Goal: Task Accomplishment & Management: Manage account settings

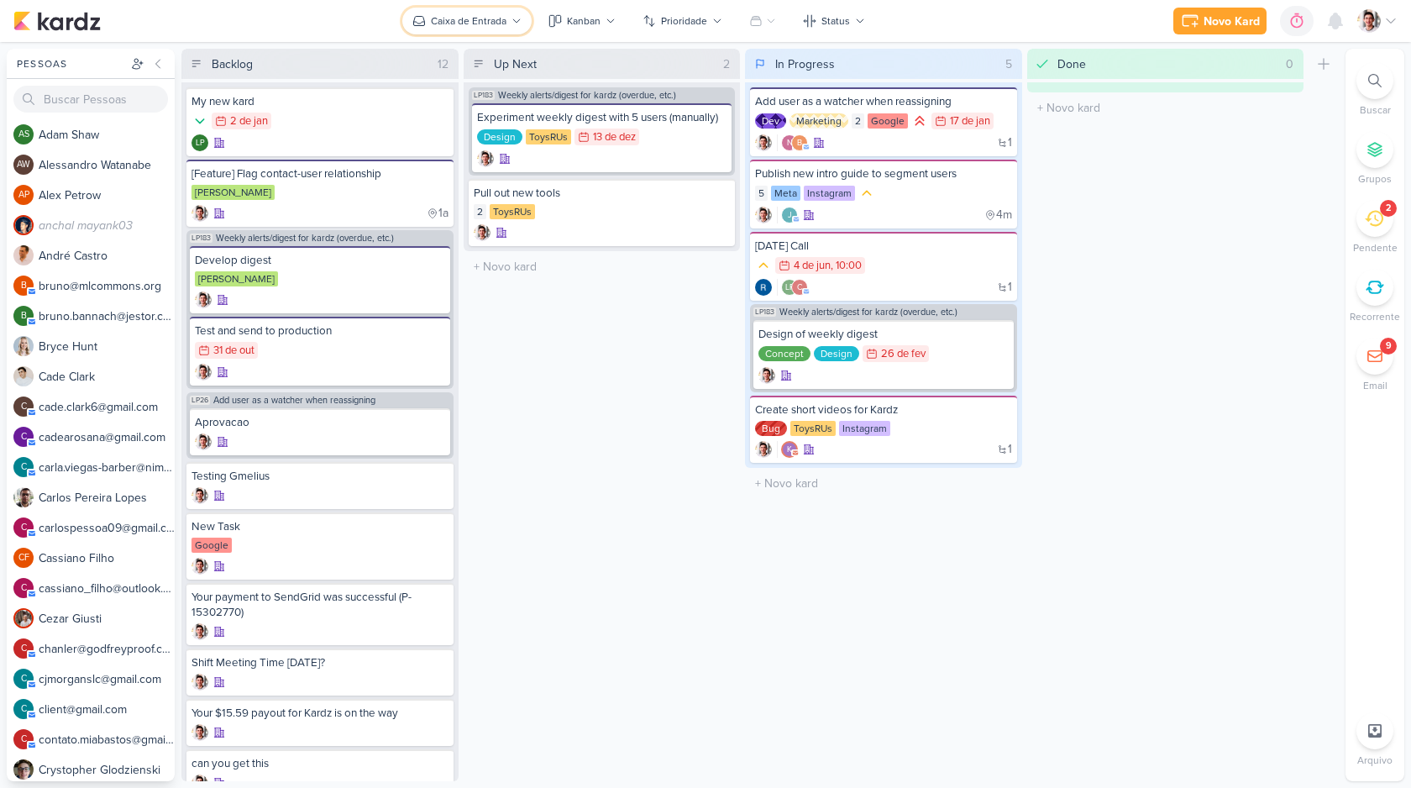
click at [475, 24] on div "Caixa de Entrada" at bounding box center [469, 20] width 76 height 15
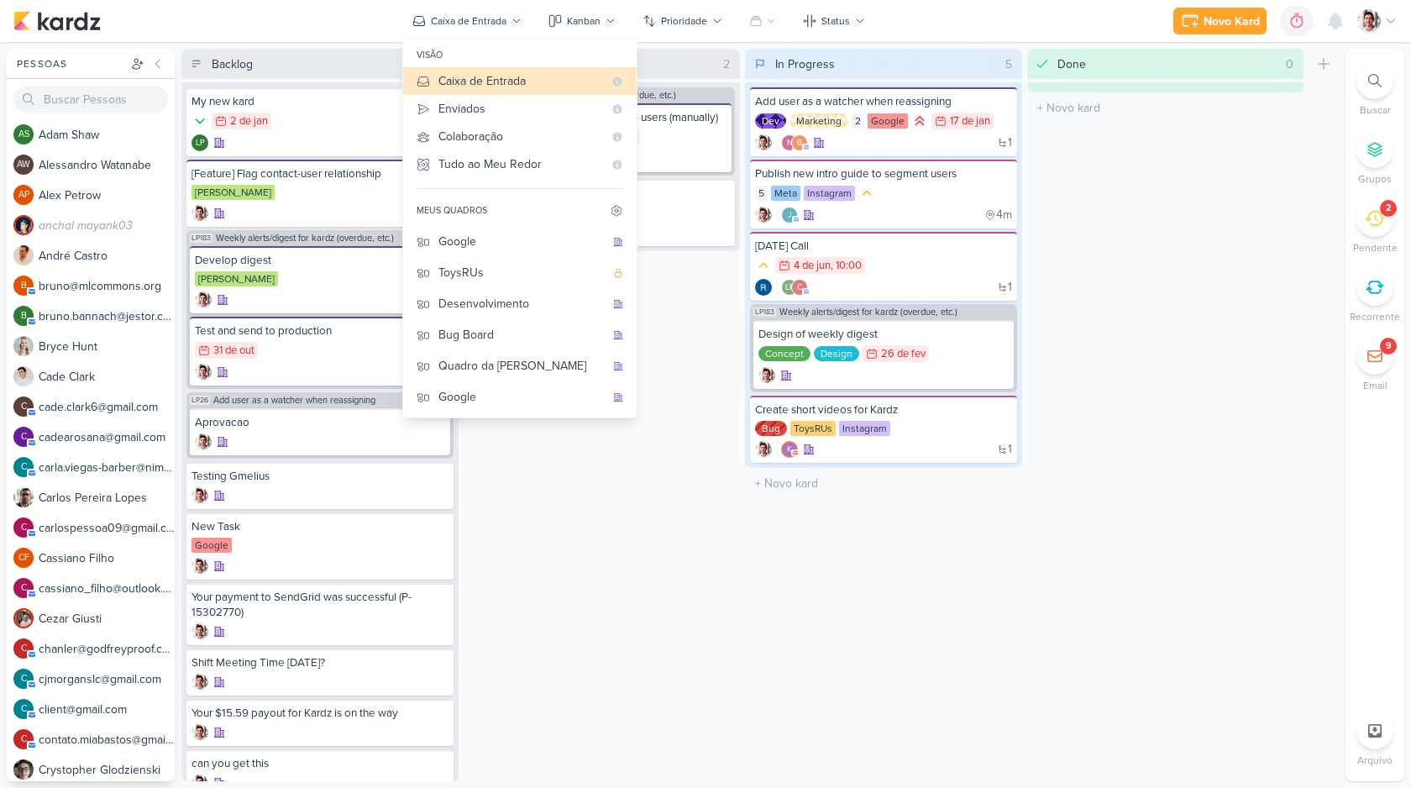
click at [1129, 162] on div "Done 0 Mover Para Esquerda Mover Para Direita [GEOGRAPHIC_DATA] O título do kar…" at bounding box center [1165, 415] width 277 height 732
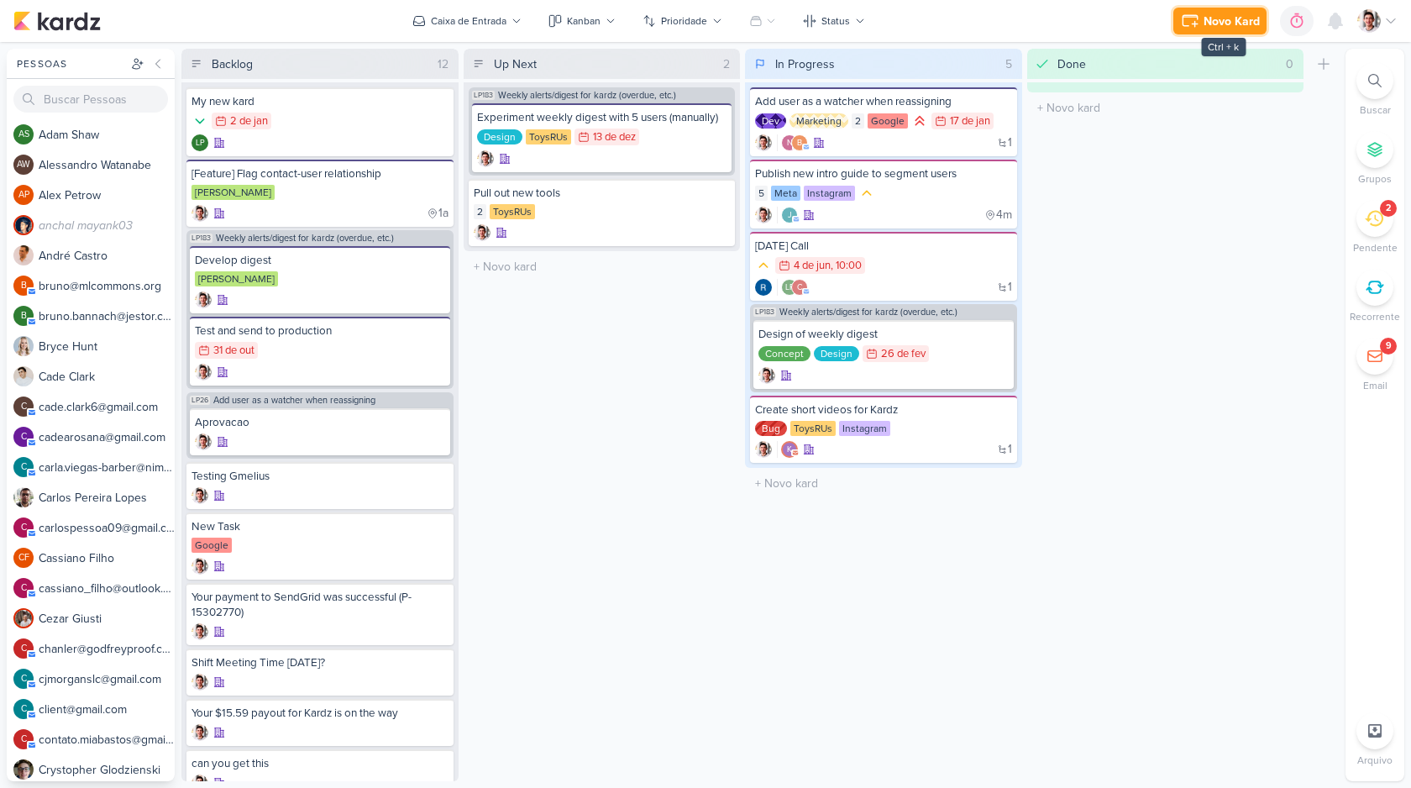
click at [1184, 31] on button "Novo Kard" at bounding box center [1219, 21] width 93 height 27
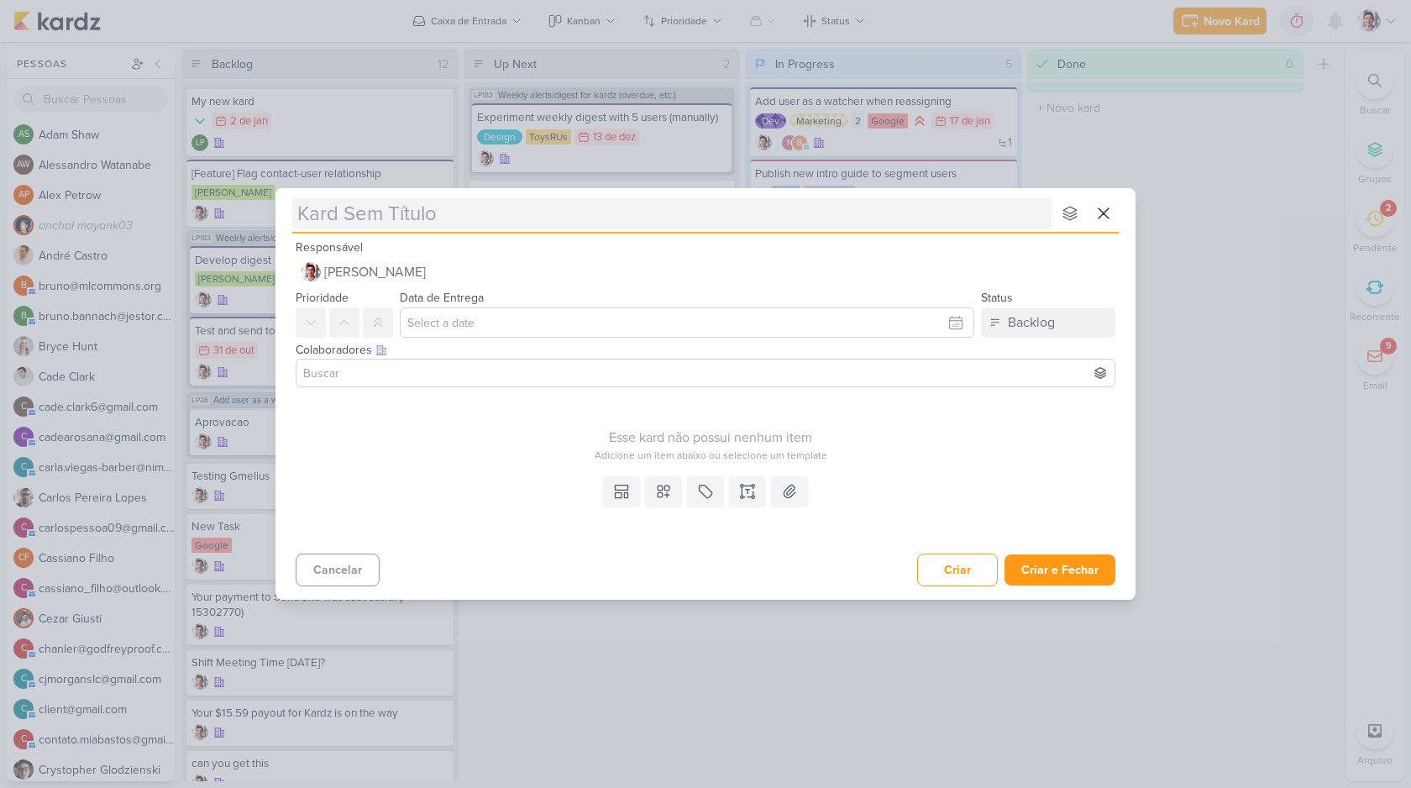
click at [488, 219] on input "text" at bounding box center [671, 213] width 759 height 30
type input "My new page"
click at [419, 377] on input at bounding box center [705, 373] width 811 height 20
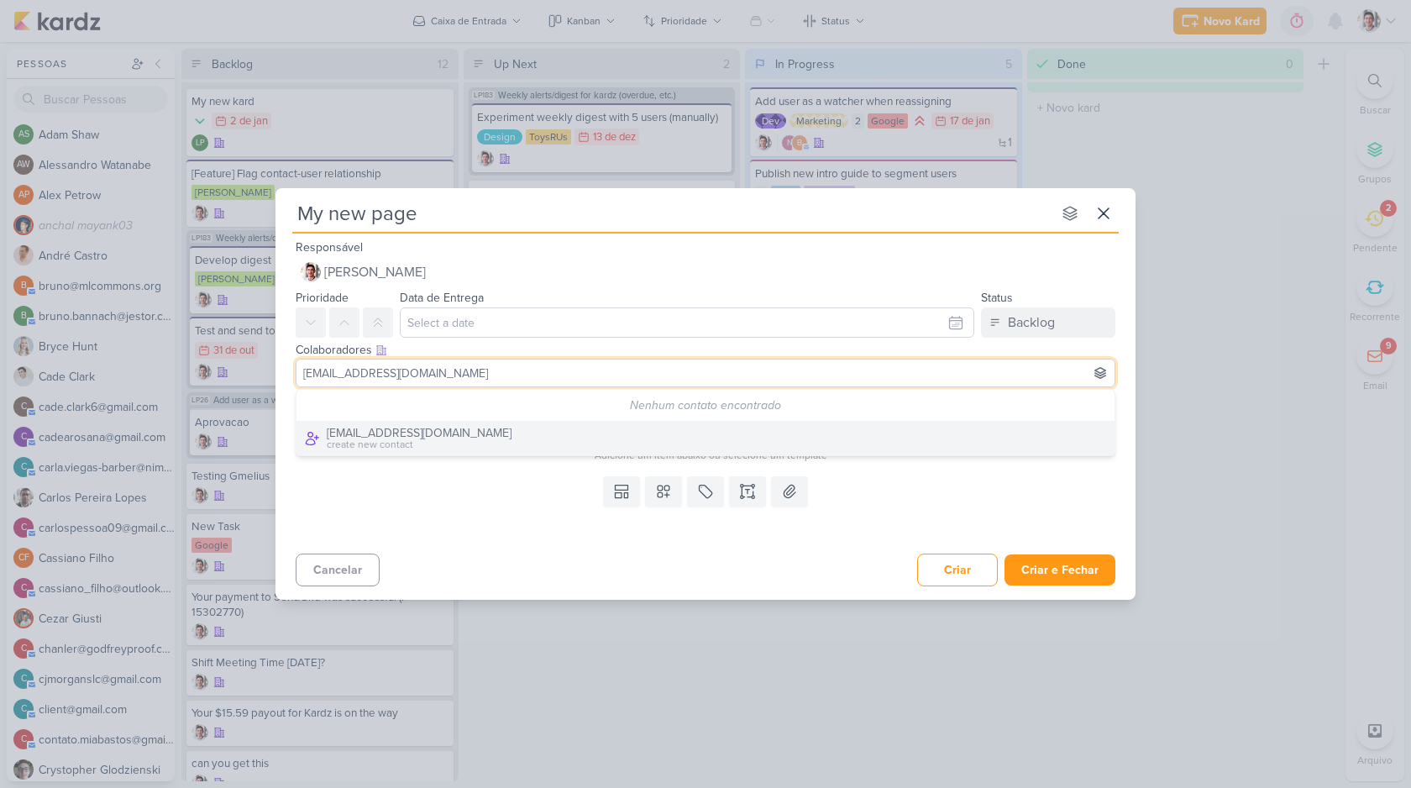
type input "[EMAIL_ADDRESS][DOMAIN_NAME]"
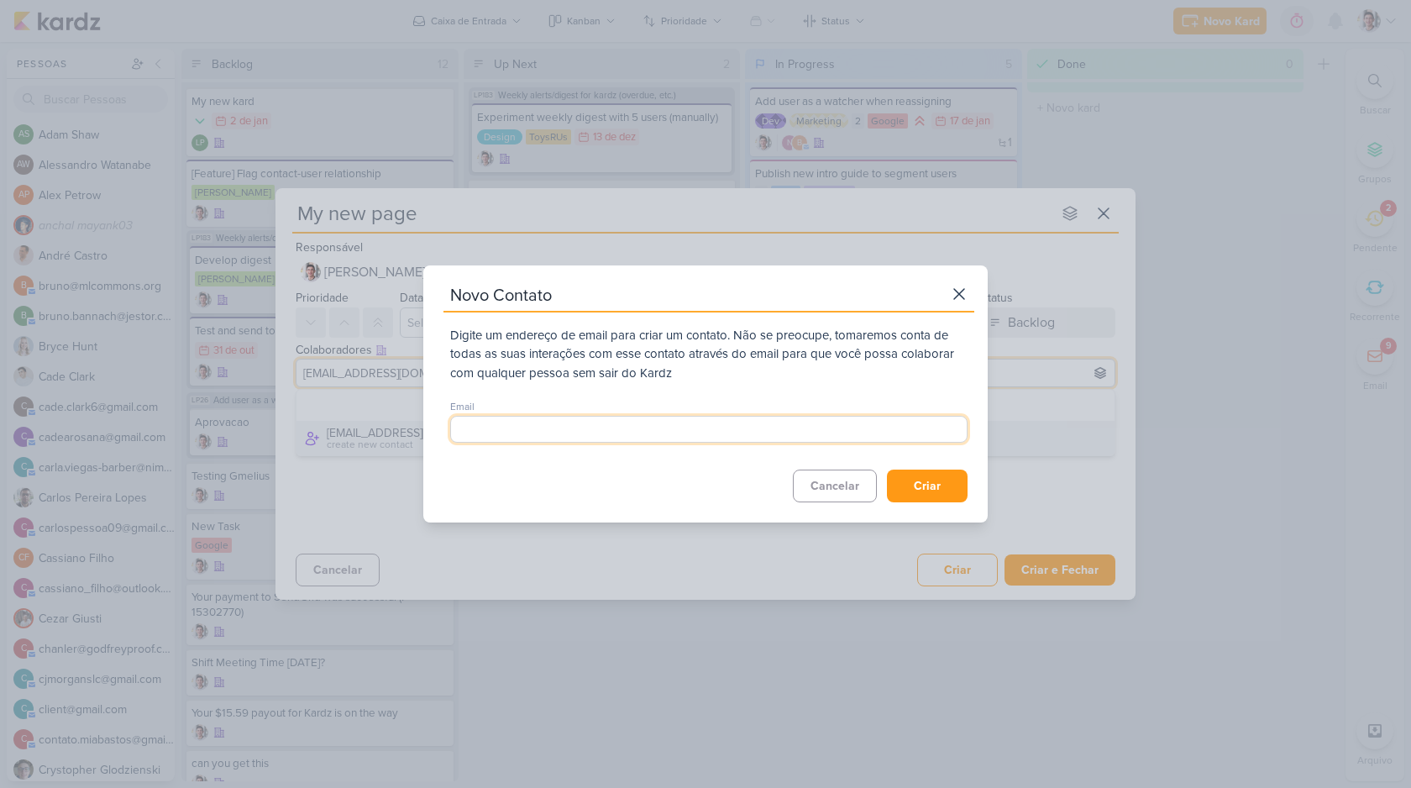
type input "[EMAIL_ADDRESS][DOMAIN_NAME]"
click at [887, 470] on button "Criar" at bounding box center [927, 486] width 81 height 33
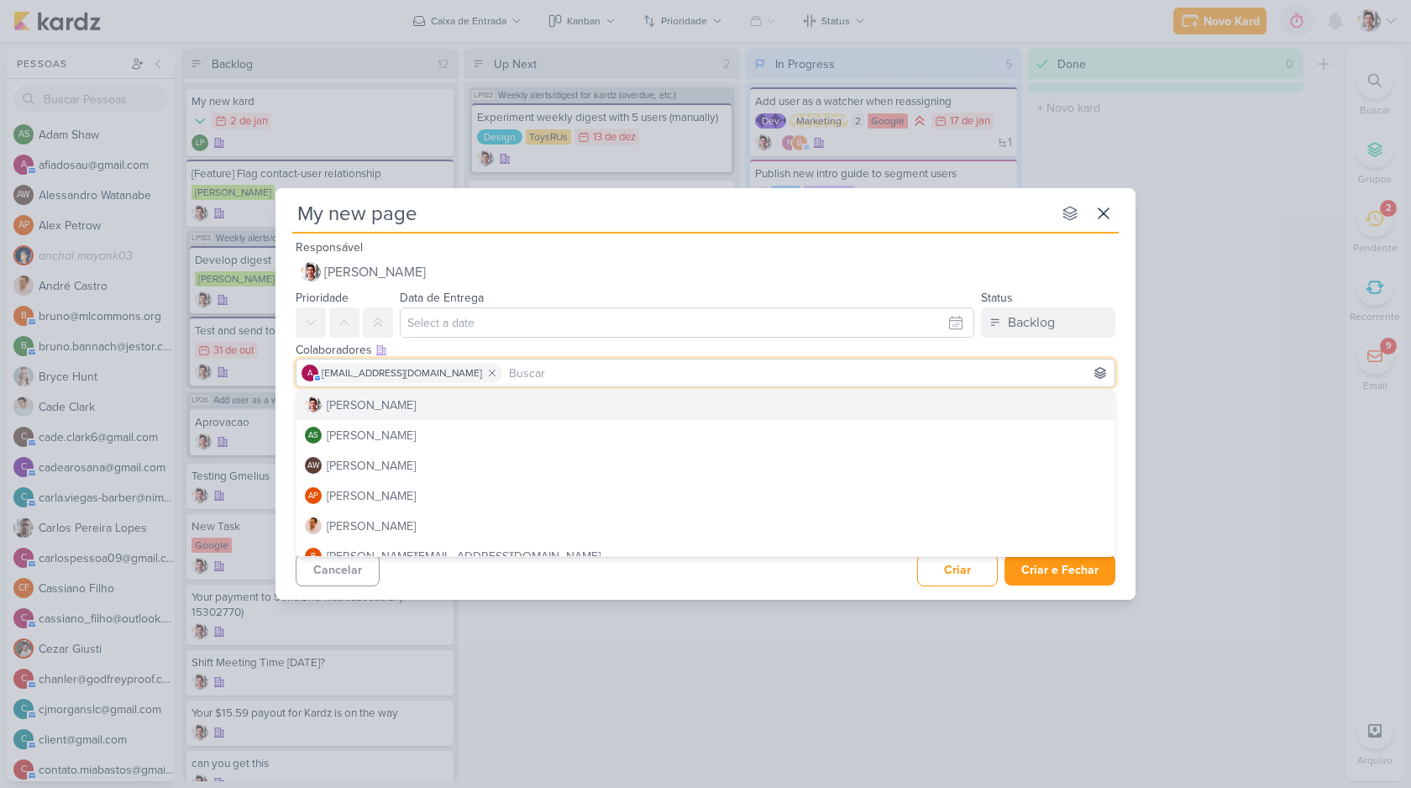
click at [469, 349] on div "Colaboradores Este kard pode ser visível a usuários da sua organização Este kar…" at bounding box center [706, 350] width 820 height 18
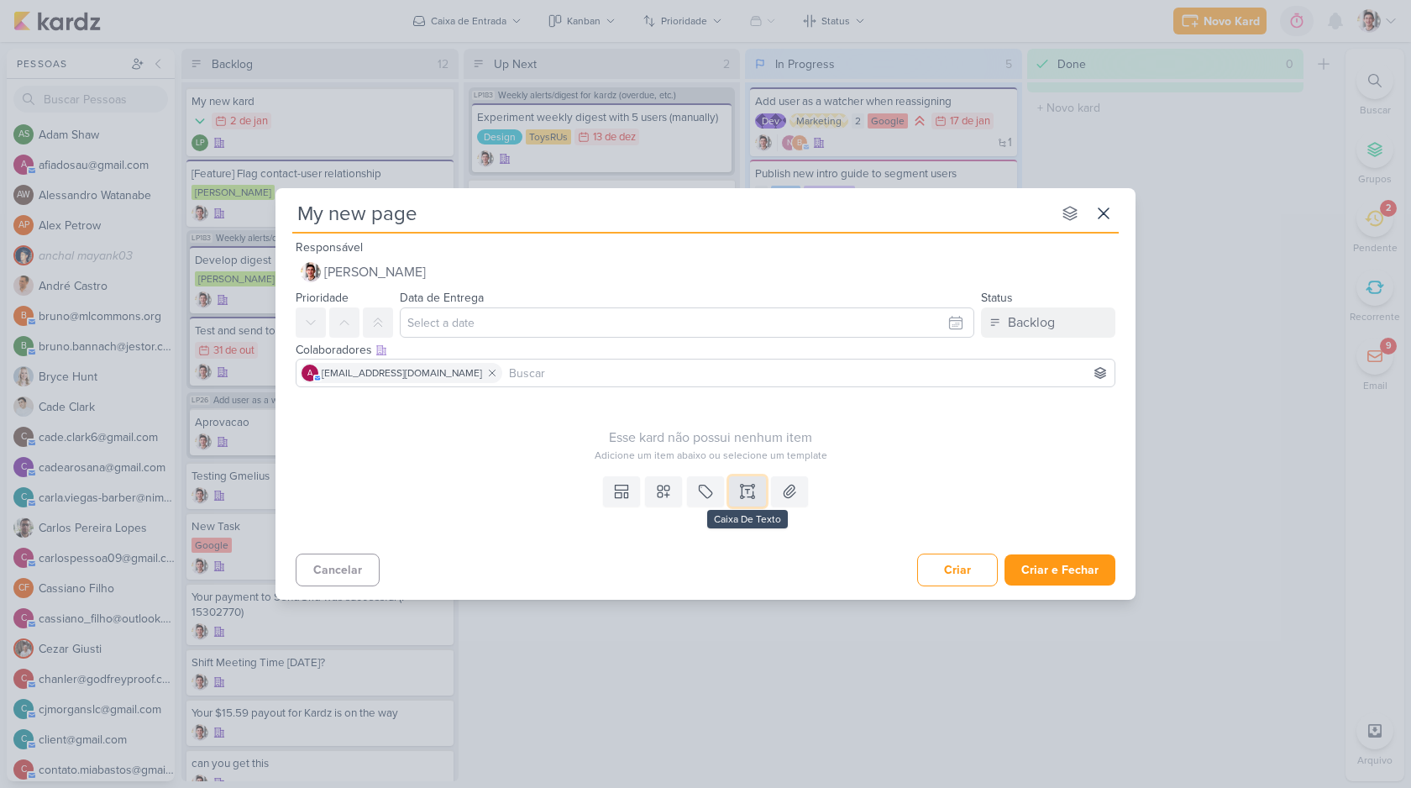
click at [751, 500] on button at bounding box center [747, 491] width 37 height 30
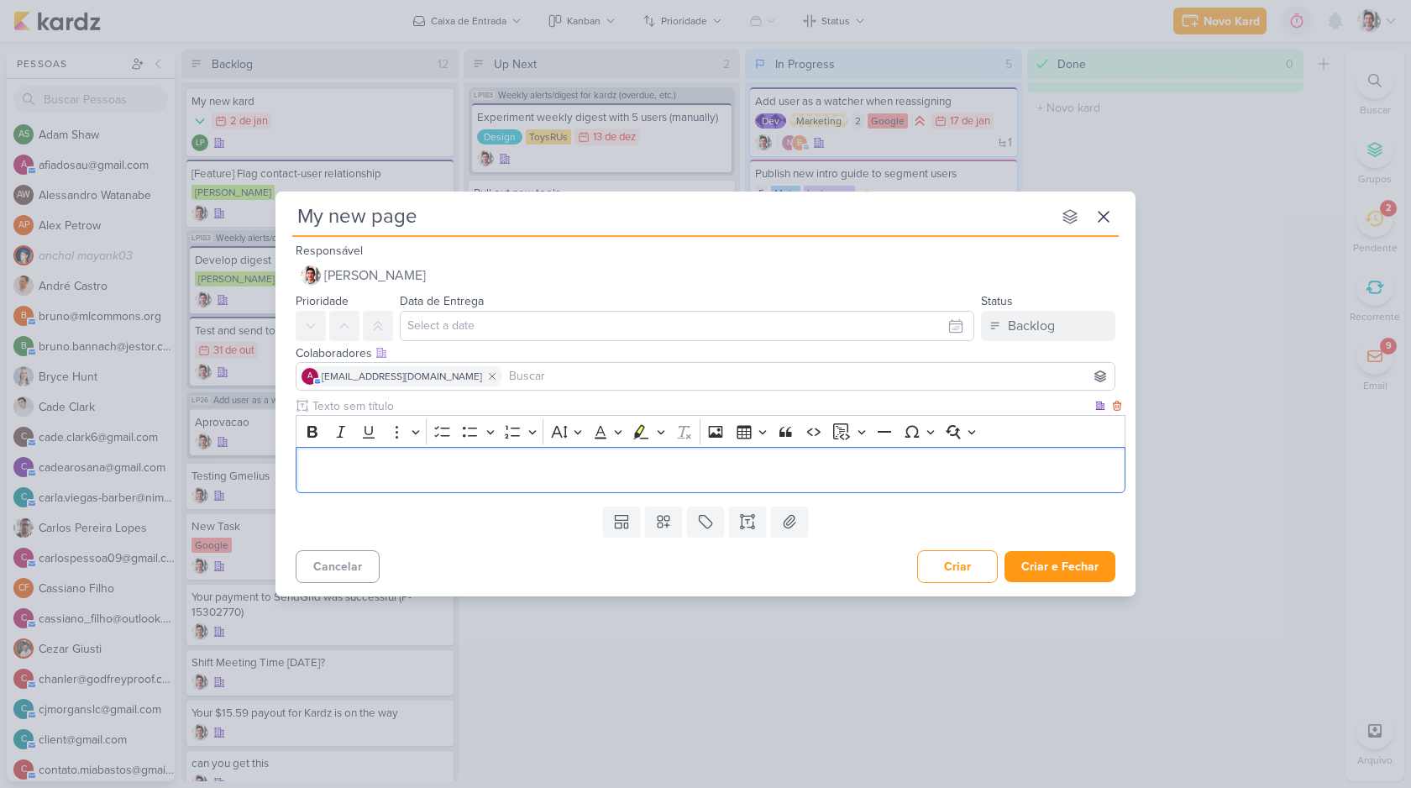
click at [510, 463] on p "Editor editing area: main" at bounding box center [711, 470] width 812 height 20
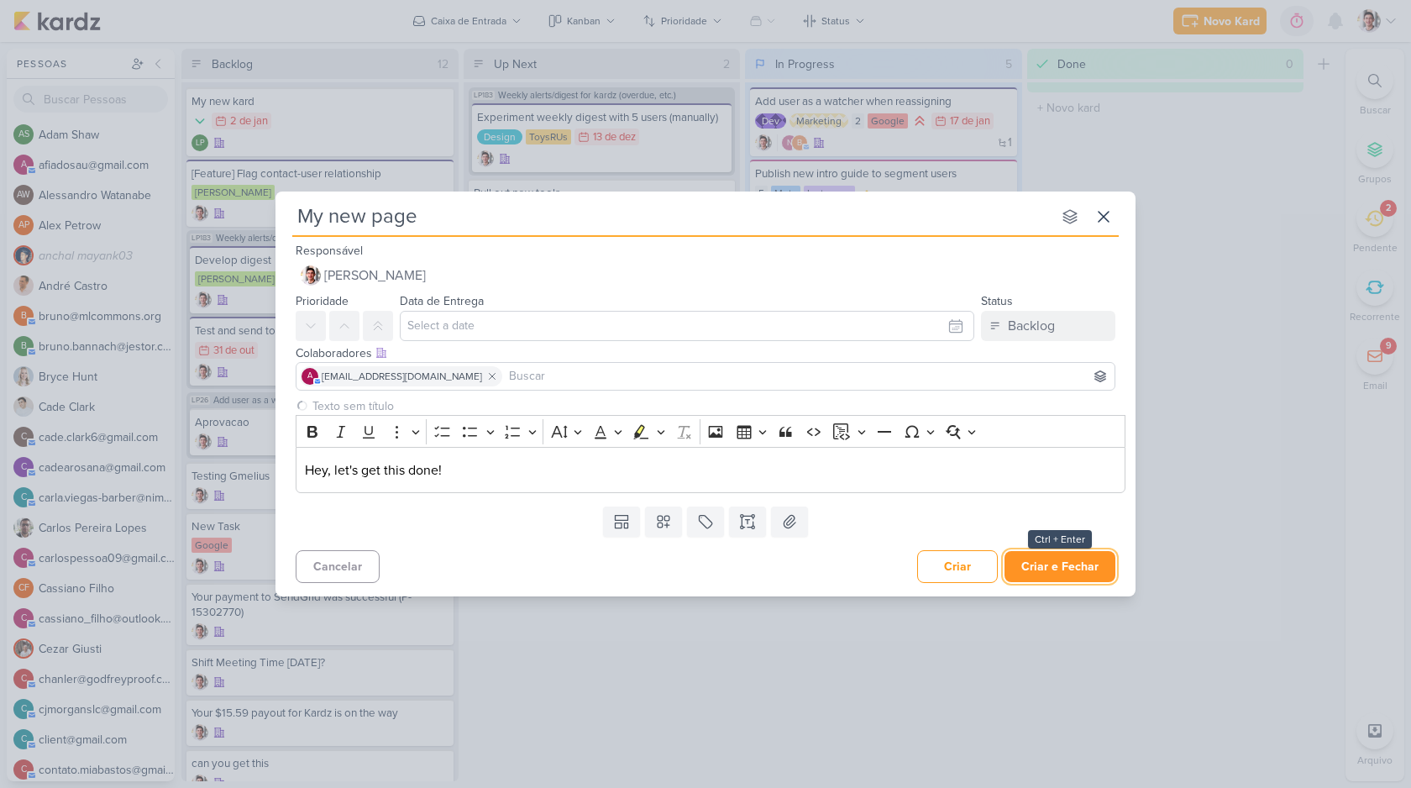
click at [1052, 576] on button "Criar e Fechar" at bounding box center [1060, 566] width 111 height 31
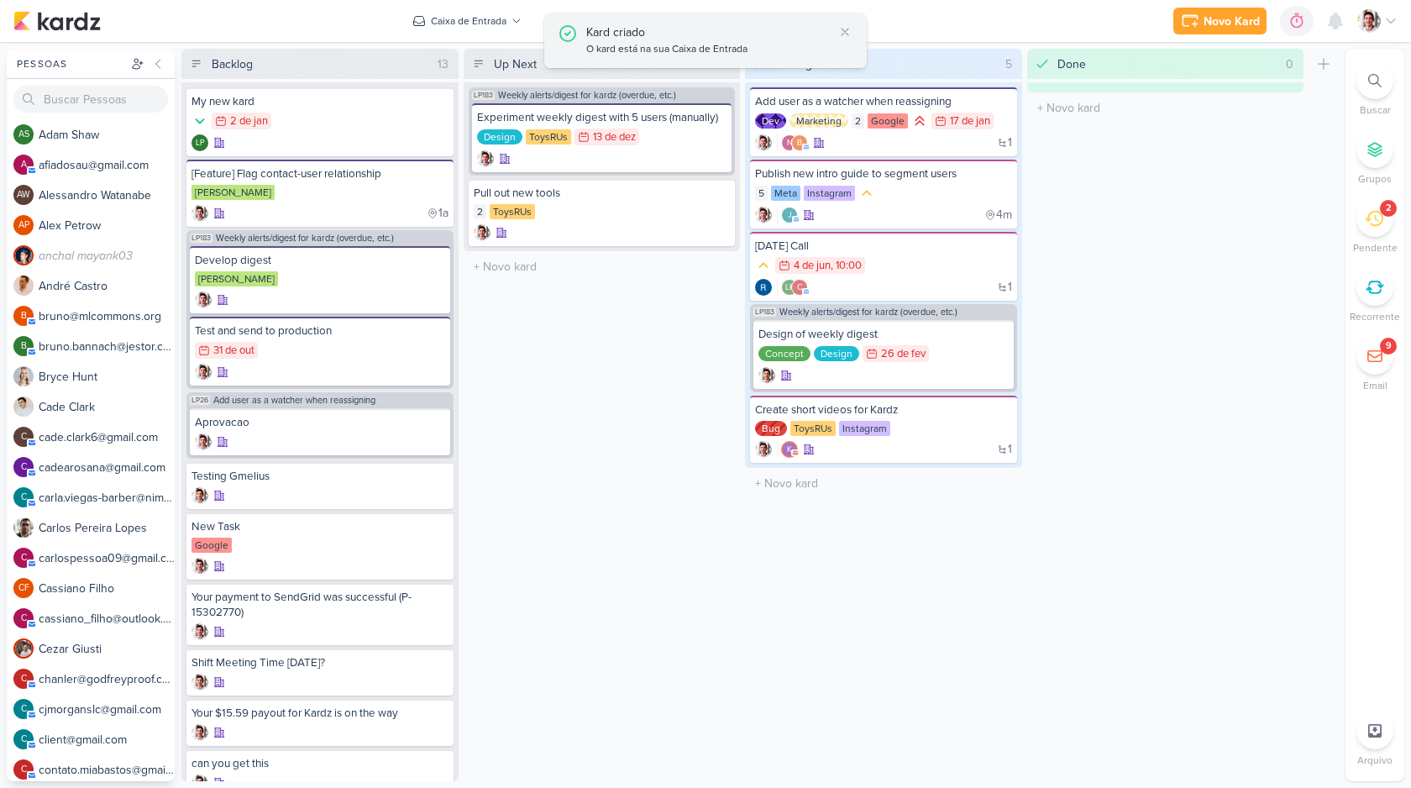
click at [703, 39] on div "Kard criado" at bounding box center [709, 33] width 247 height 18
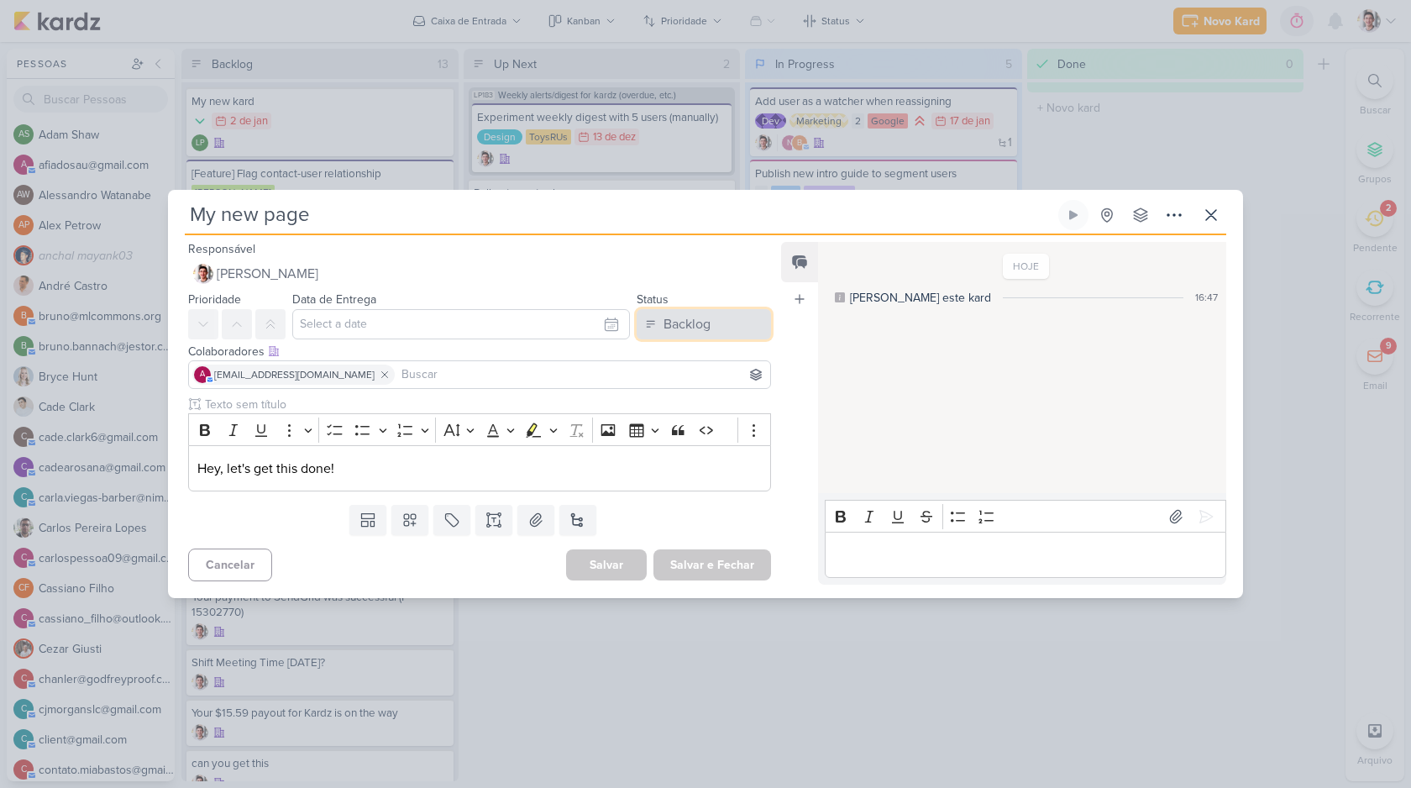
click at [702, 322] on div "Backlog" at bounding box center [687, 324] width 47 height 20
click at [1215, 213] on icon at bounding box center [1211, 215] width 20 height 20
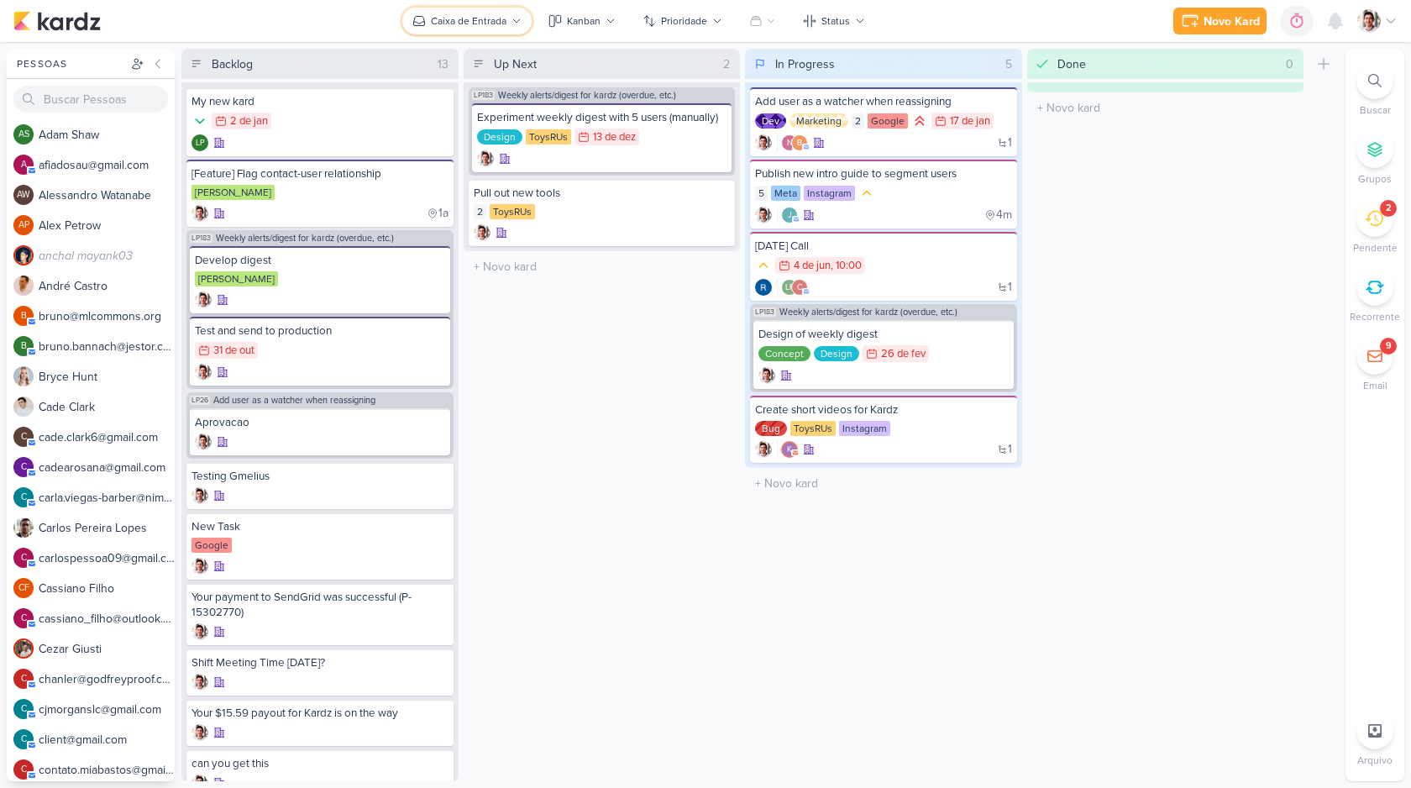
click at [479, 13] on div "Caixa de Entrada" at bounding box center [469, 20] width 76 height 15
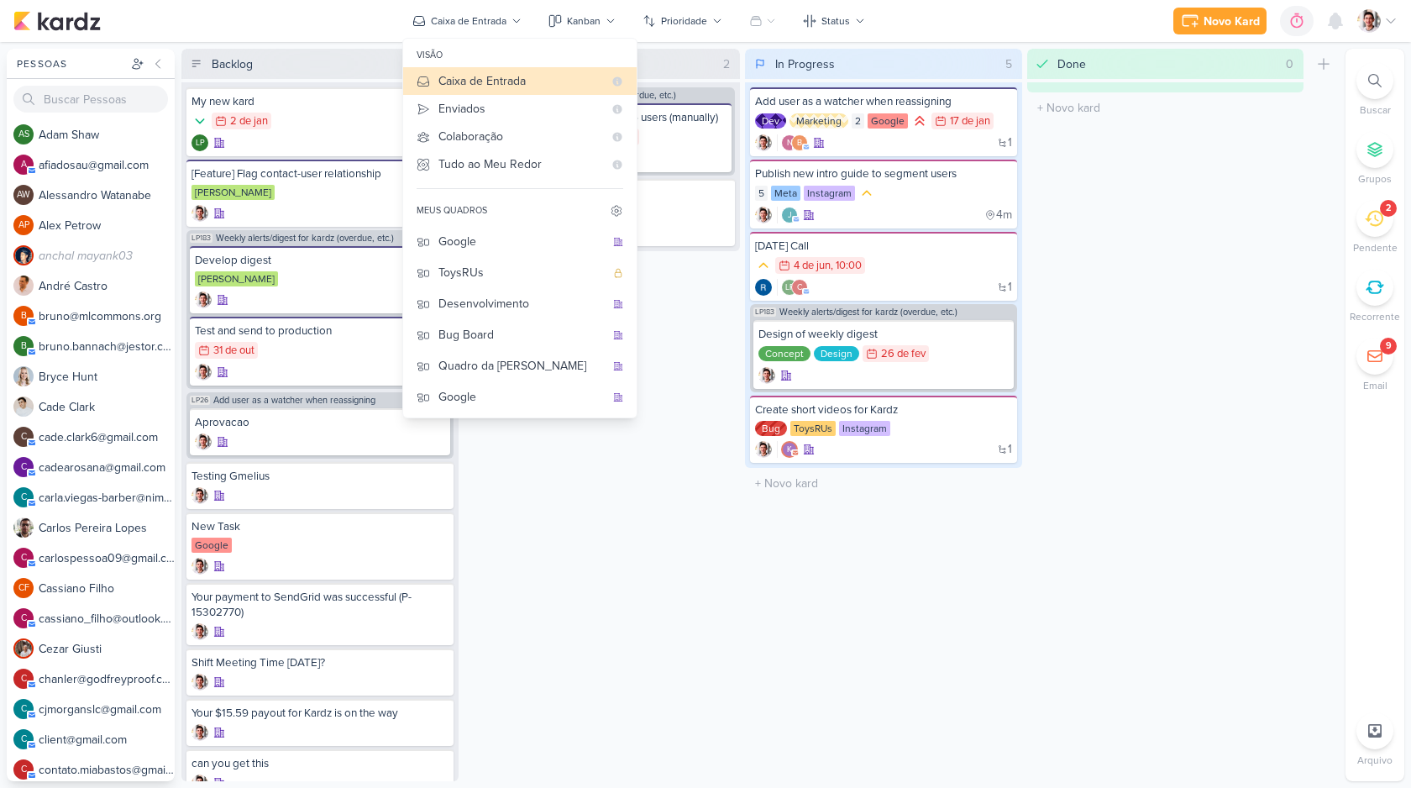
click at [689, 306] on div "Up Next 2 Mover Para Esquerda Mover Para Direita [GEOGRAPHIC_DATA] LP183 Weekly…" at bounding box center [602, 415] width 277 height 732
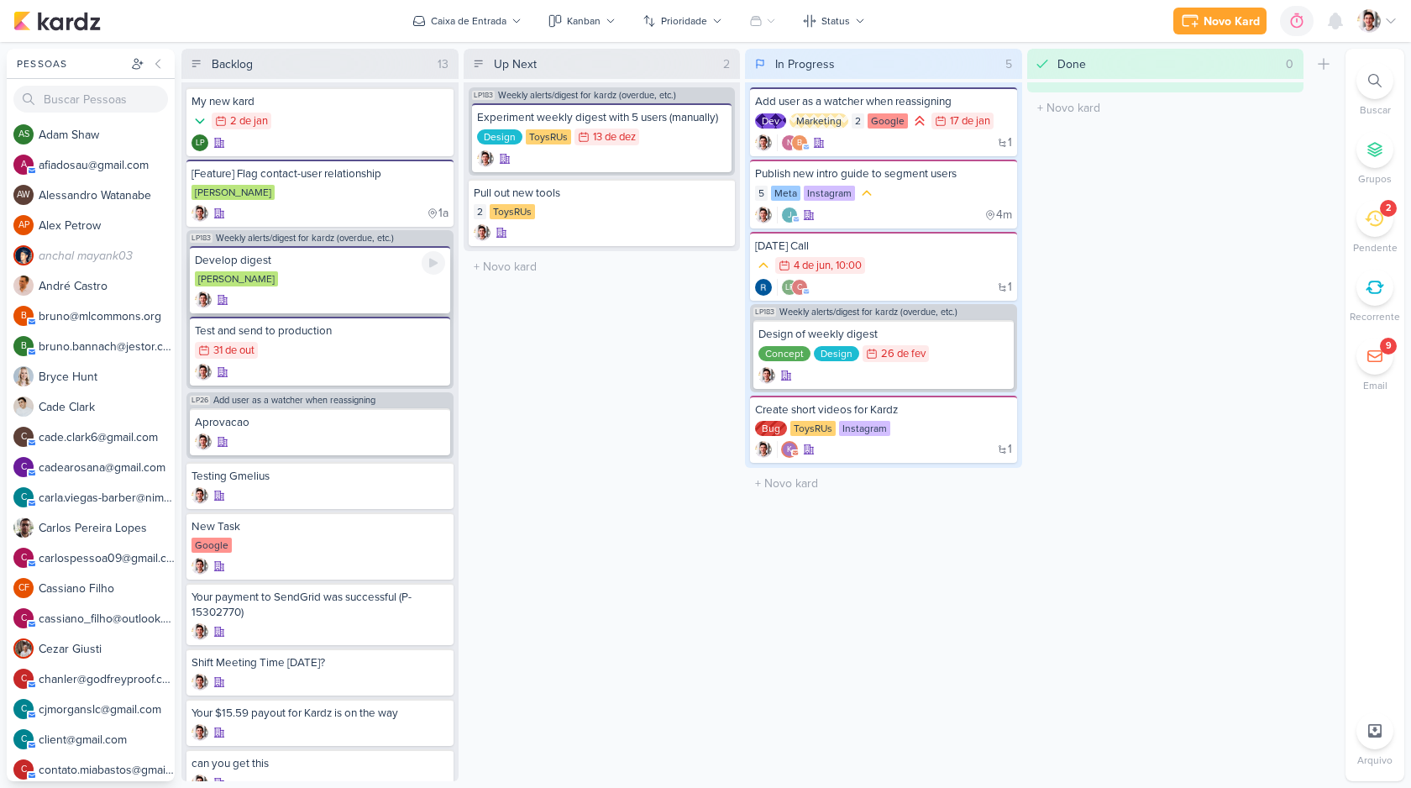
scroll to position [242, 0]
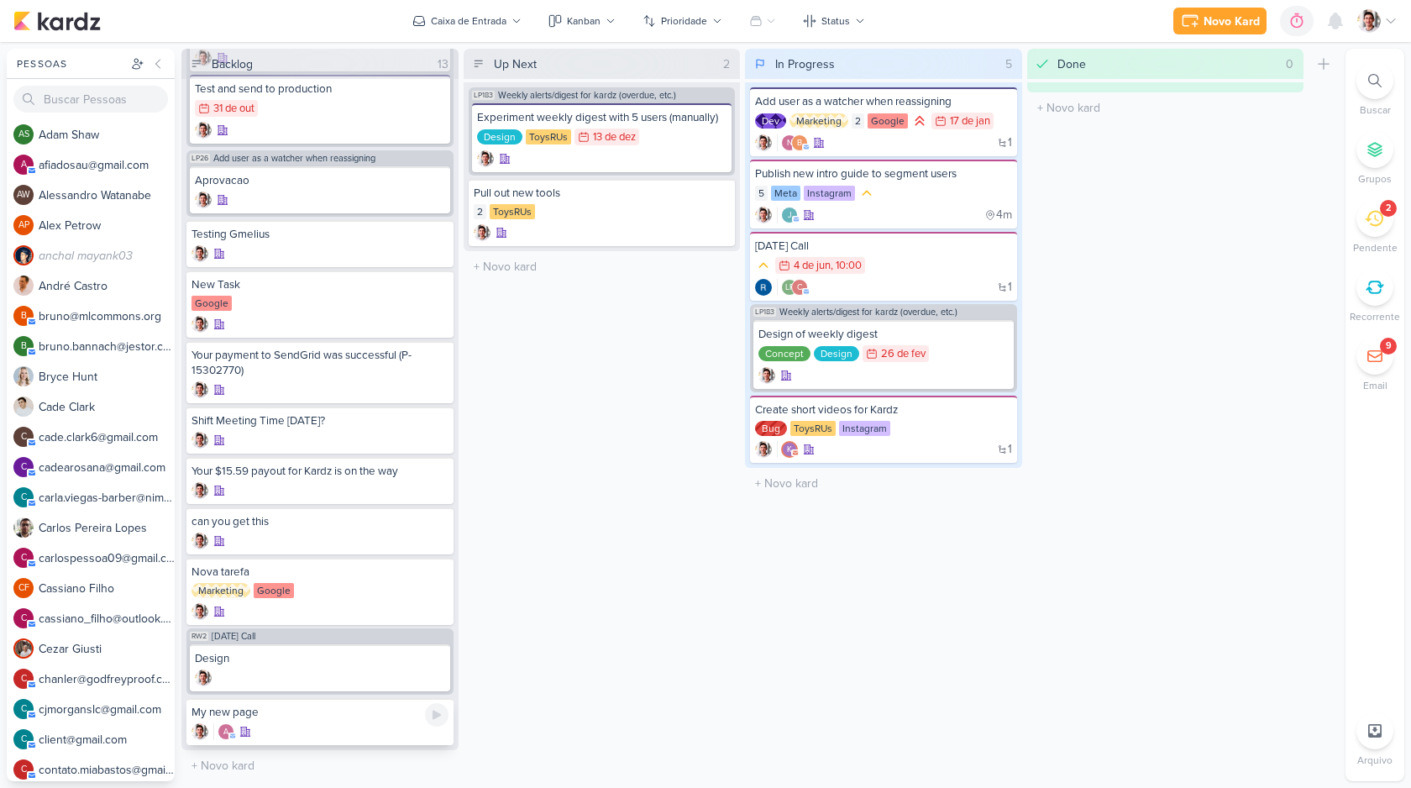
click at [310, 727] on div "a" at bounding box center [320, 731] width 257 height 17
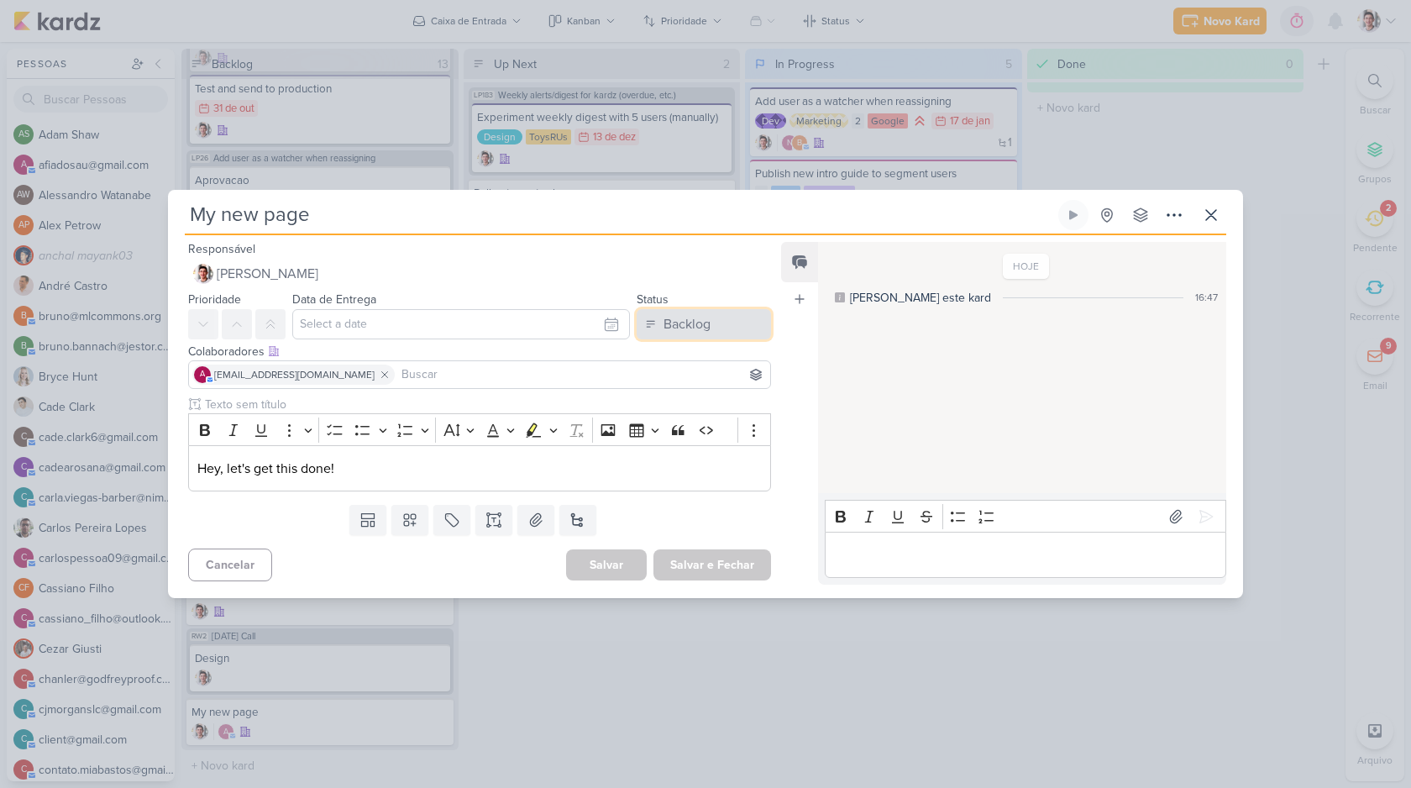
click at [717, 321] on button "Backlog" at bounding box center [704, 324] width 134 height 30
click at [685, 391] on div "Up Next" at bounding box center [674, 390] width 43 height 18
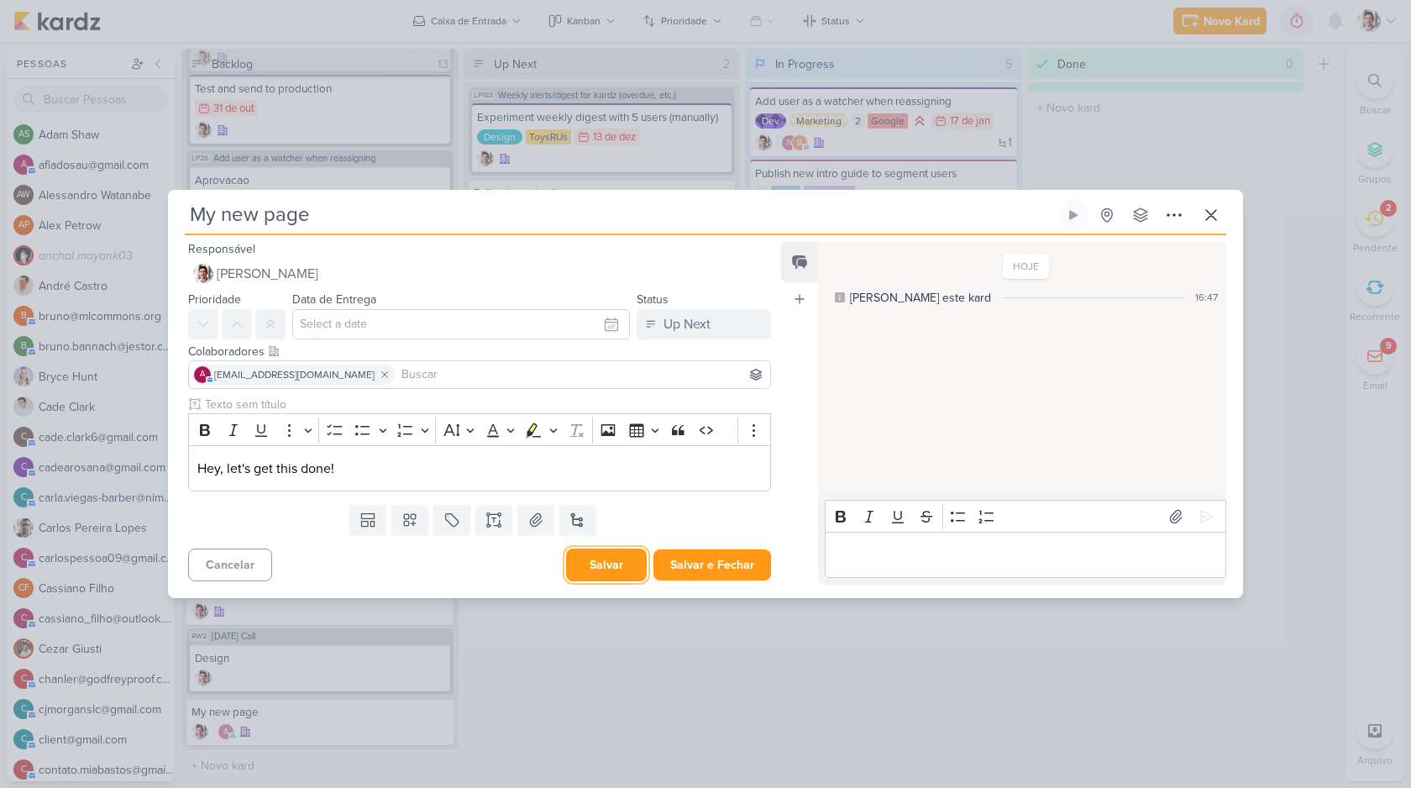
click at [602, 562] on button "Salvar" at bounding box center [606, 565] width 81 height 33
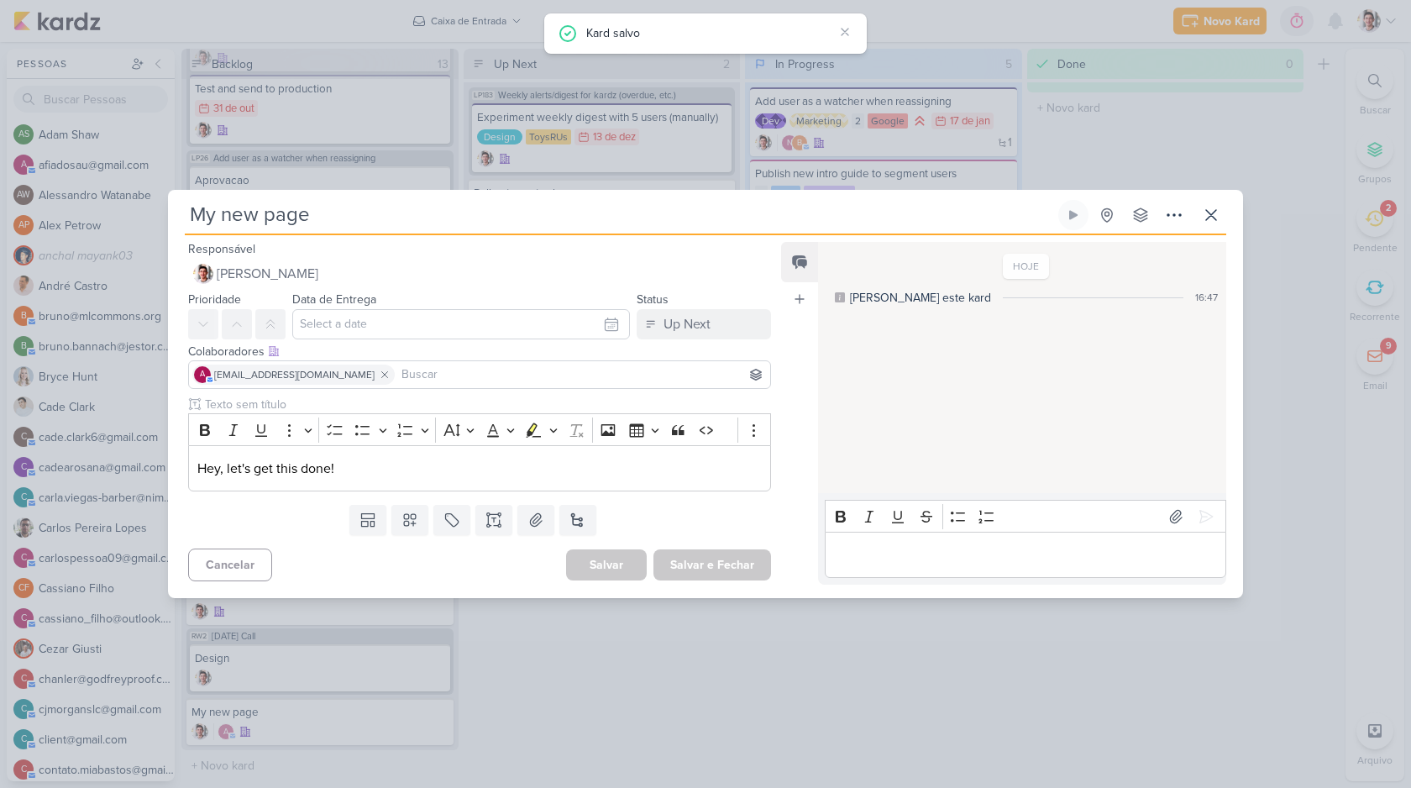
scroll to position [192, 0]
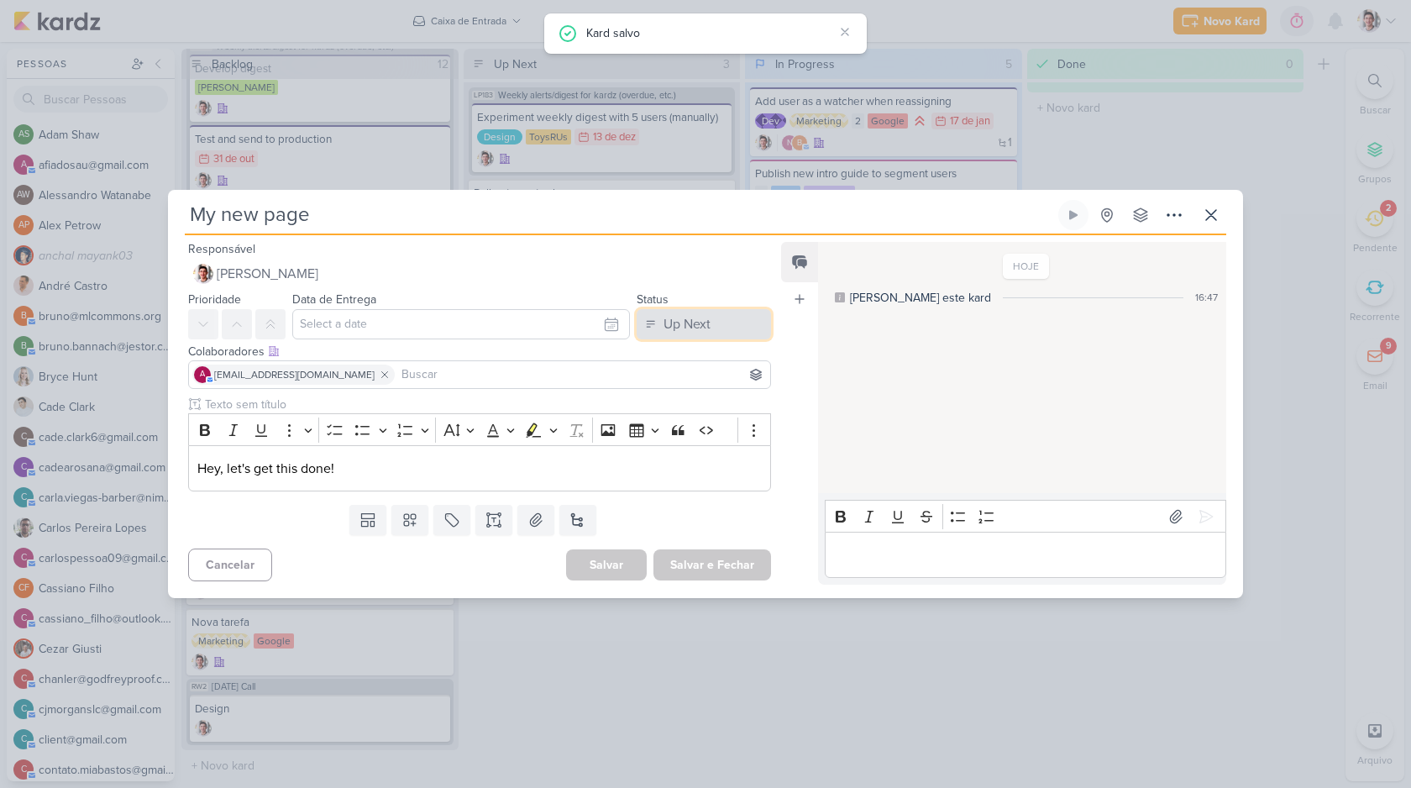
click at [676, 326] on div "Up Next" at bounding box center [687, 324] width 47 height 20
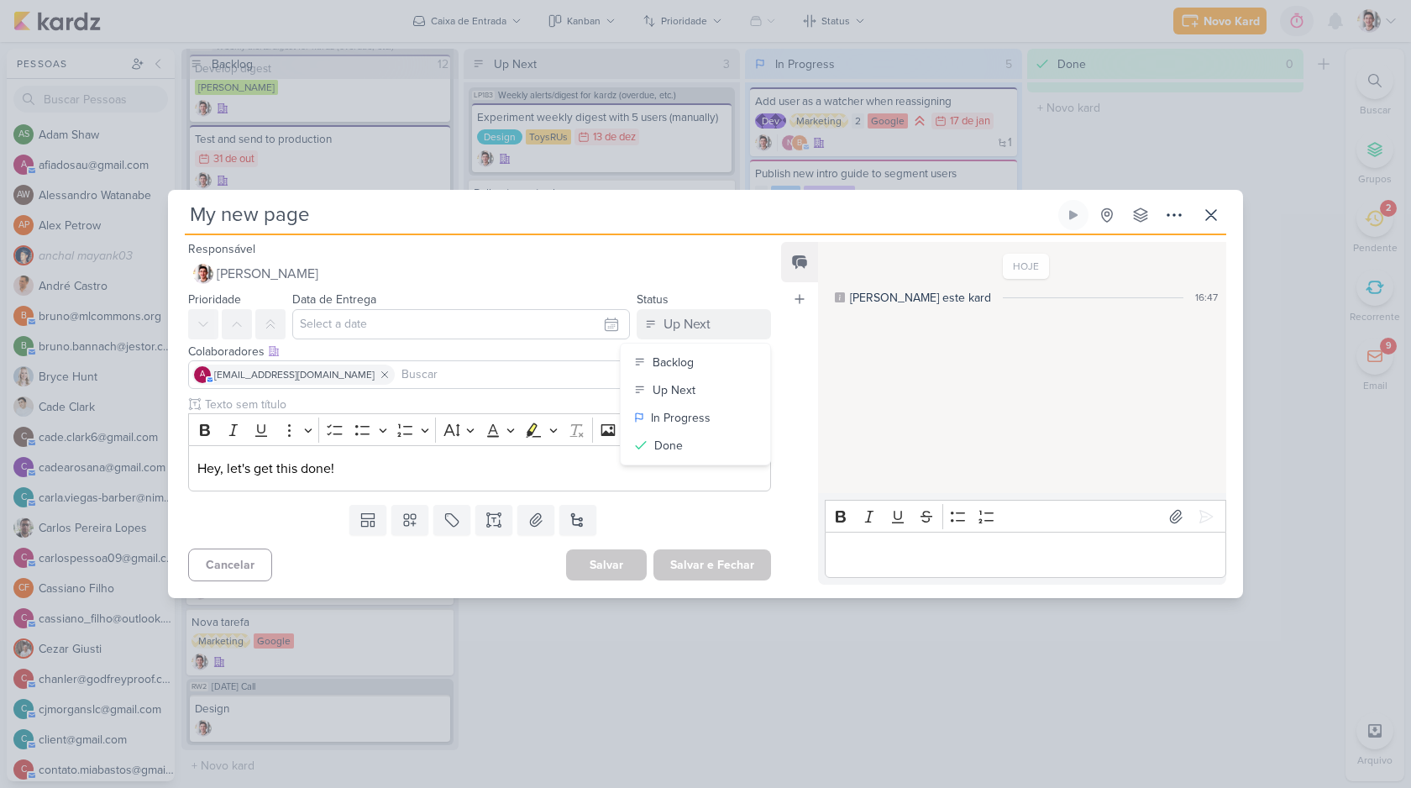
click at [1031, 386] on div "HOJE [PERSON_NAME] este kard 16:47" at bounding box center [1021, 368] width 407 height 249
click at [901, 555] on p "Editor editing area: main" at bounding box center [1025, 555] width 384 height 20
click at [204, 376] on icon at bounding box center [202, 374] width 13 height 13
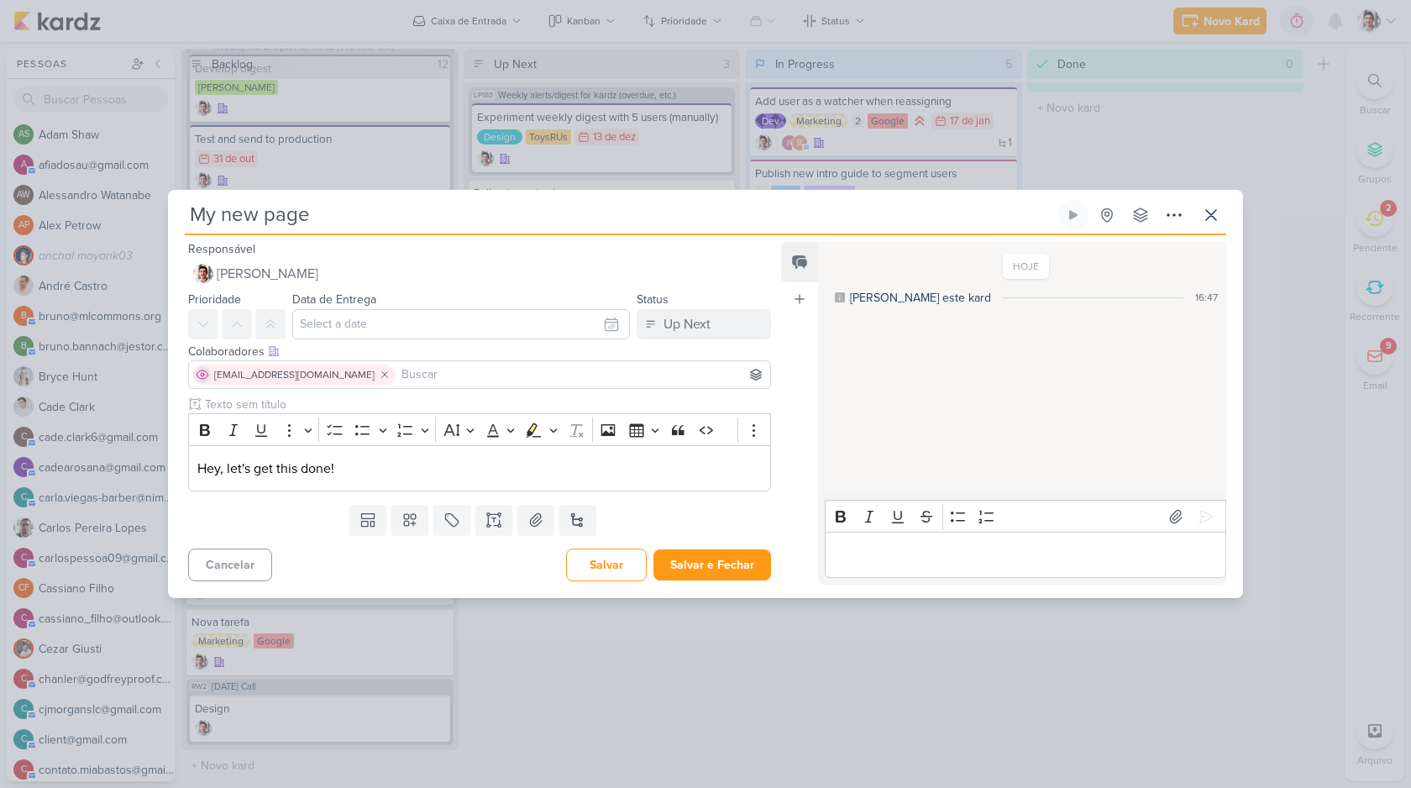
click at [202, 375] on icon at bounding box center [202, 374] width 3 height 3
click at [811, 371] on div "Feed Atrelar email Solte o email para atrelar ao kard" at bounding box center [799, 413] width 37 height 343
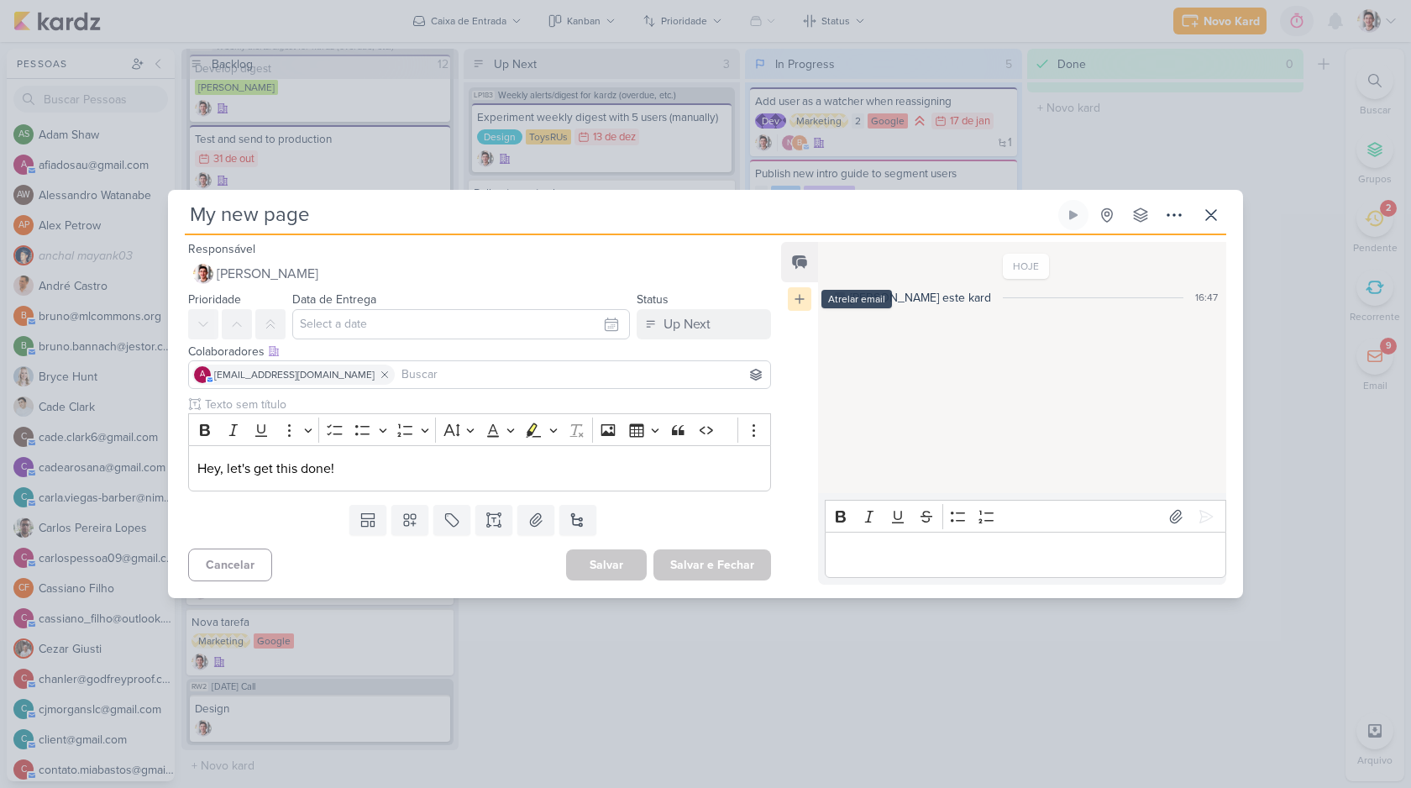
click at [800, 302] on icon at bounding box center [799, 298] width 13 height 13
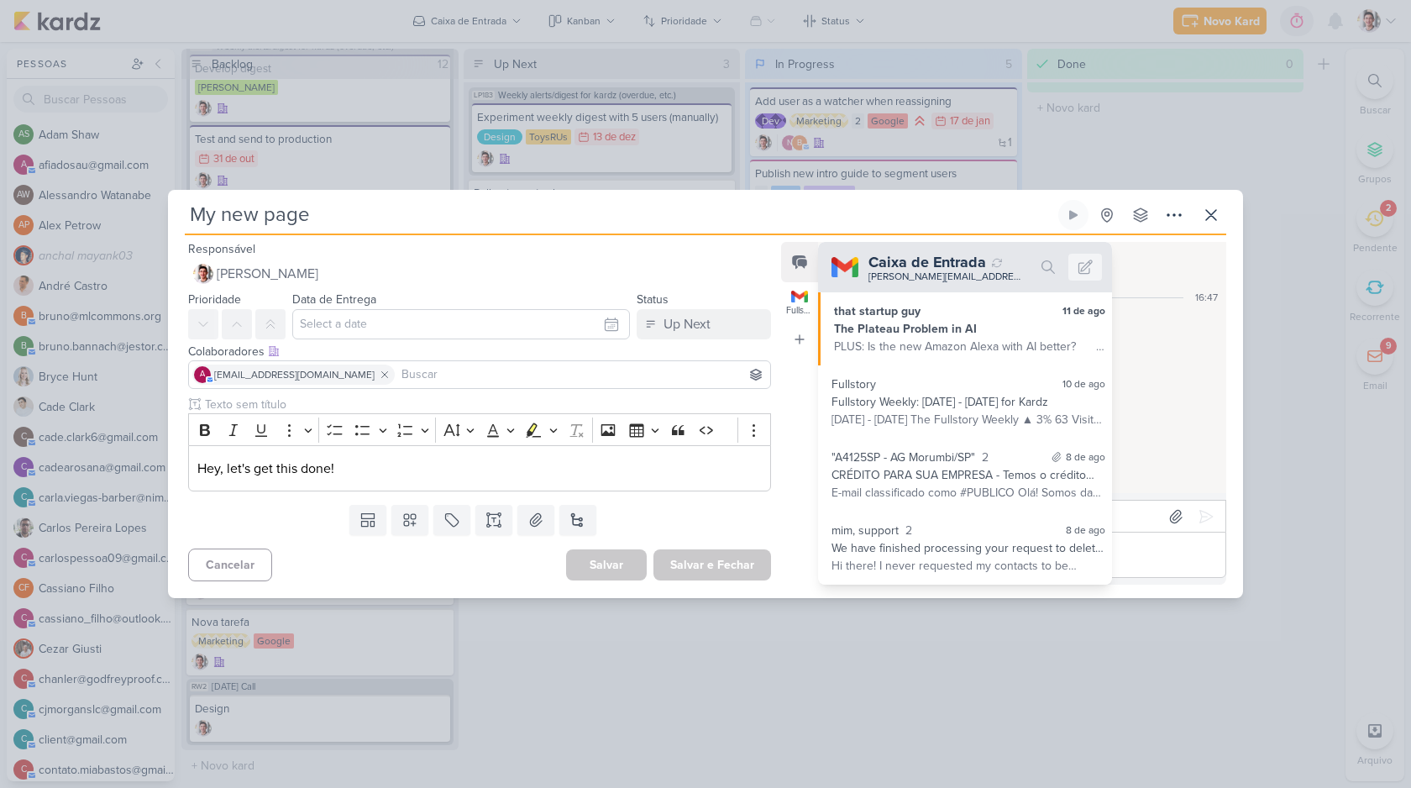
click at [798, 363] on div "Feed Fullstory Weekly: [DATE] - [DATE] for Kardz Fullstory Weekly: [DATE] - [DA…" at bounding box center [799, 413] width 37 height 343
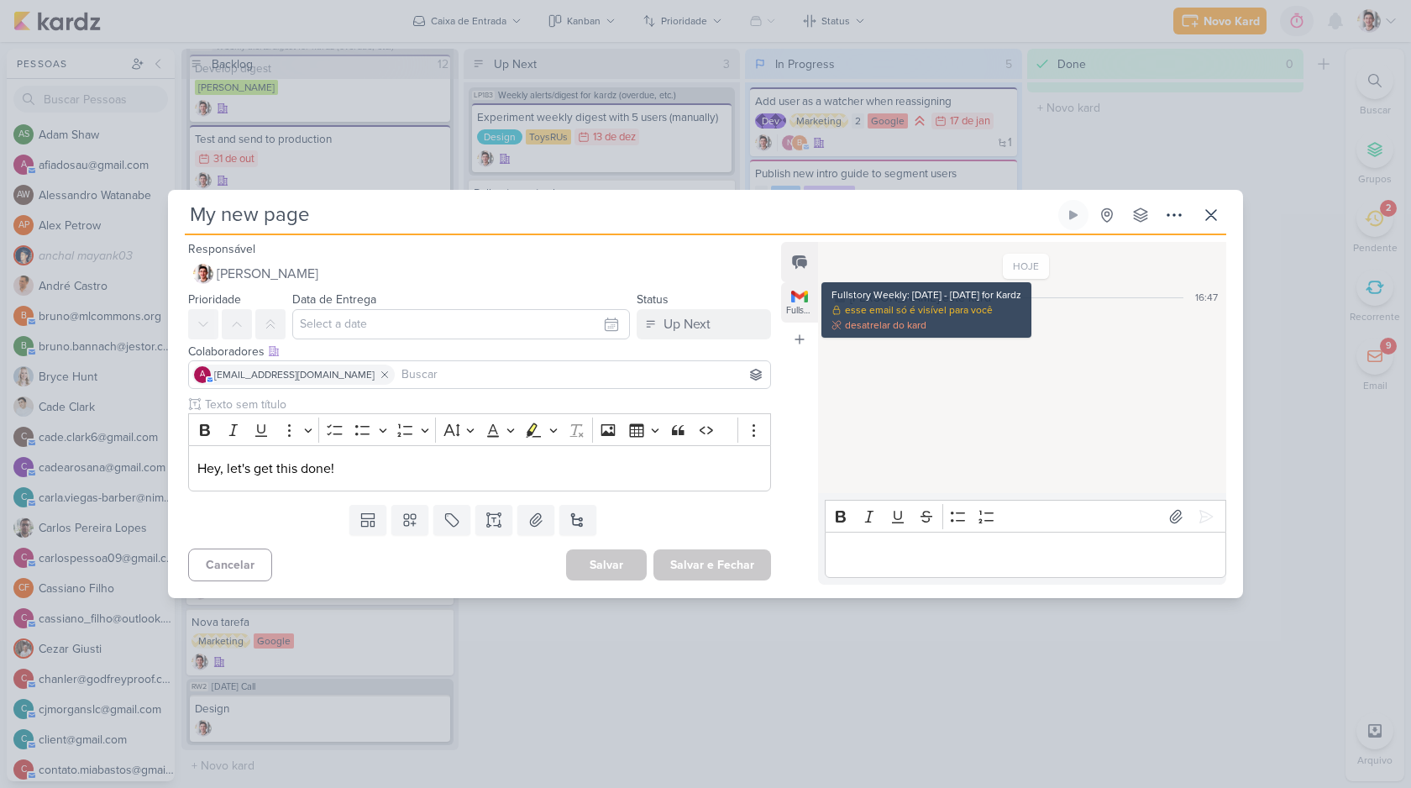
click at [794, 296] on img at bounding box center [799, 296] width 17 height 17
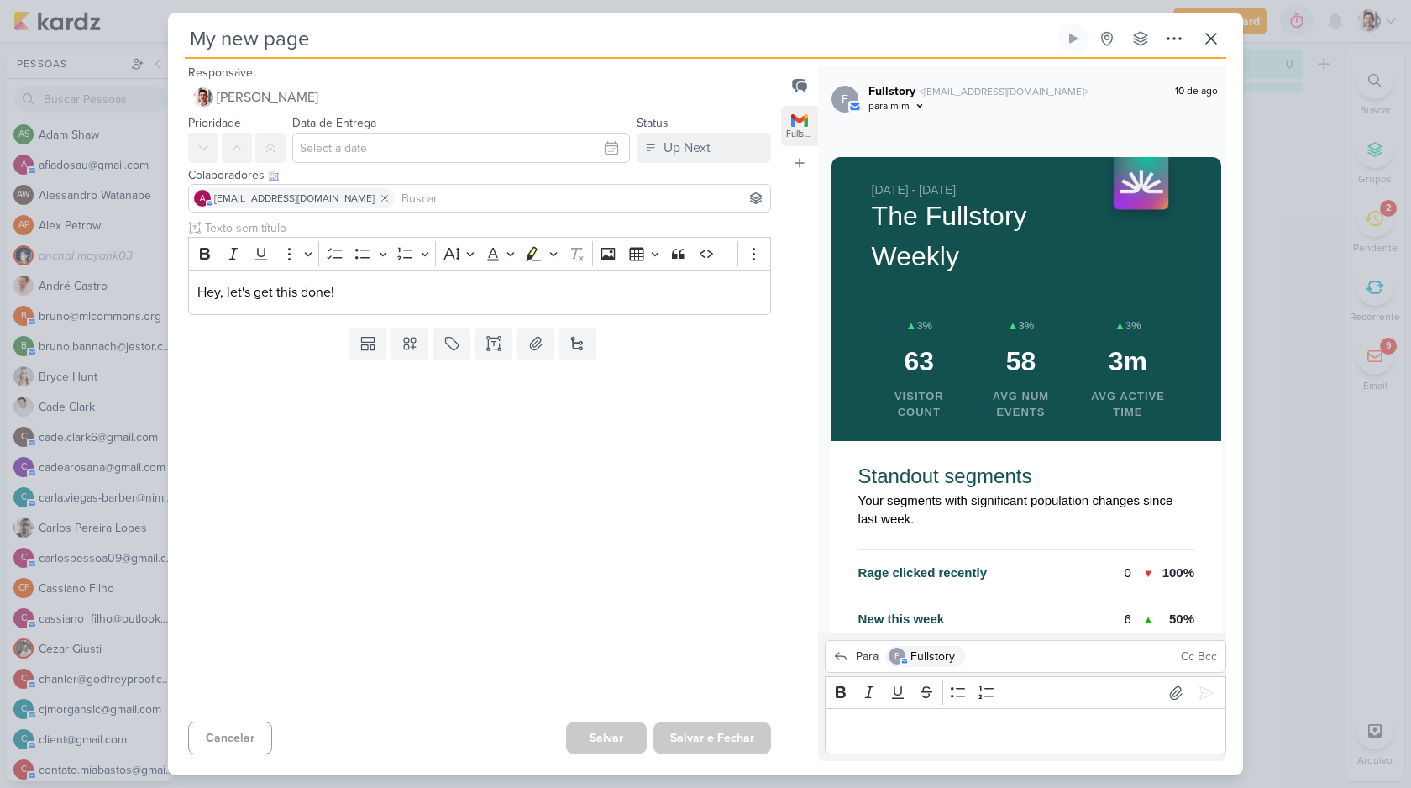
scroll to position [0, 0]
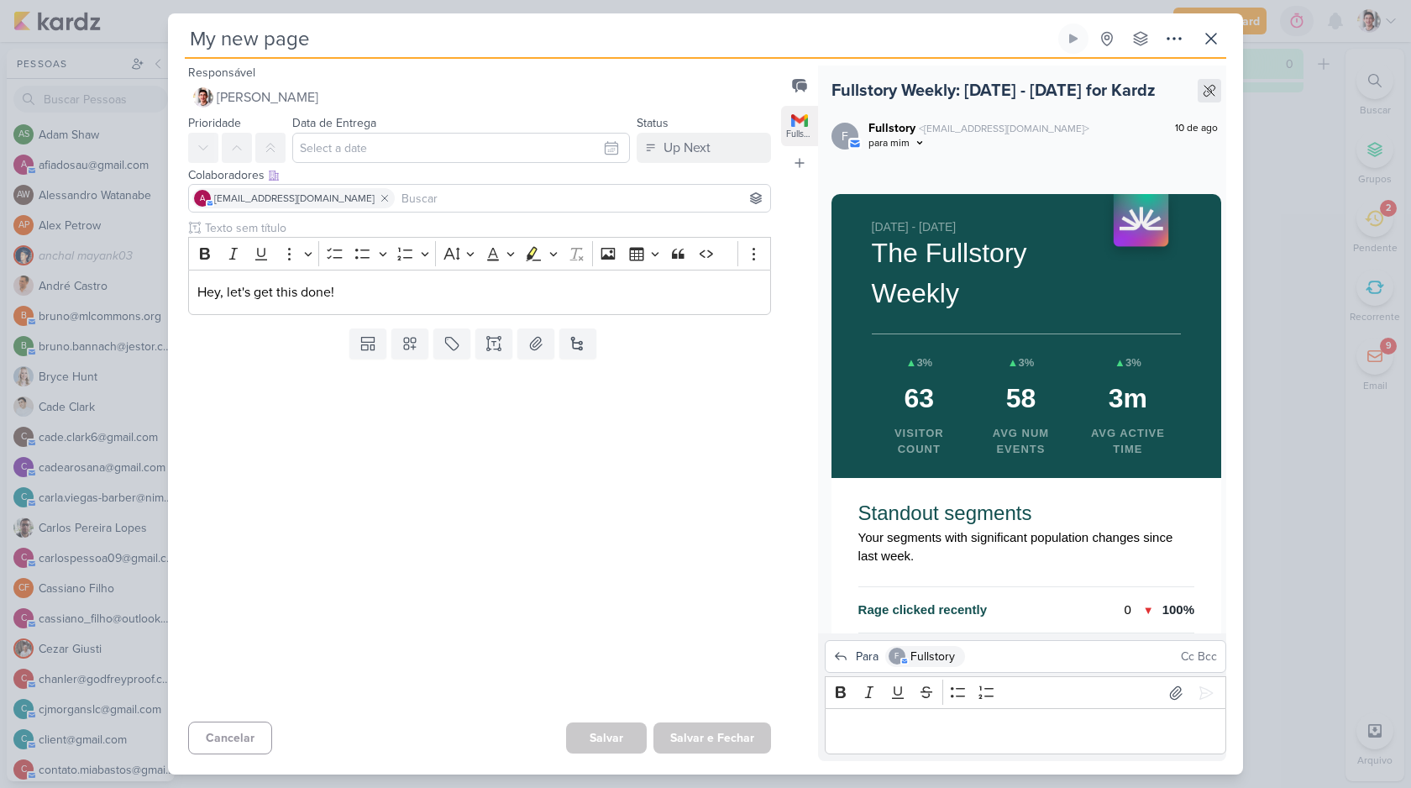
click at [1203, 90] on icon at bounding box center [1209, 90] width 13 height 13
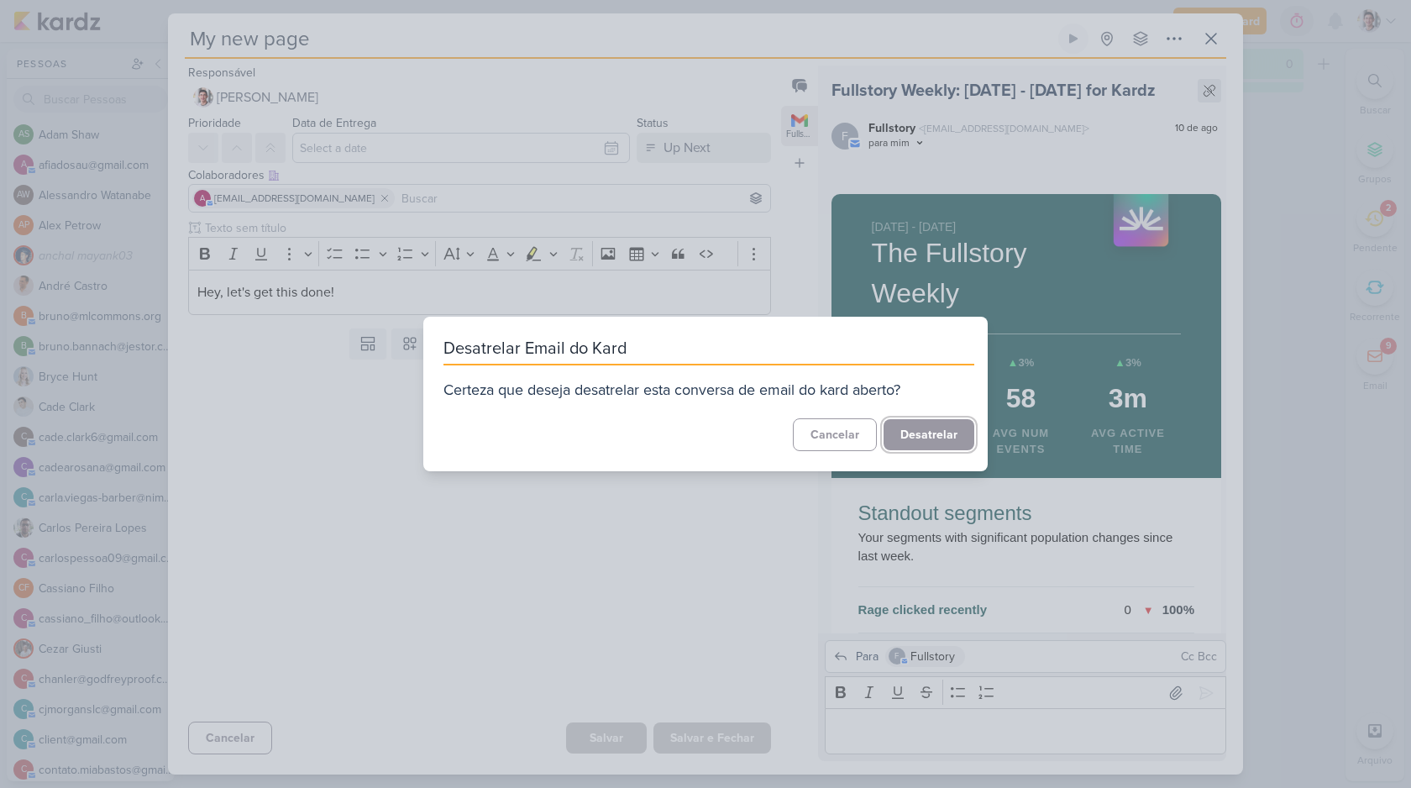
click at [884, 419] on button "Desatrelar" at bounding box center [929, 434] width 91 height 31
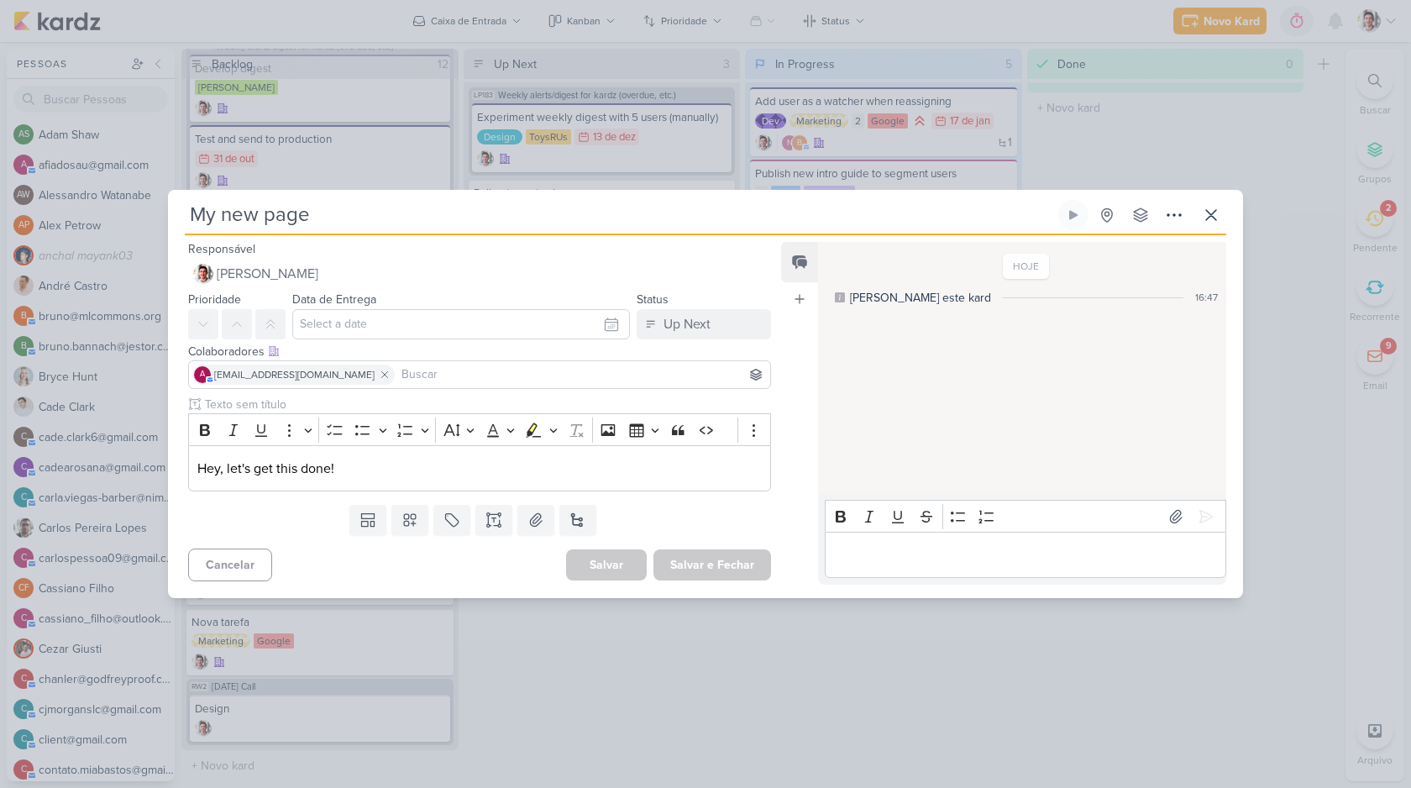
click at [931, 344] on div "HOJE [PERSON_NAME] este kard 16:47" at bounding box center [1021, 368] width 407 height 249
click at [1206, 217] on icon at bounding box center [1211, 215] width 20 height 20
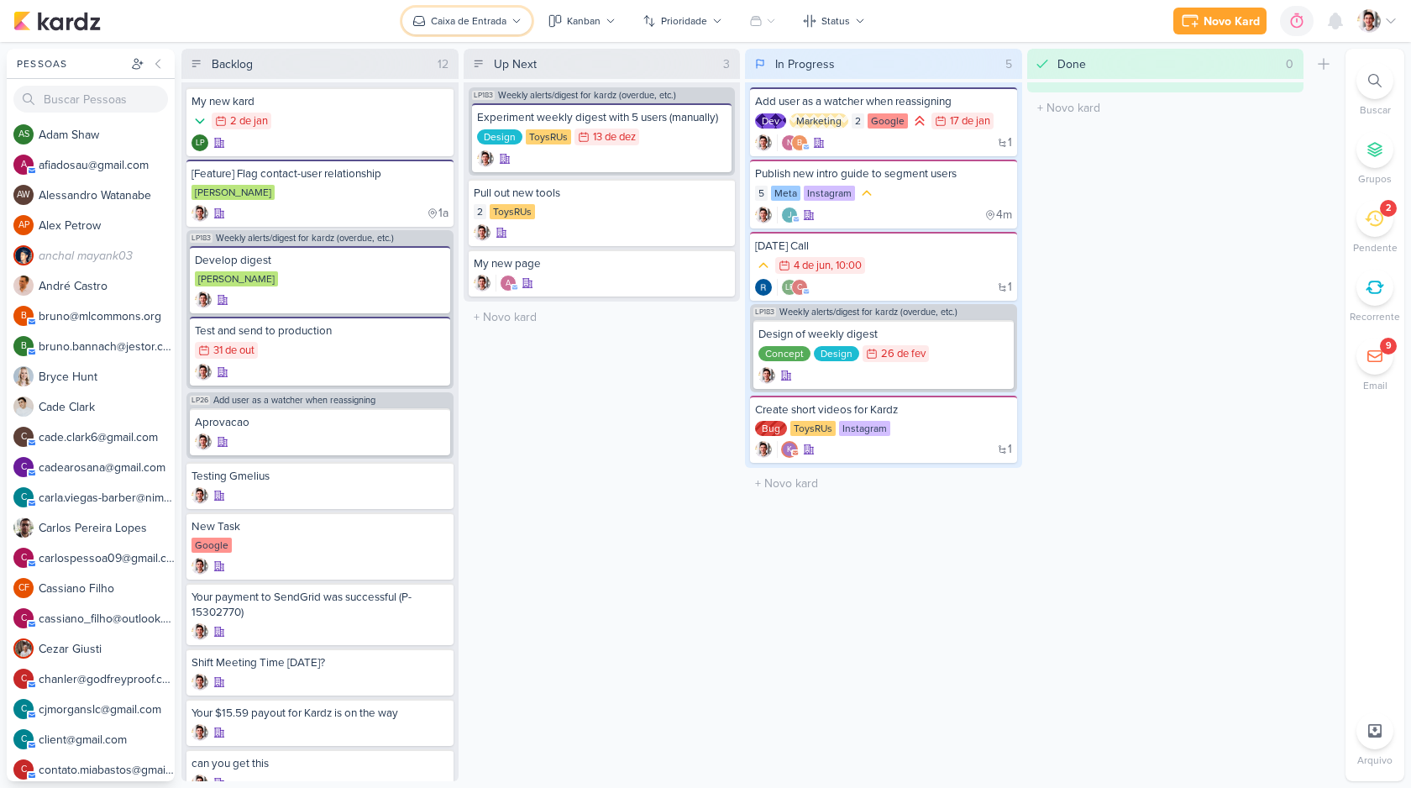
click at [482, 18] on div "Caixa de Entrada" at bounding box center [469, 20] width 76 height 15
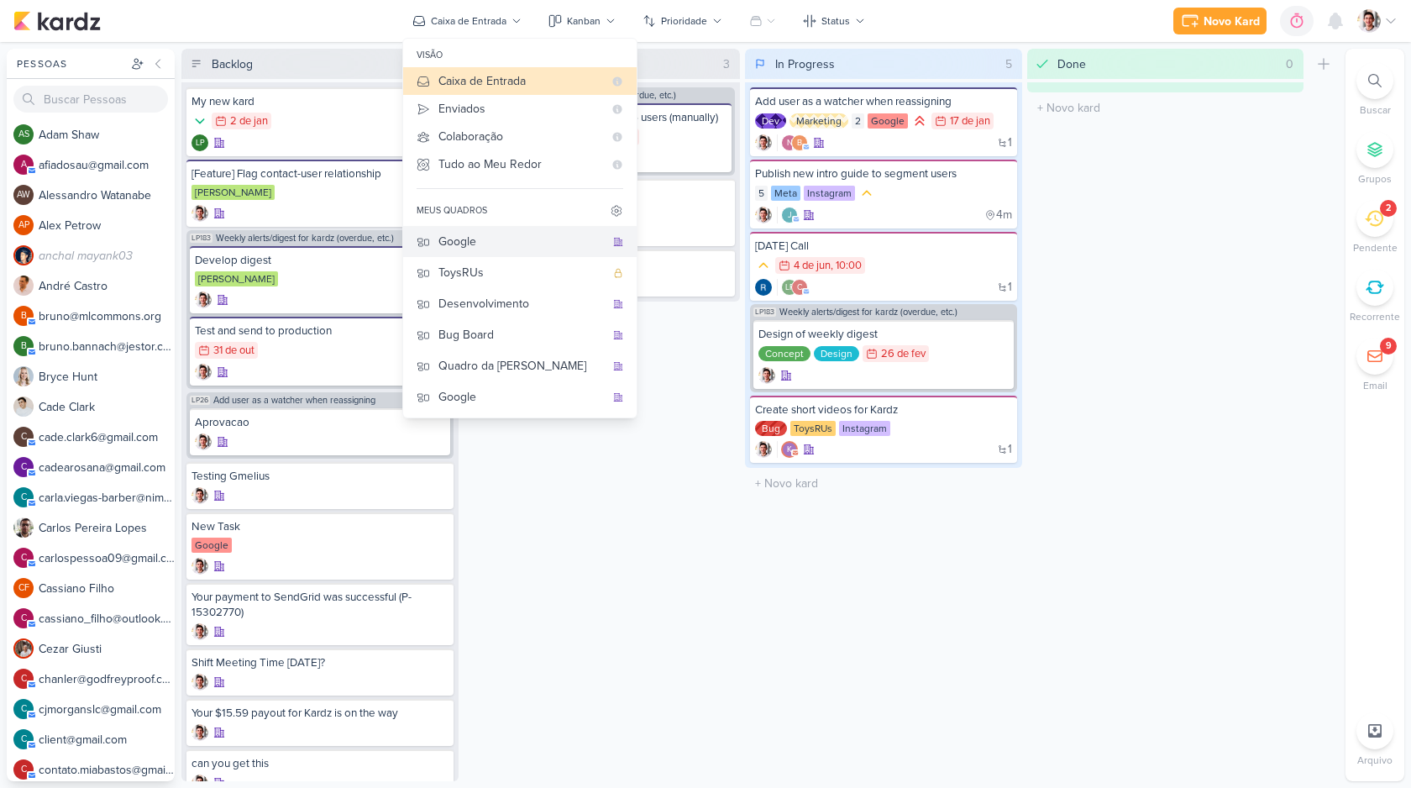
click at [458, 241] on div "Google" at bounding box center [521, 242] width 166 height 18
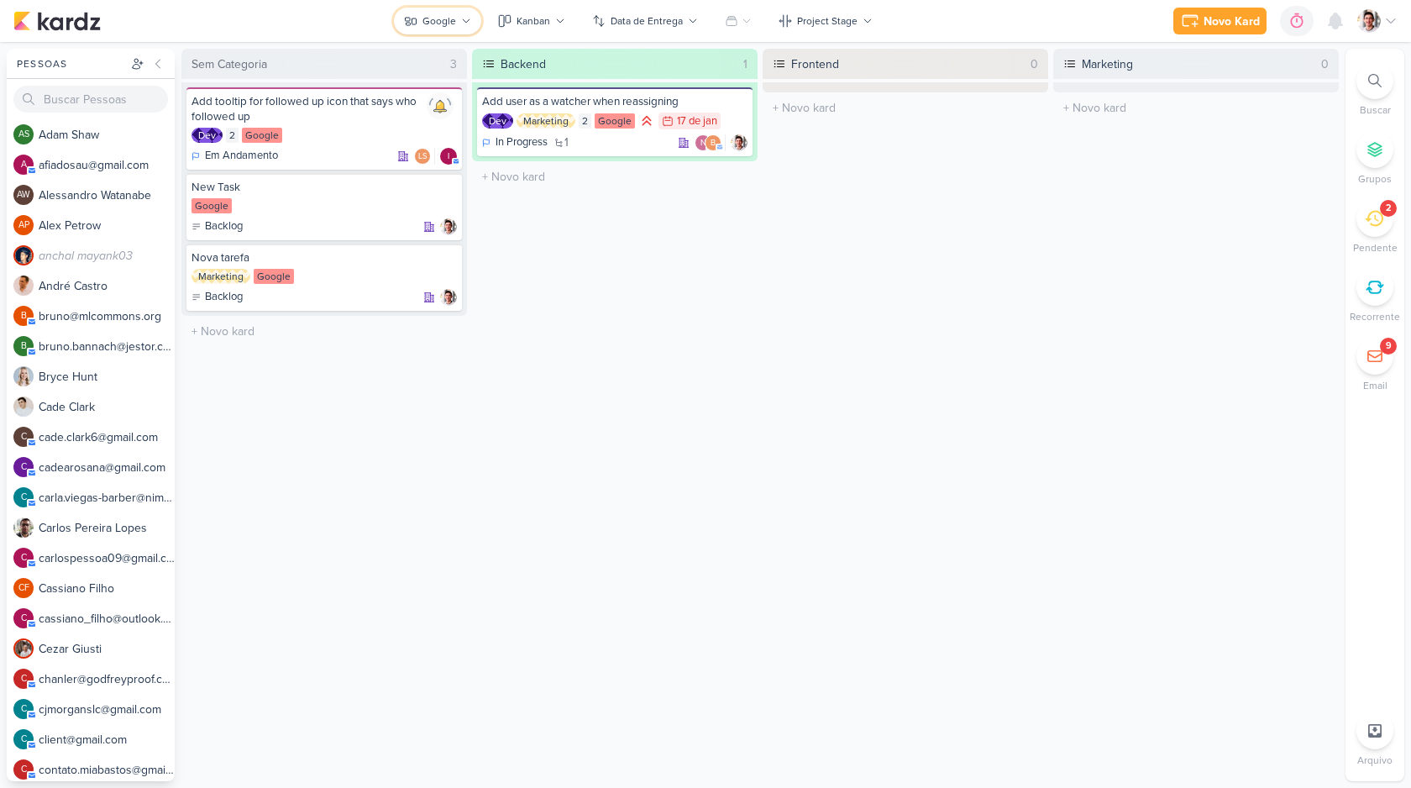
click at [459, 19] on button "Google" at bounding box center [437, 21] width 87 height 27
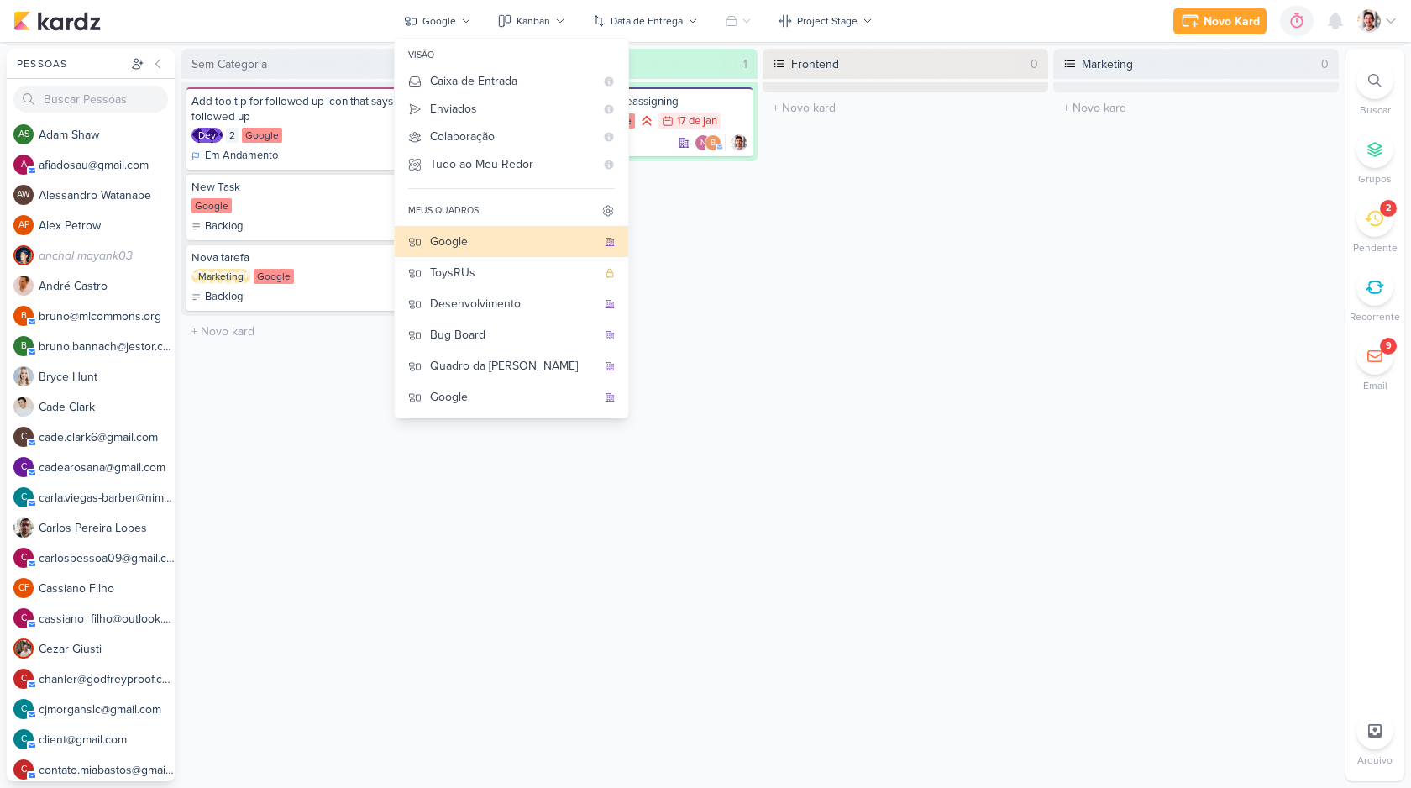
click at [692, 265] on div "Backend 1 Add user as a watcher when reassigning Dev Marketing 2 Google 17/1 17…" at bounding box center [615, 415] width 286 height 732
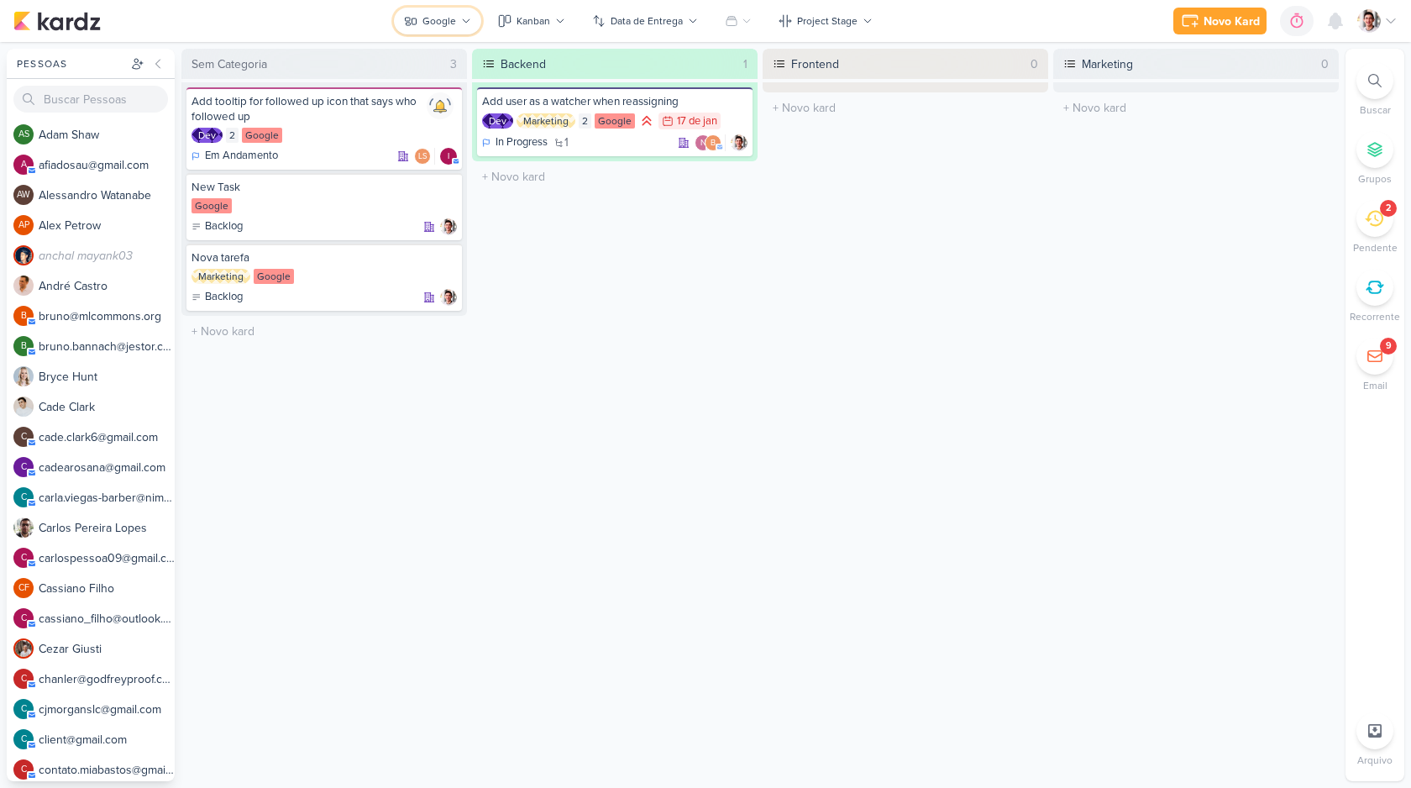
click at [433, 32] on button "Google" at bounding box center [437, 21] width 87 height 27
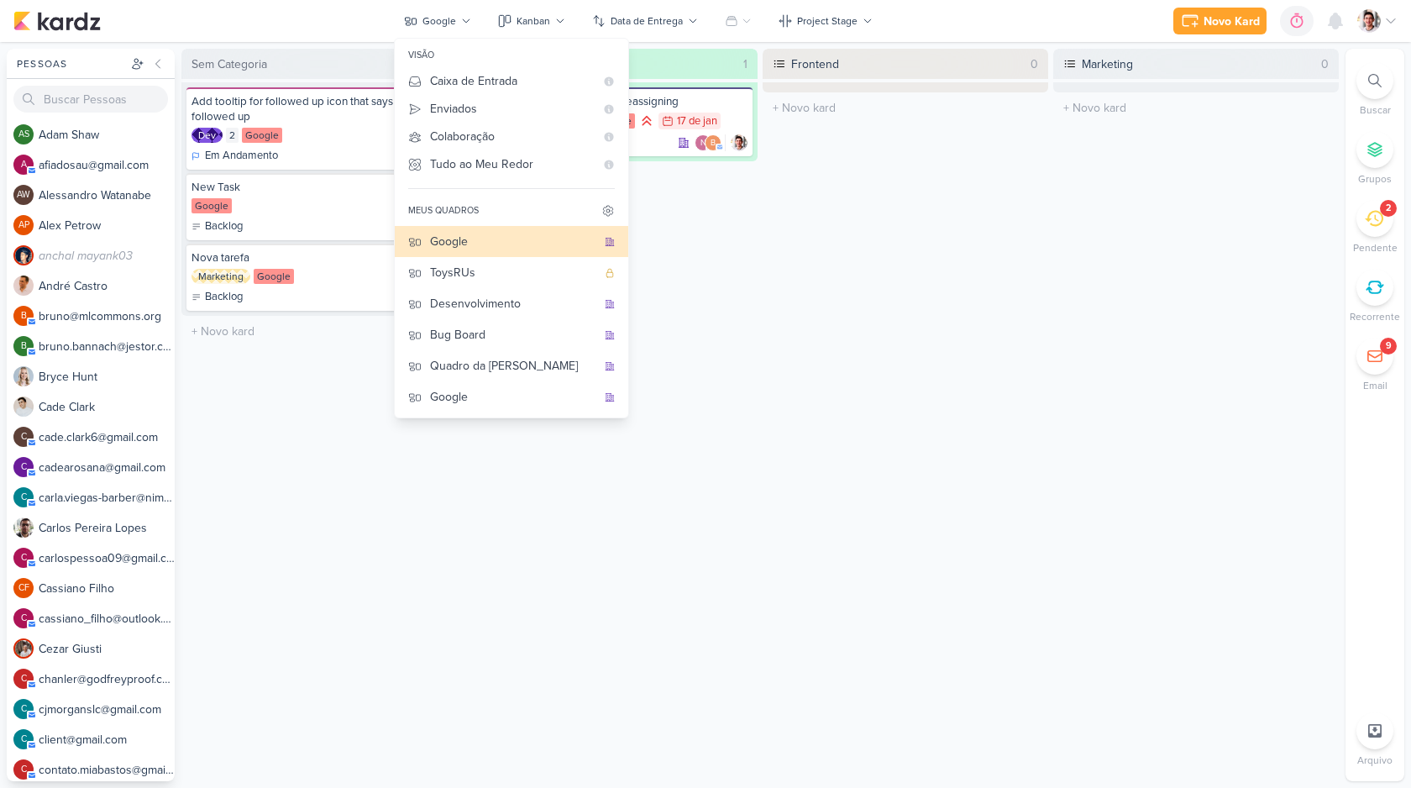
click at [690, 243] on div "Backend 1 Add user as a watcher when reassigning Dev Marketing 2 Google 17/1 17…" at bounding box center [615, 415] width 286 height 732
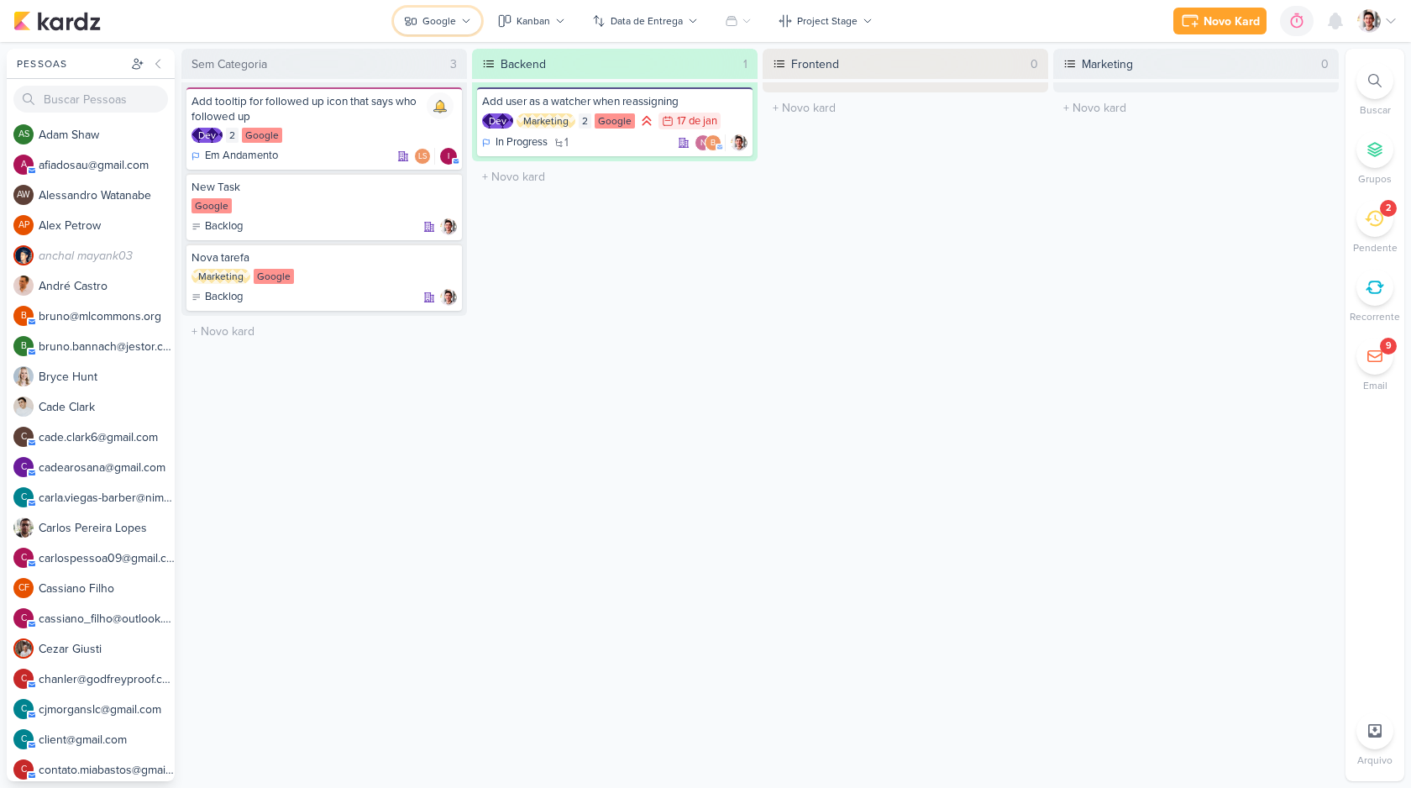
click at [444, 22] on div "Google" at bounding box center [440, 20] width 34 height 15
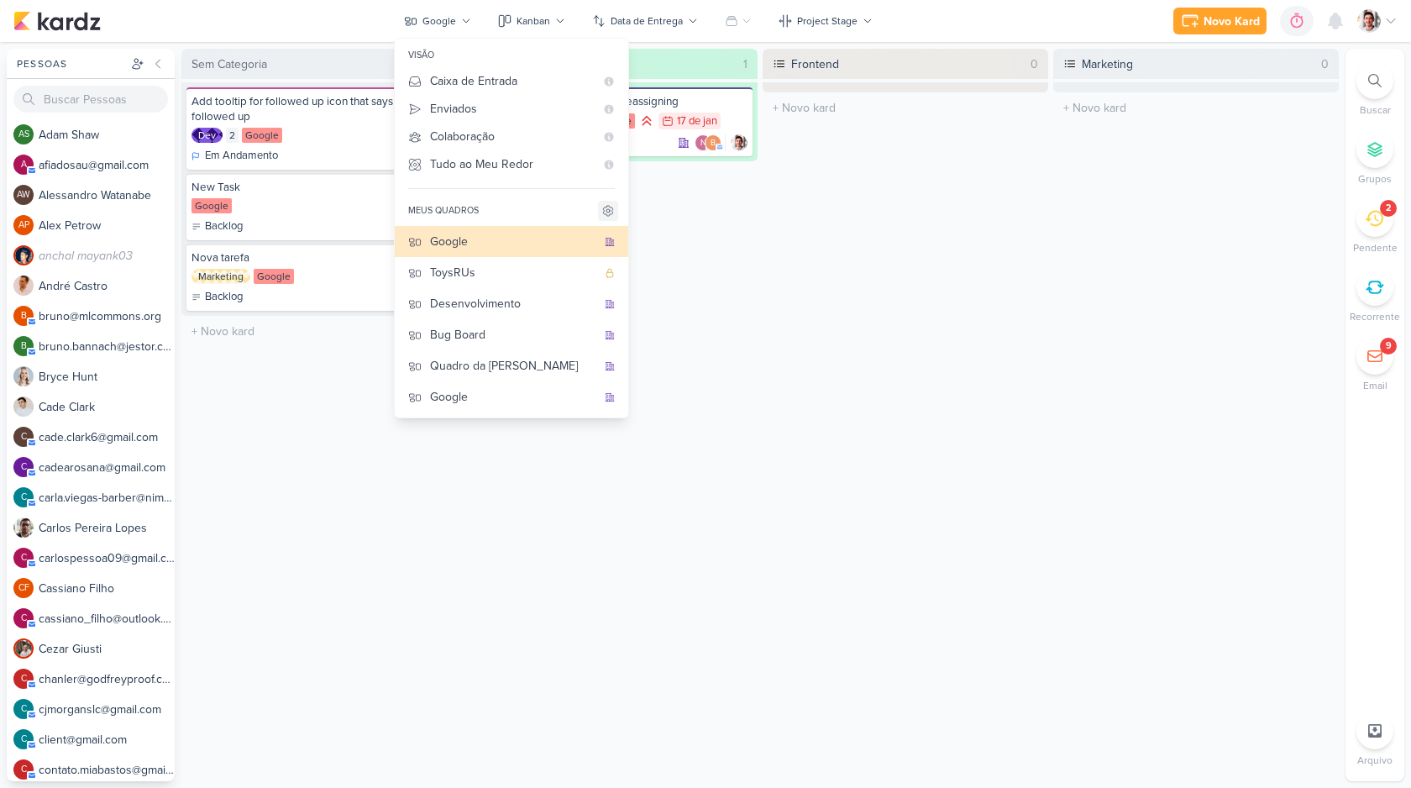
click at [605, 212] on icon at bounding box center [607, 211] width 9 height 10
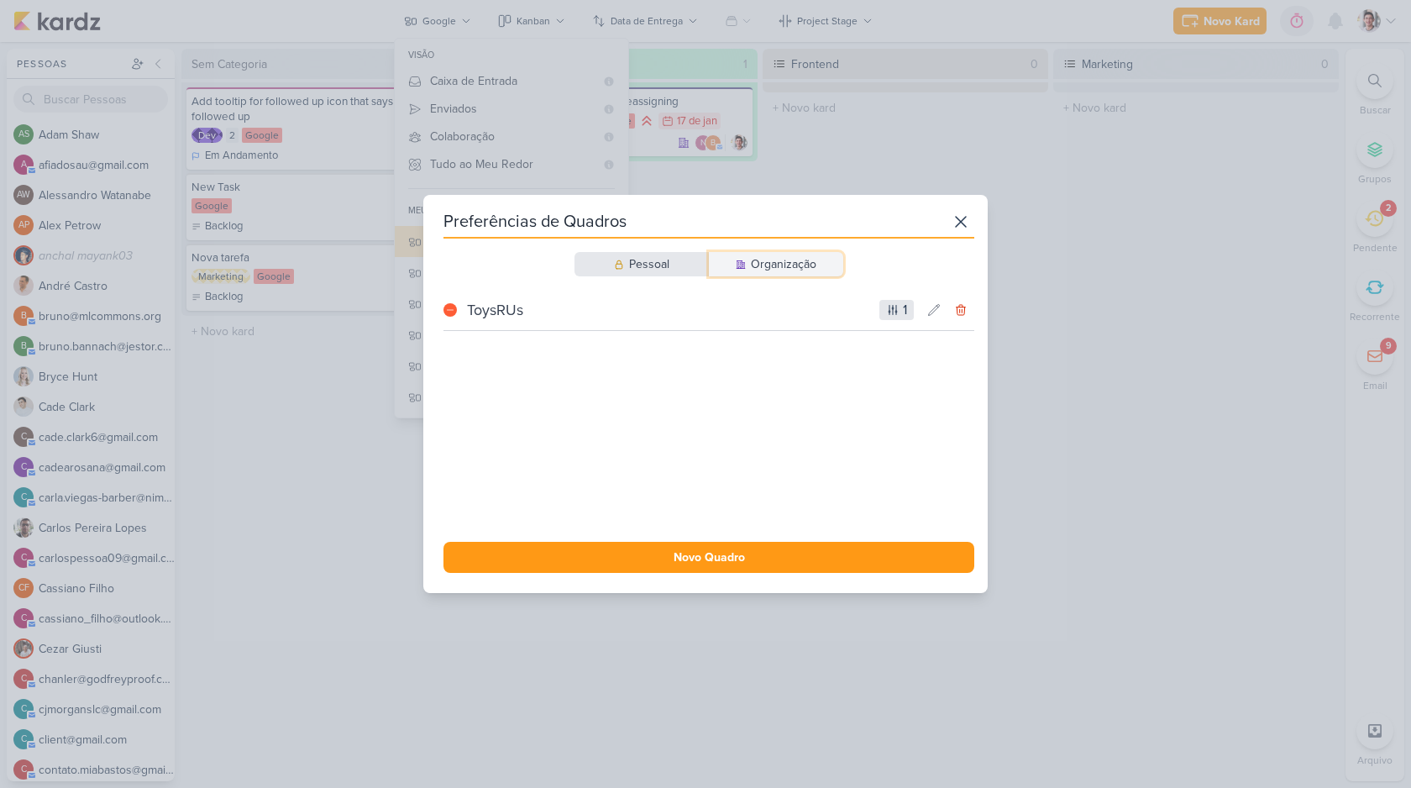
click at [769, 272] on div "Organização" at bounding box center [784, 264] width 66 height 18
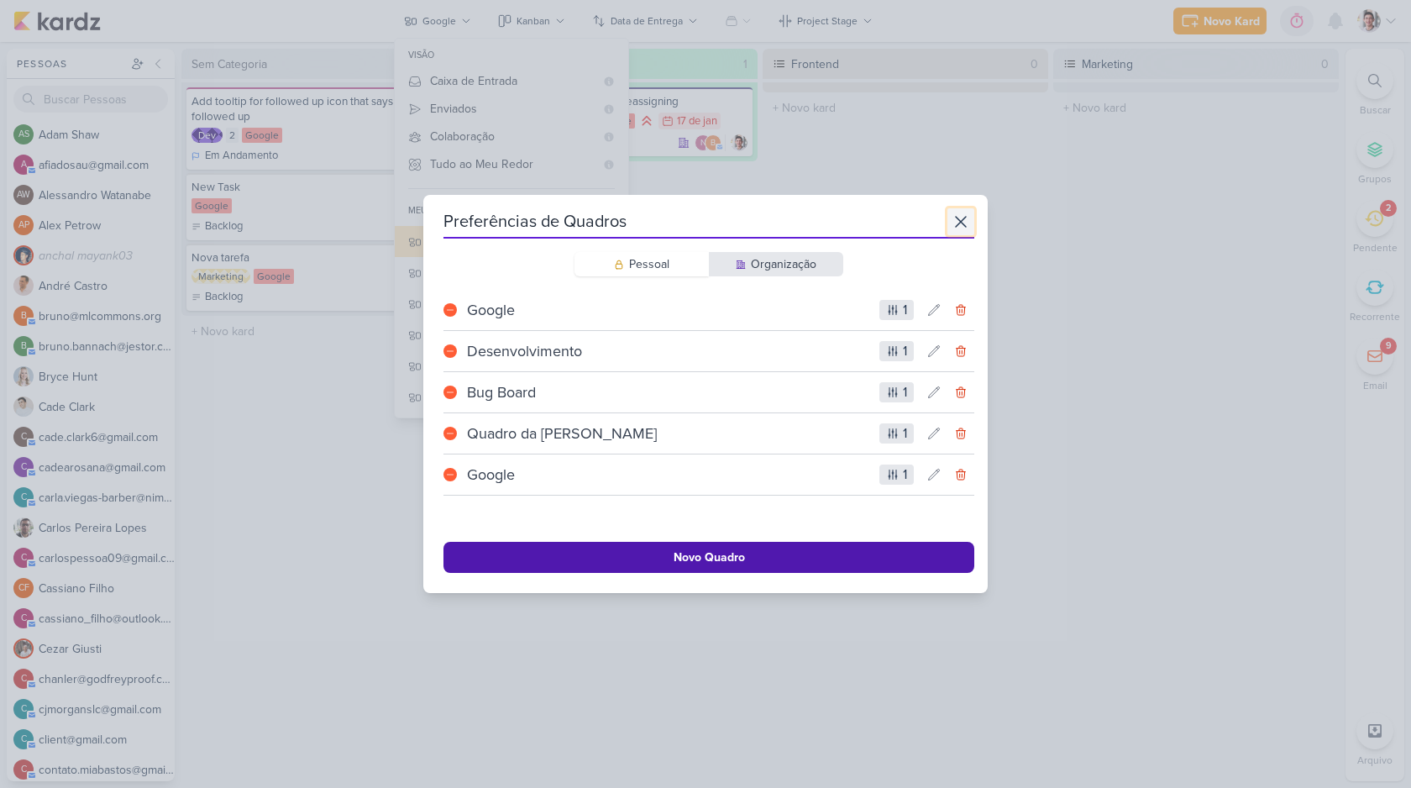
click at [951, 217] on icon at bounding box center [961, 222] width 20 height 20
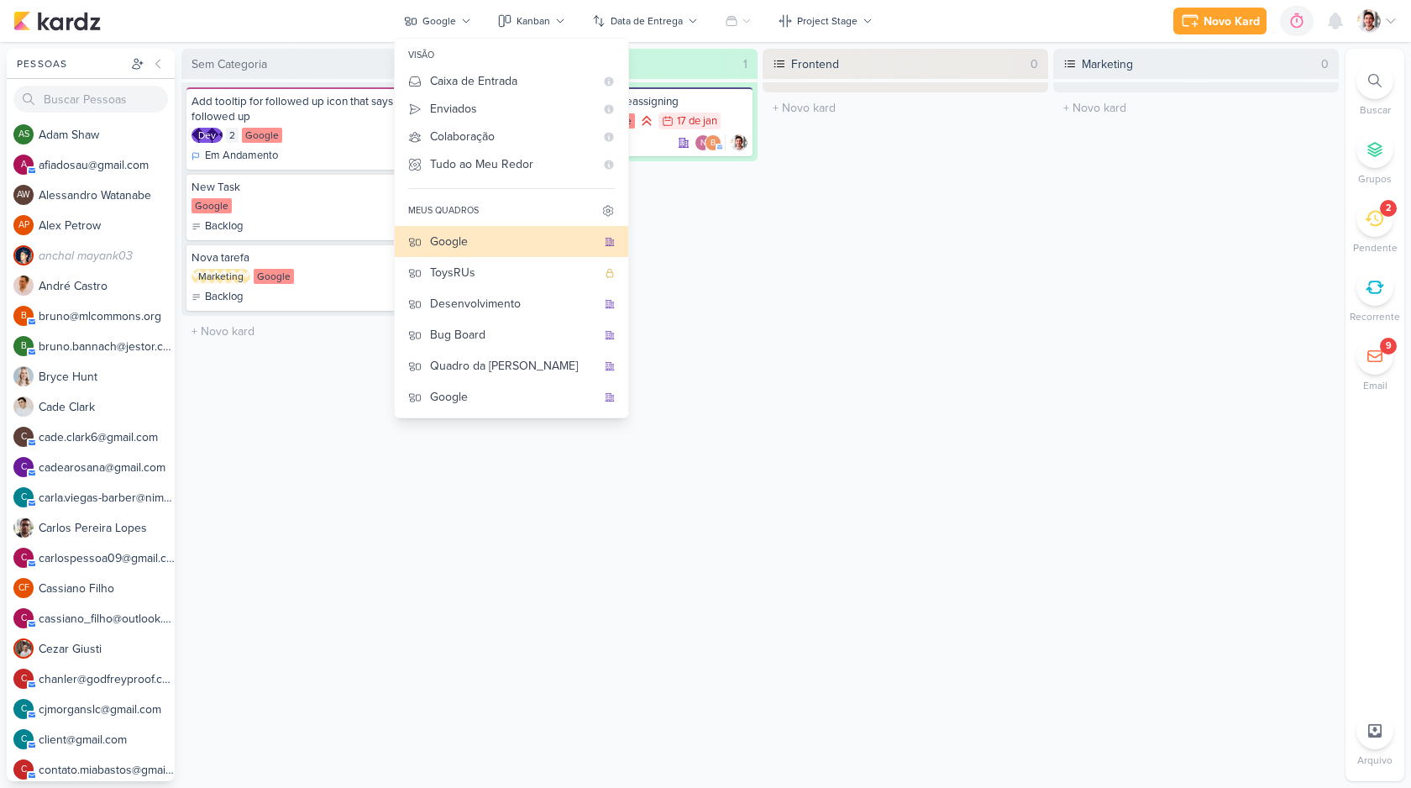
click at [782, 265] on div "Frontend 0 O título do kard deve ter menos que 100 caracteres" at bounding box center [906, 415] width 286 height 732
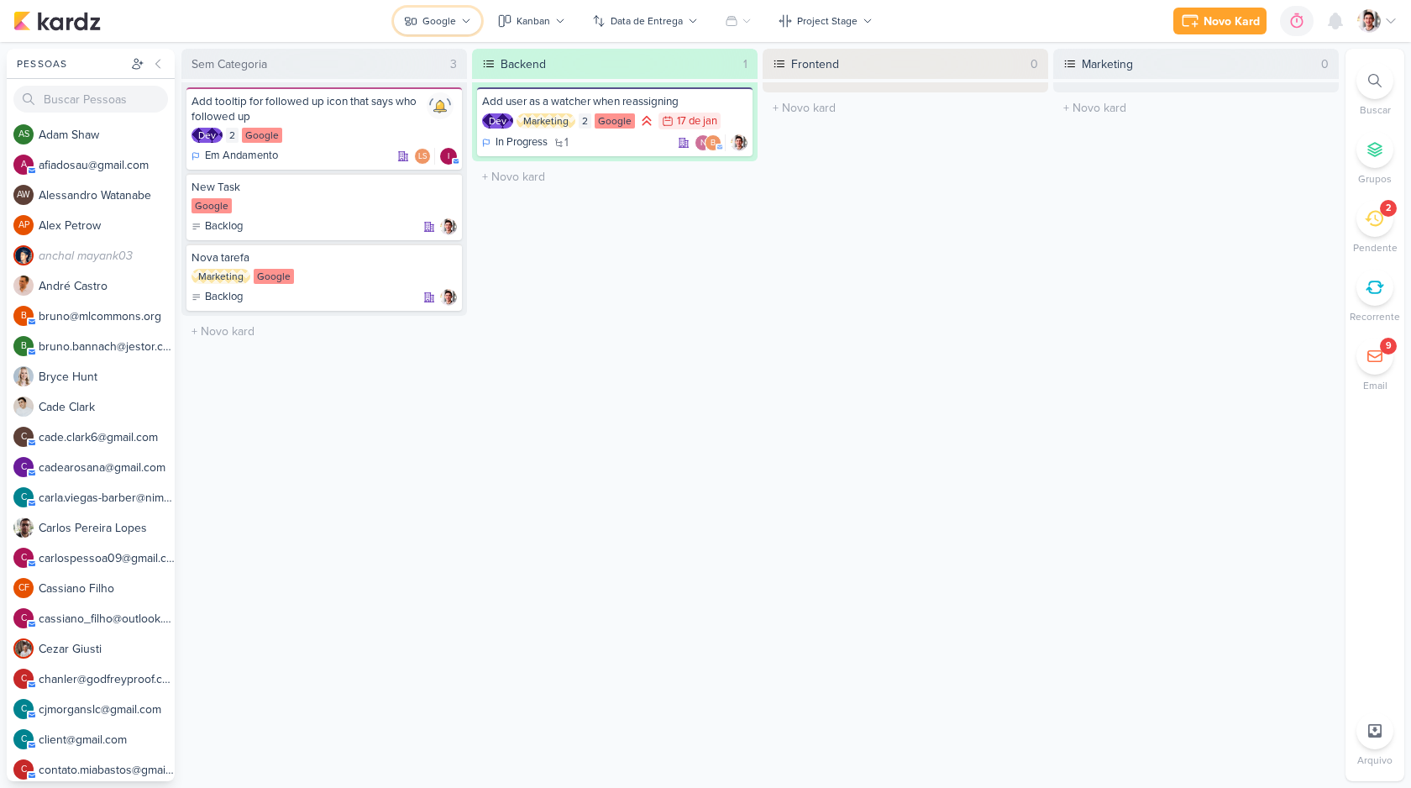
click at [441, 30] on button "Google" at bounding box center [437, 21] width 87 height 27
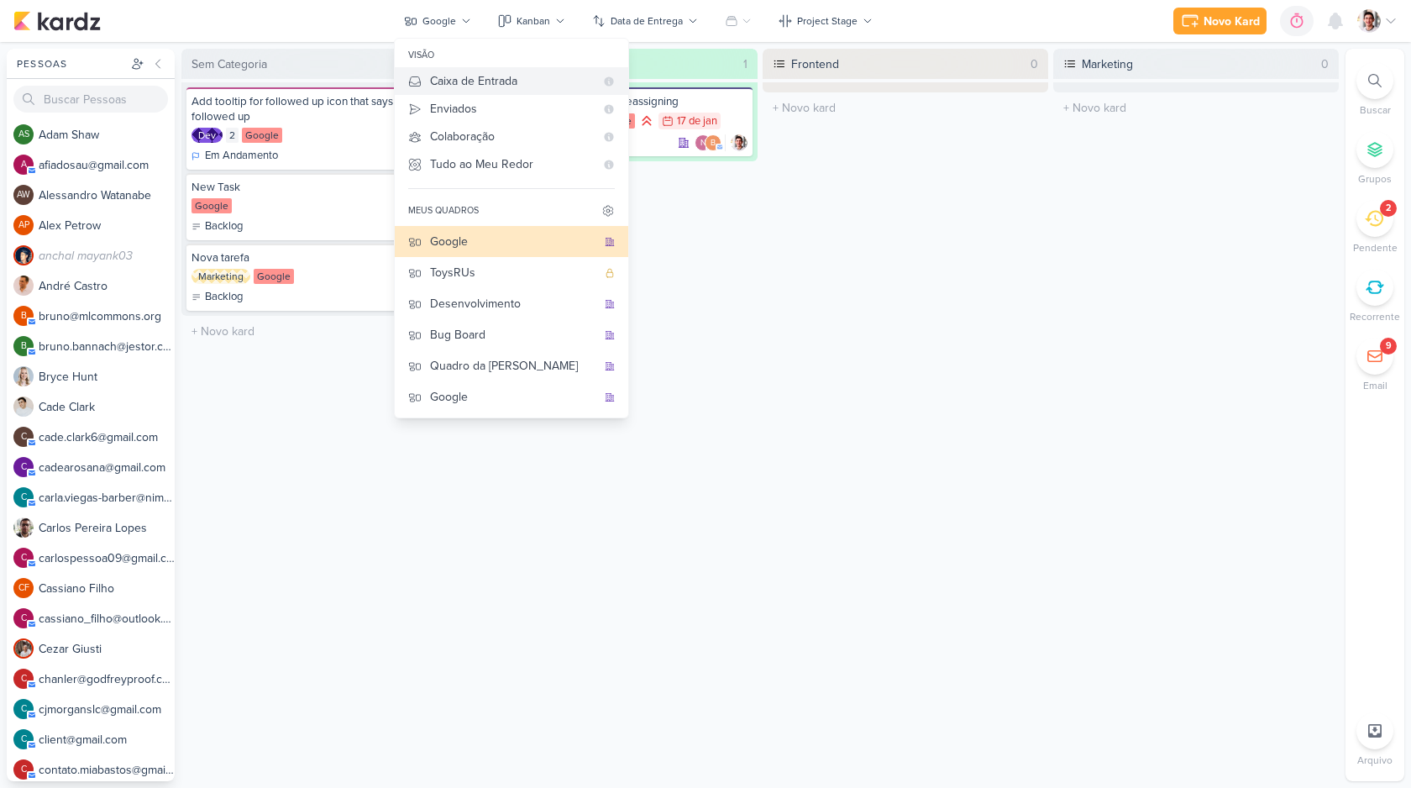
click at [481, 82] on div "Caixa de Entrada" at bounding box center [512, 81] width 165 height 18
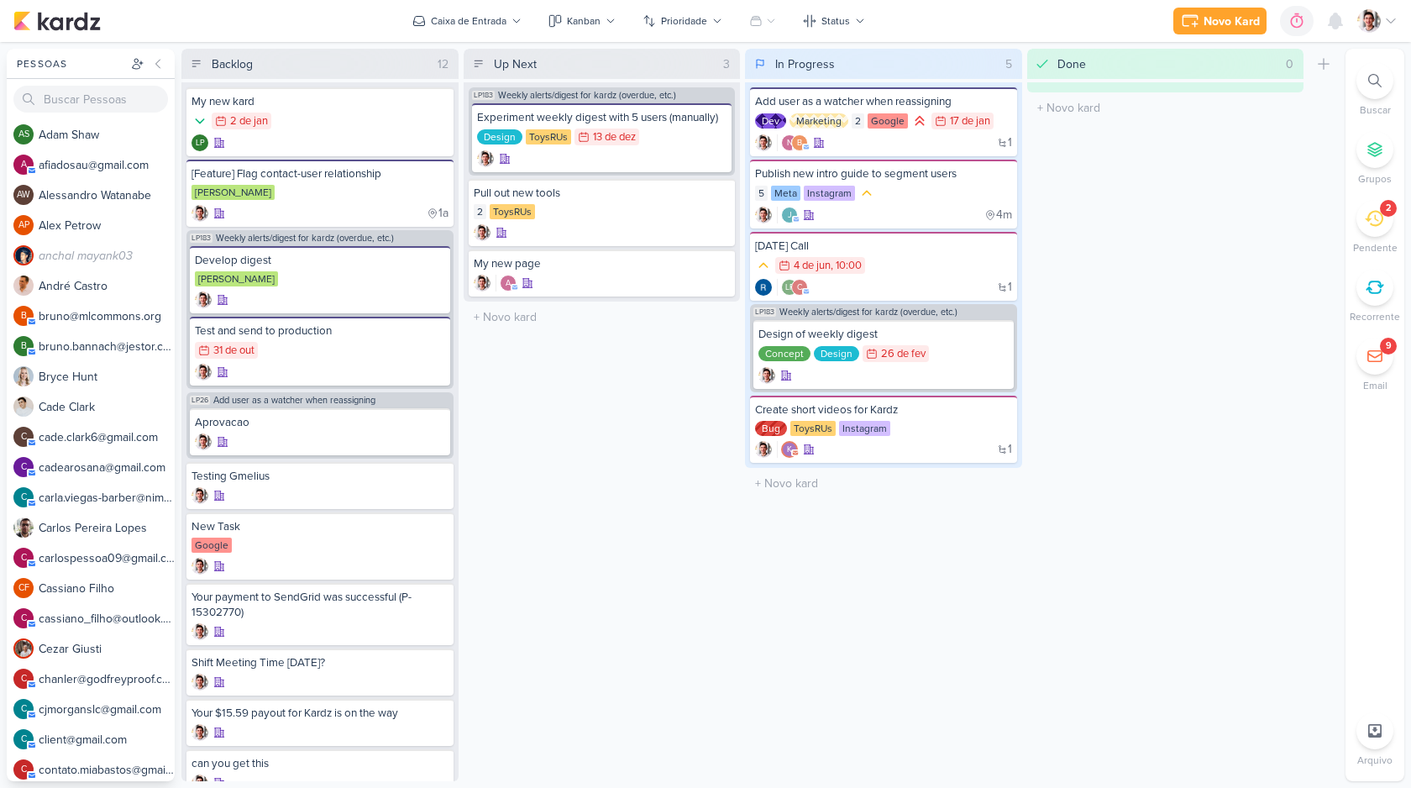
click at [545, 408] on div "Up Next 3 Mover Para Esquerda Mover Para Direita [GEOGRAPHIC_DATA] LP183 Weekly…" at bounding box center [602, 415] width 277 height 732
click at [462, 18] on div "Caixa de Entrada" at bounding box center [469, 20] width 76 height 15
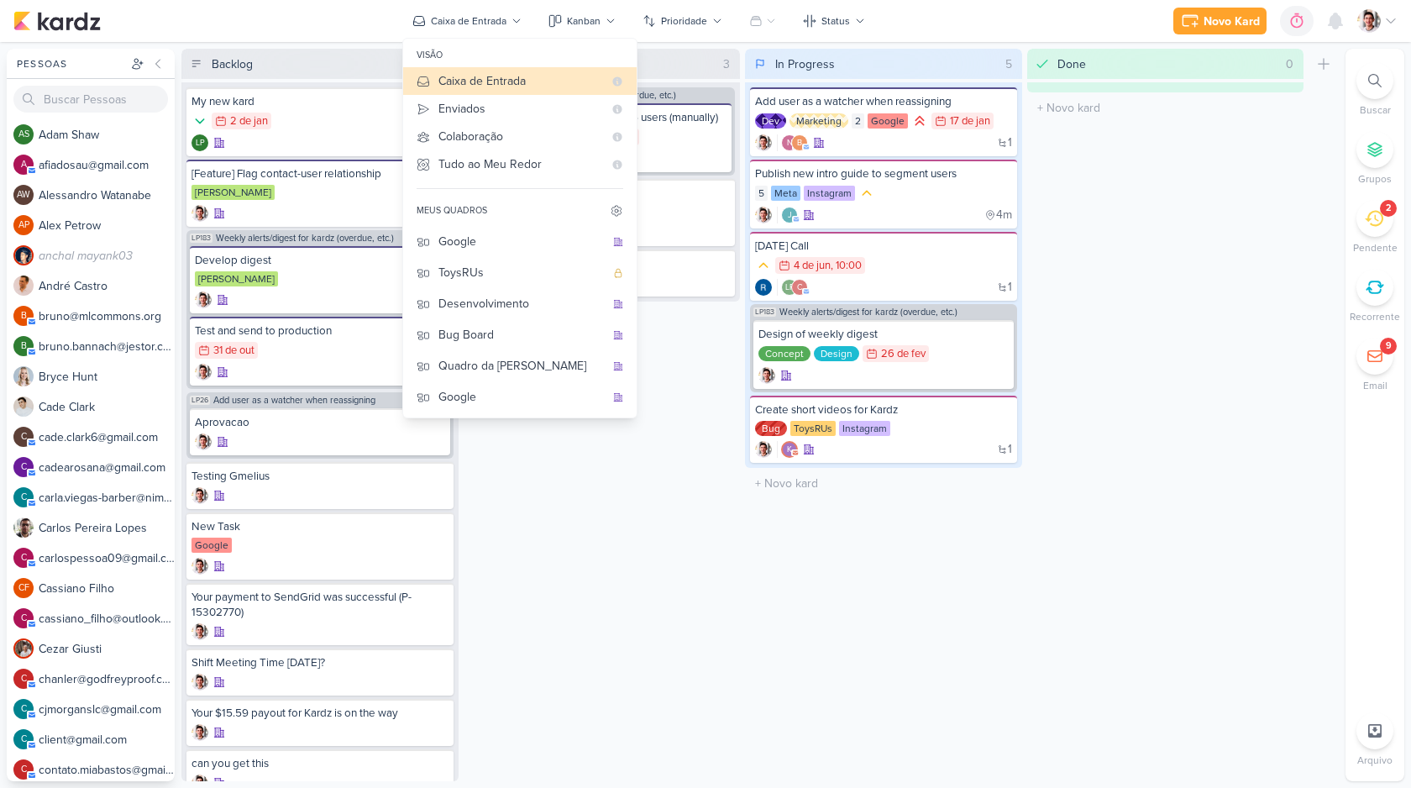
click at [1105, 352] on div "Done 0 Mover Para Esquerda Mover Para Direita [GEOGRAPHIC_DATA] O título do kar…" at bounding box center [1165, 415] width 277 height 732
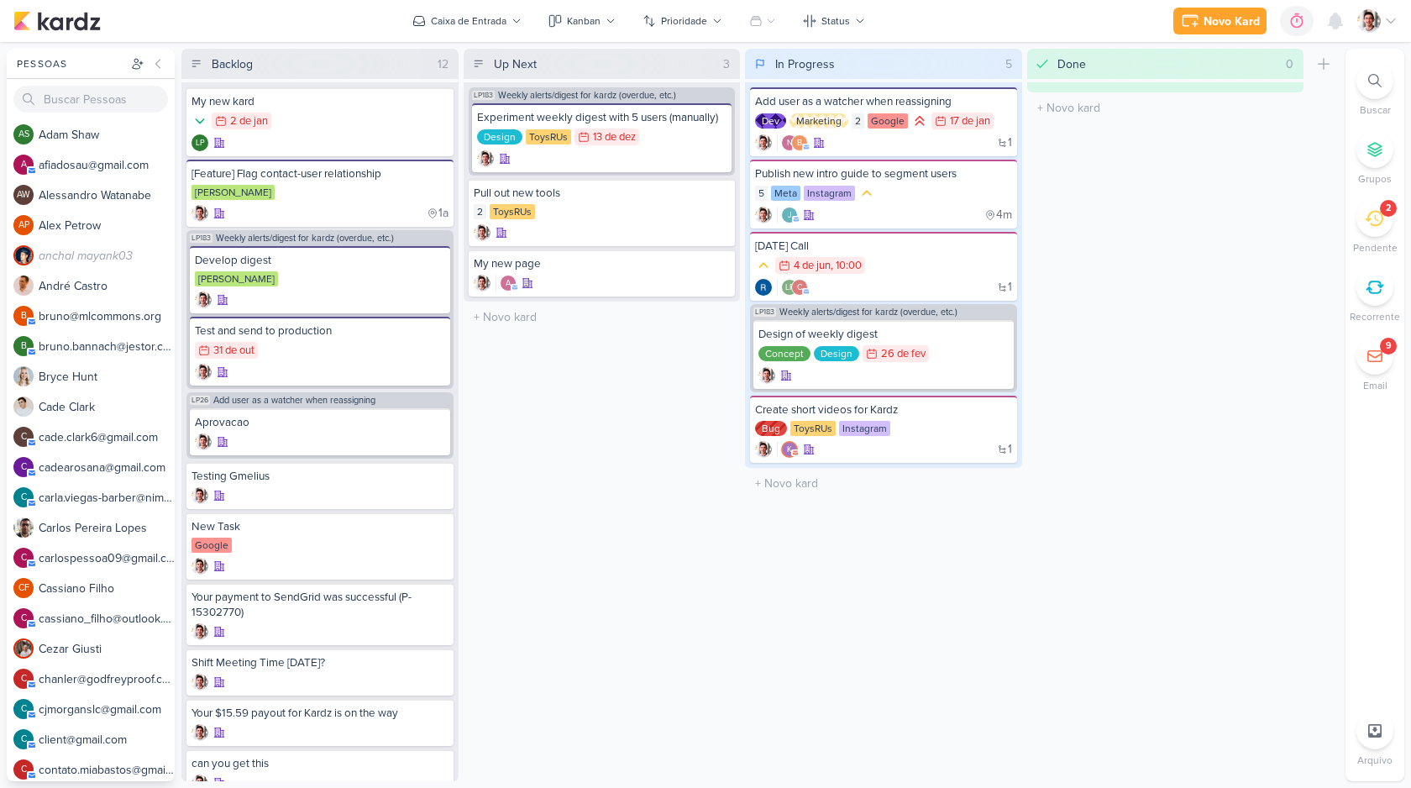
click at [623, 375] on div "Up Next 3 Mover Para Esquerda Mover Para Direita [GEOGRAPHIC_DATA] LP183 Weekly…" at bounding box center [602, 415] width 277 height 732
click at [859, 147] on div "1 n b" at bounding box center [883, 142] width 257 height 17
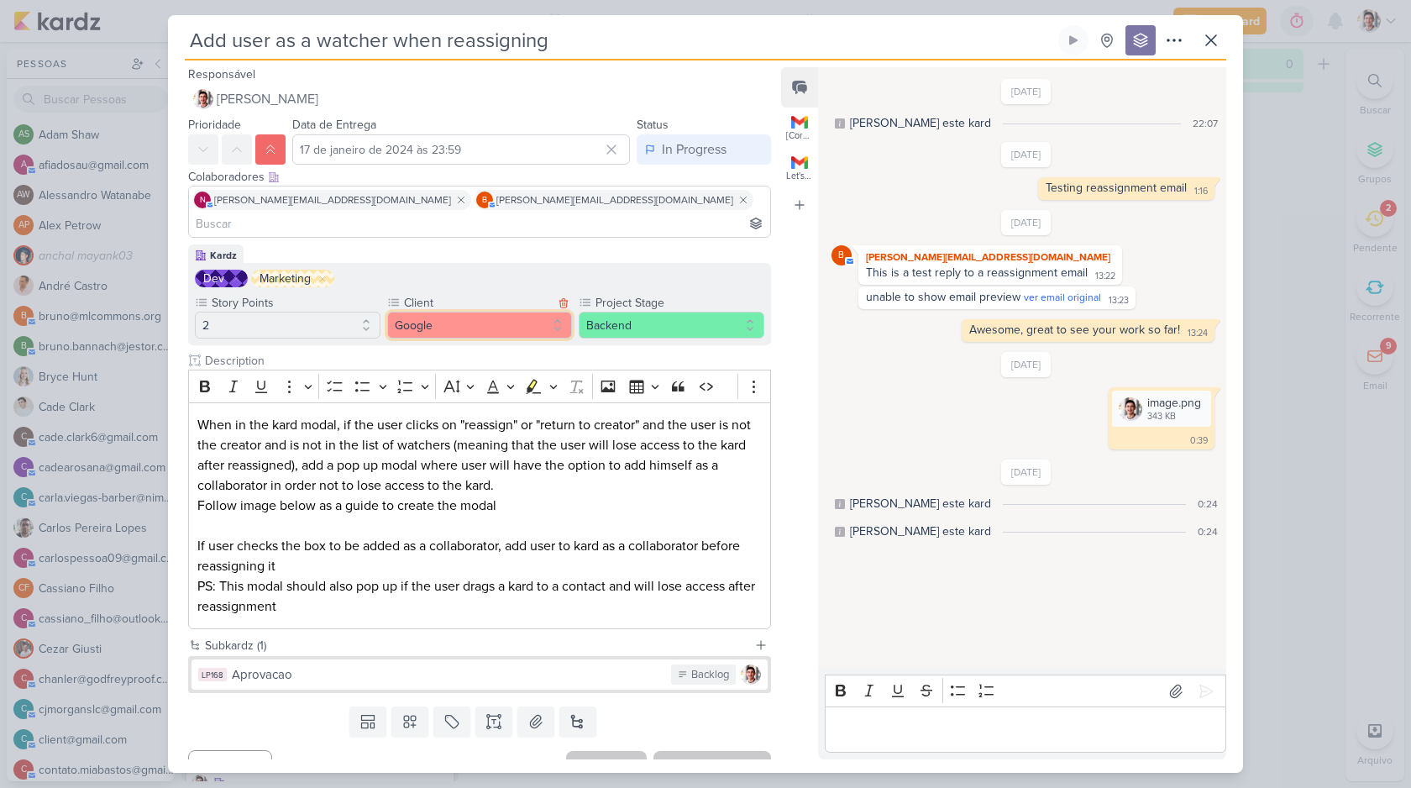
click at [407, 312] on button "Google" at bounding box center [480, 325] width 186 height 27
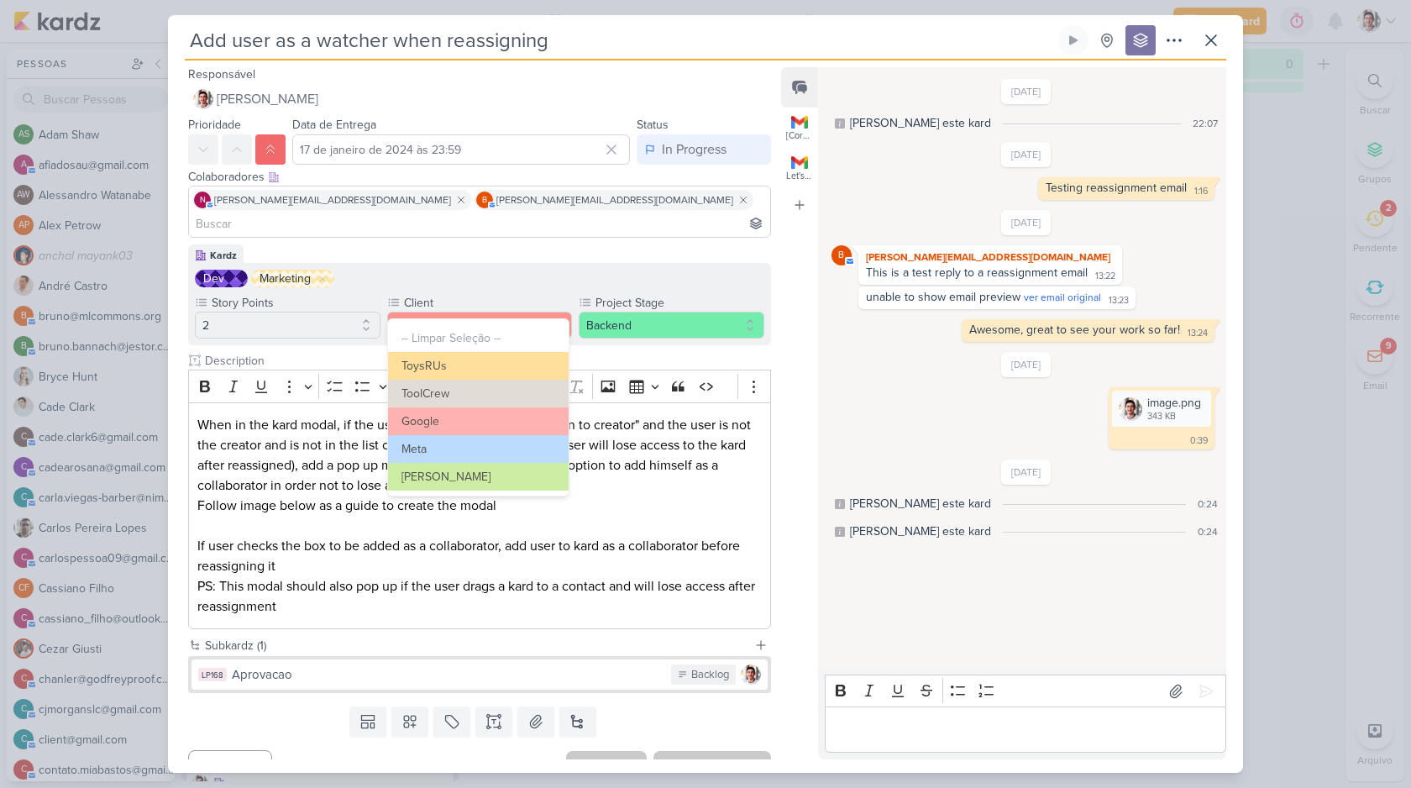
click at [555, 270] on div "Dev Marketing" at bounding box center [480, 279] width 570 height 18
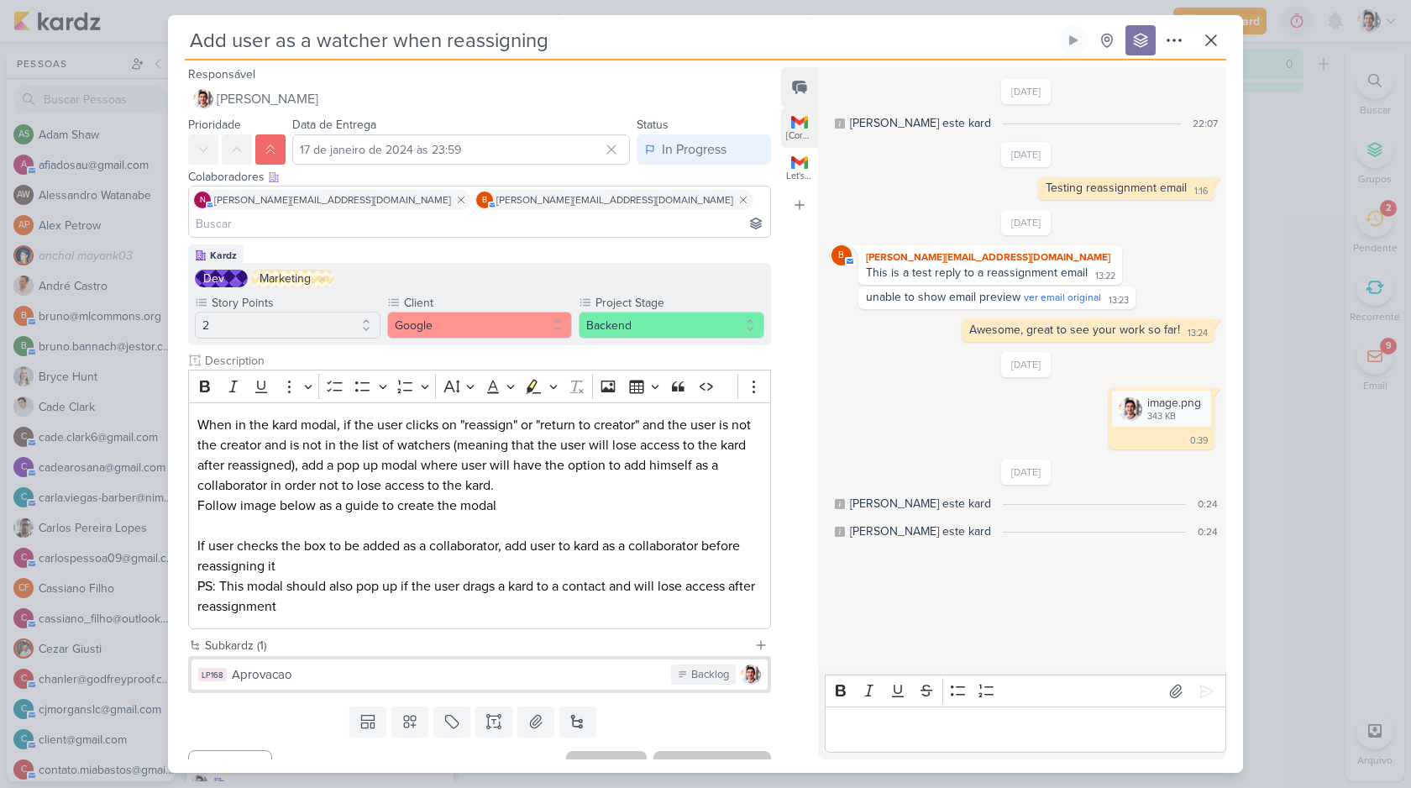
click at [802, 126] on img at bounding box center [799, 121] width 17 height 17
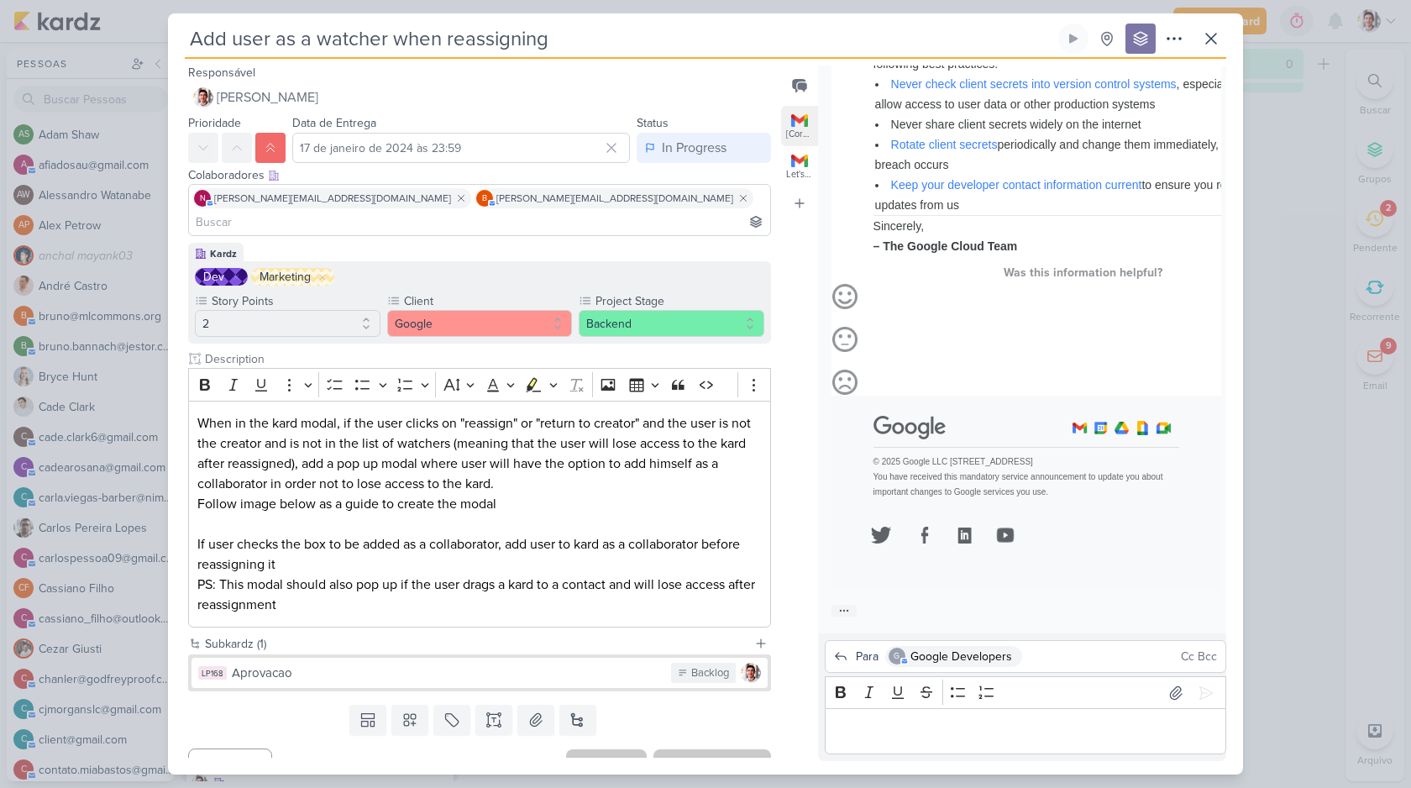
scroll to position [826, 0]
click at [805, 169] on div "Let's see if this kardz thing is good" at bounding box center [799, 174] width 26 height 11
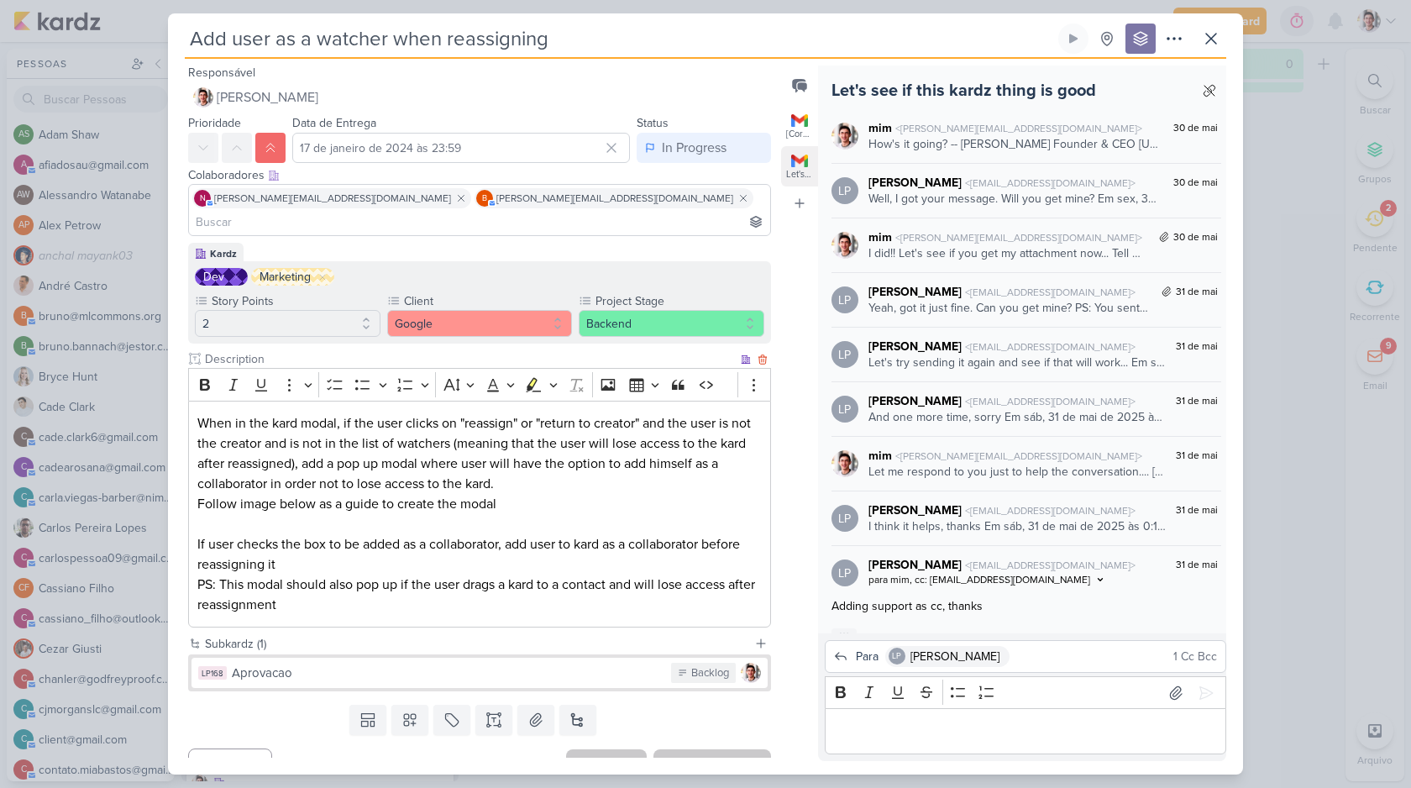
scroll to position [3, 0]
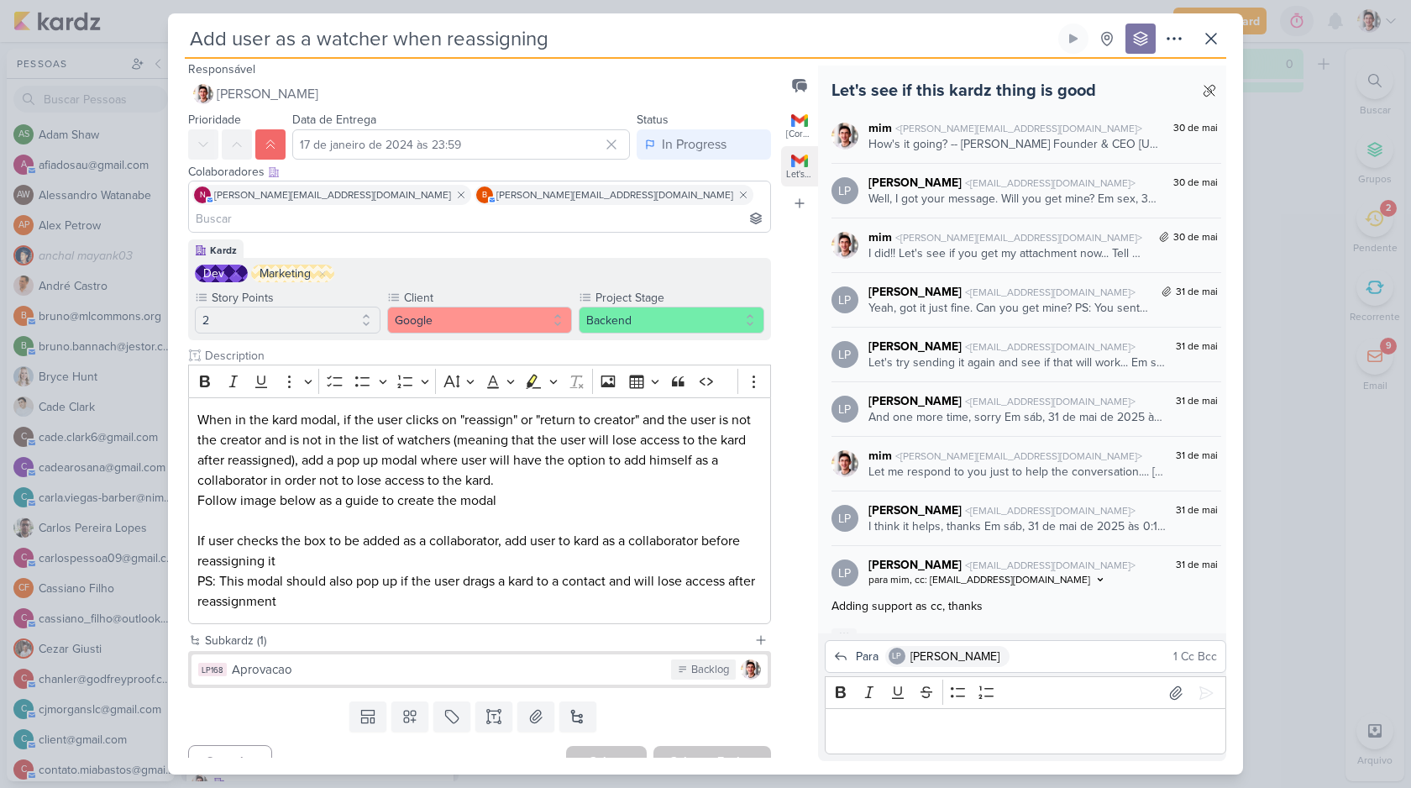
click at [996, 310] on div "Yeah, got it just fine. Can you get mine? PS: You sent a stats page from App St…" at bounding box center [1010, 308] width 282 height 18
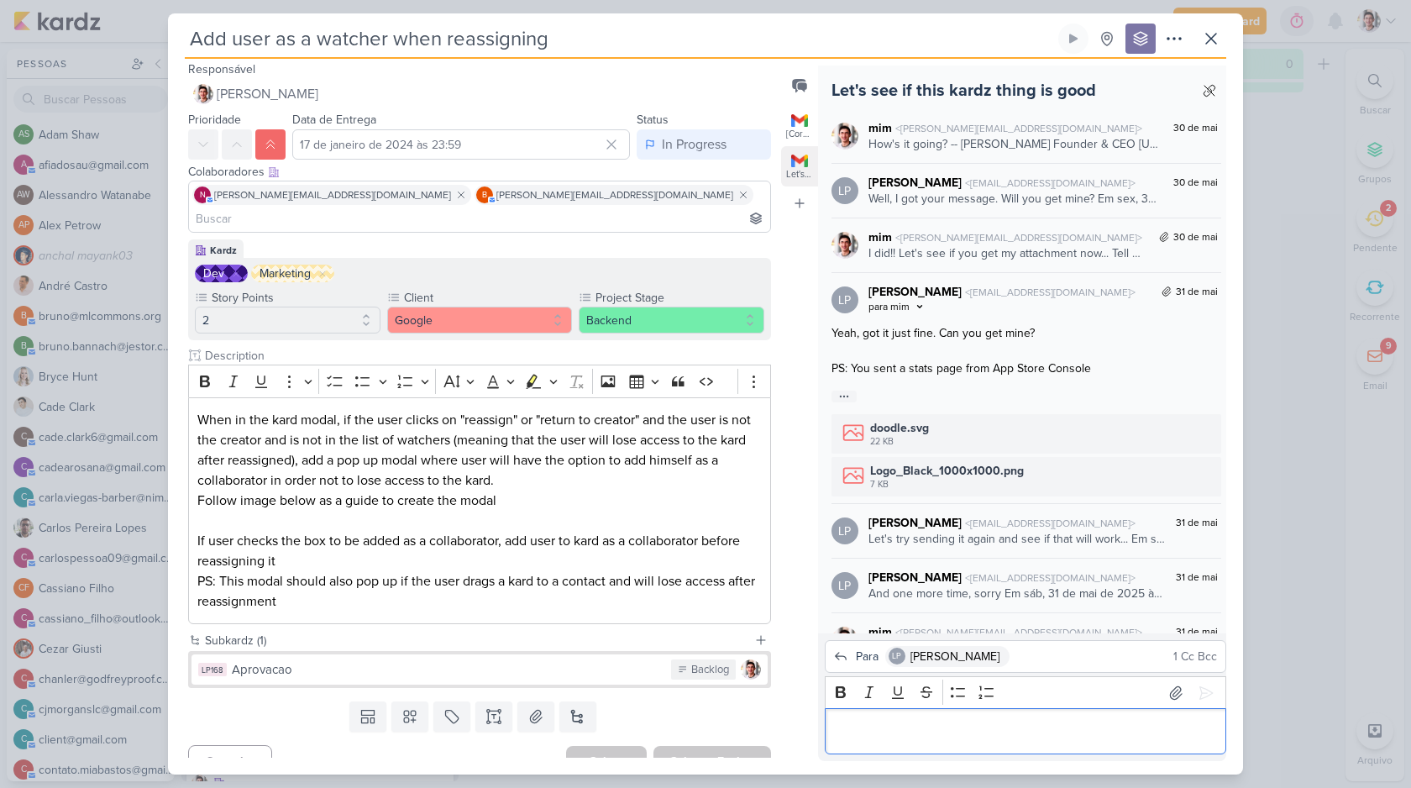
click at [911, 719] on div "Editor editing area: main" at bounding box center [1026, 731] width 402 height 46
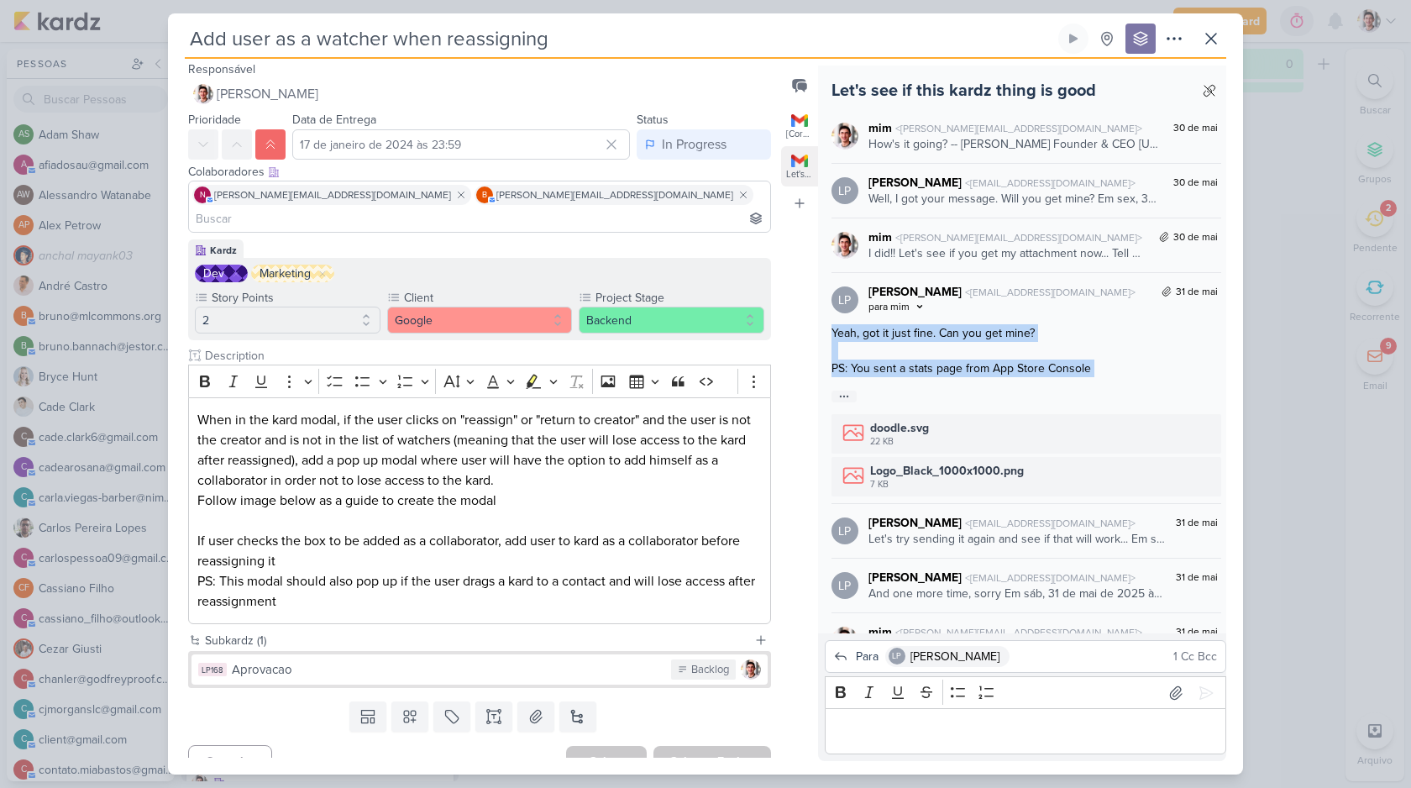
drag, startPoint x: 832, startPoint y: 331, endPoint x: 1114, endPoint y: 379, distance: 286.3
click at [1114, 379] on div "Yeah, got it just fine. Can you get mine? PS: You sent a stats page from App St…" at bounding box center [1027, 413] width 390 height 179
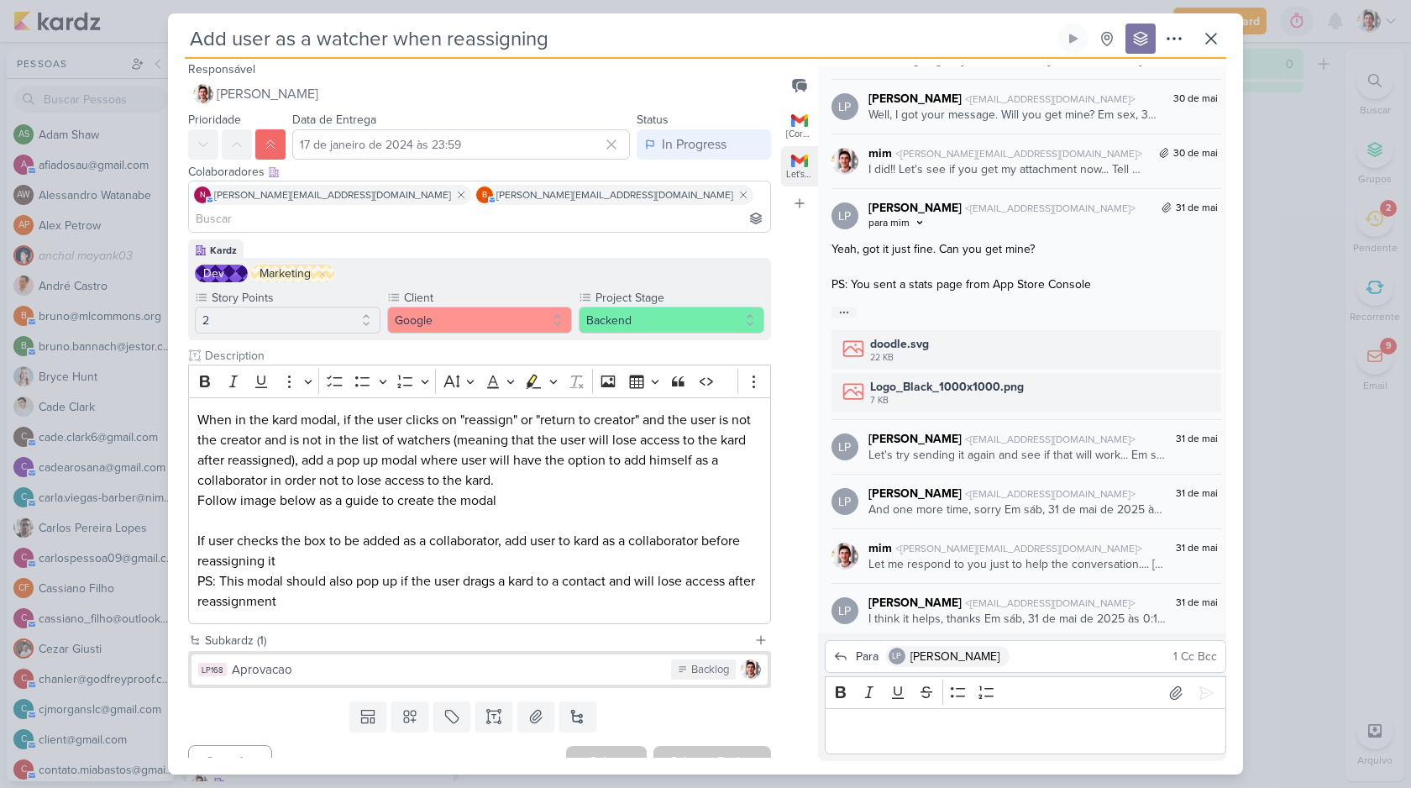
click at [979, 255] on div "Yeah, got it just fine. Can you get mine?" at bounding box center [1027, 249] width 390 height 18
click at [1204, 343] on icon at bounding box center [1207, 343] width 13 height 13
click at [1165, 291] on div "Adicionar ao Kard" at bounding box center [1161, 287] width 92 height 18
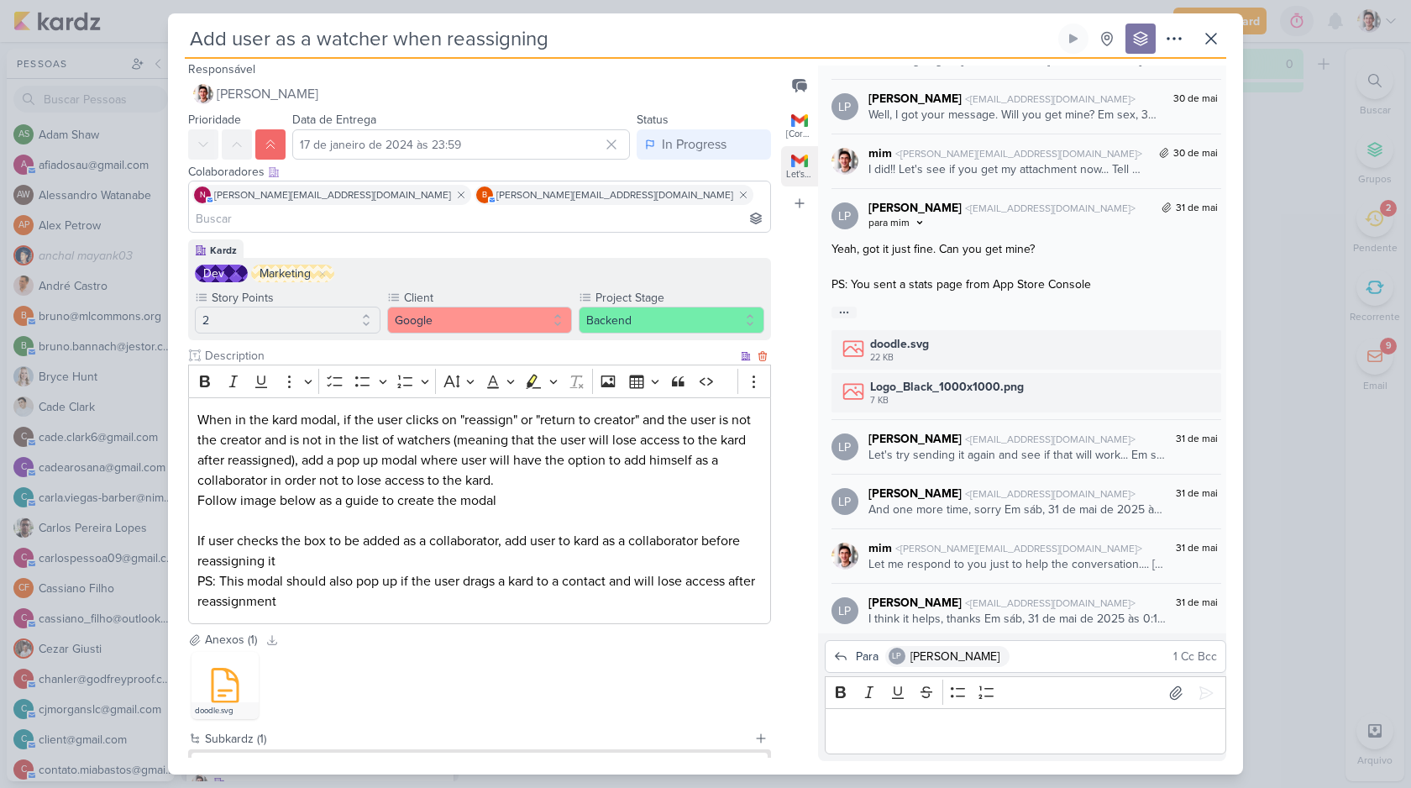
scroll to position [102, 0]
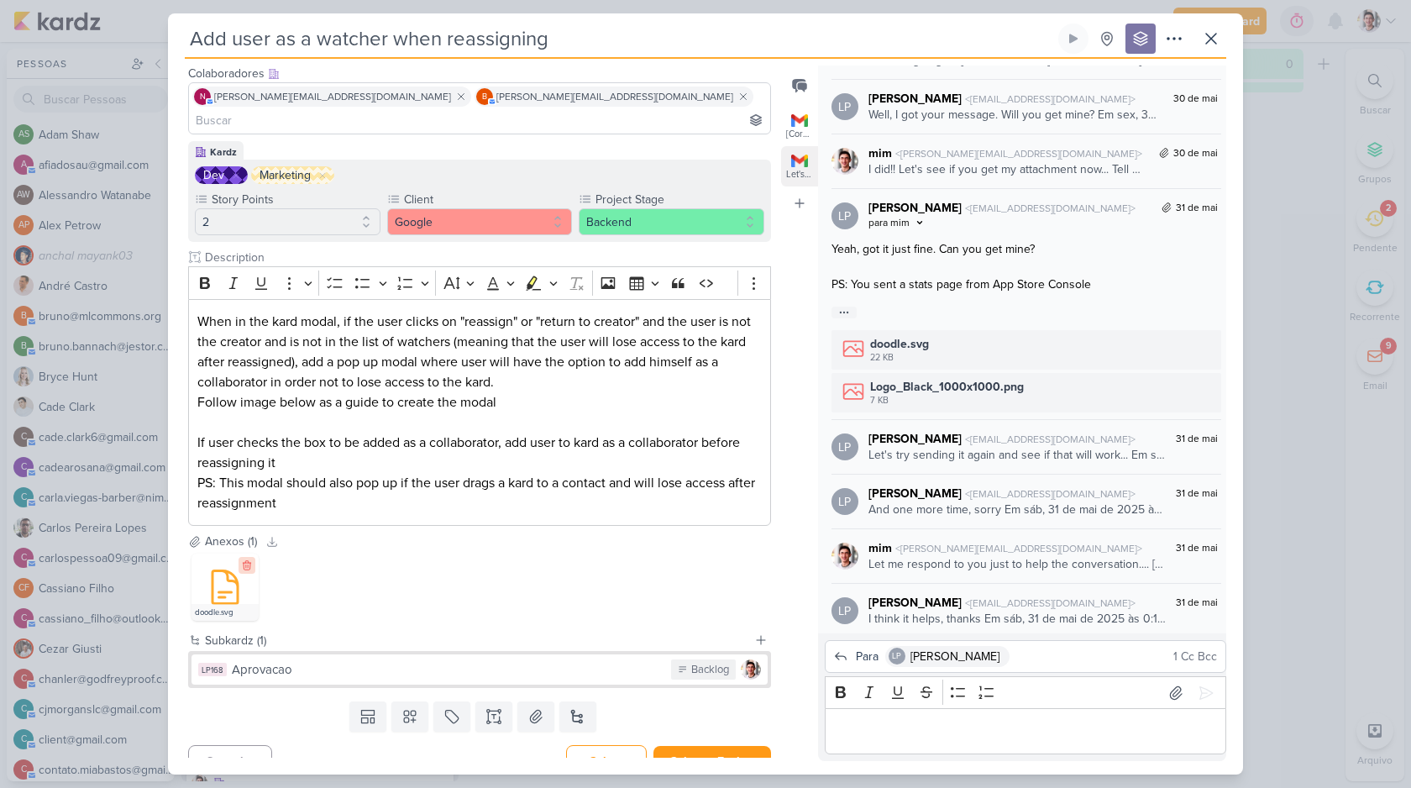
click at [241, 557] on button at bounding box center [247, 565] width 17 height 17
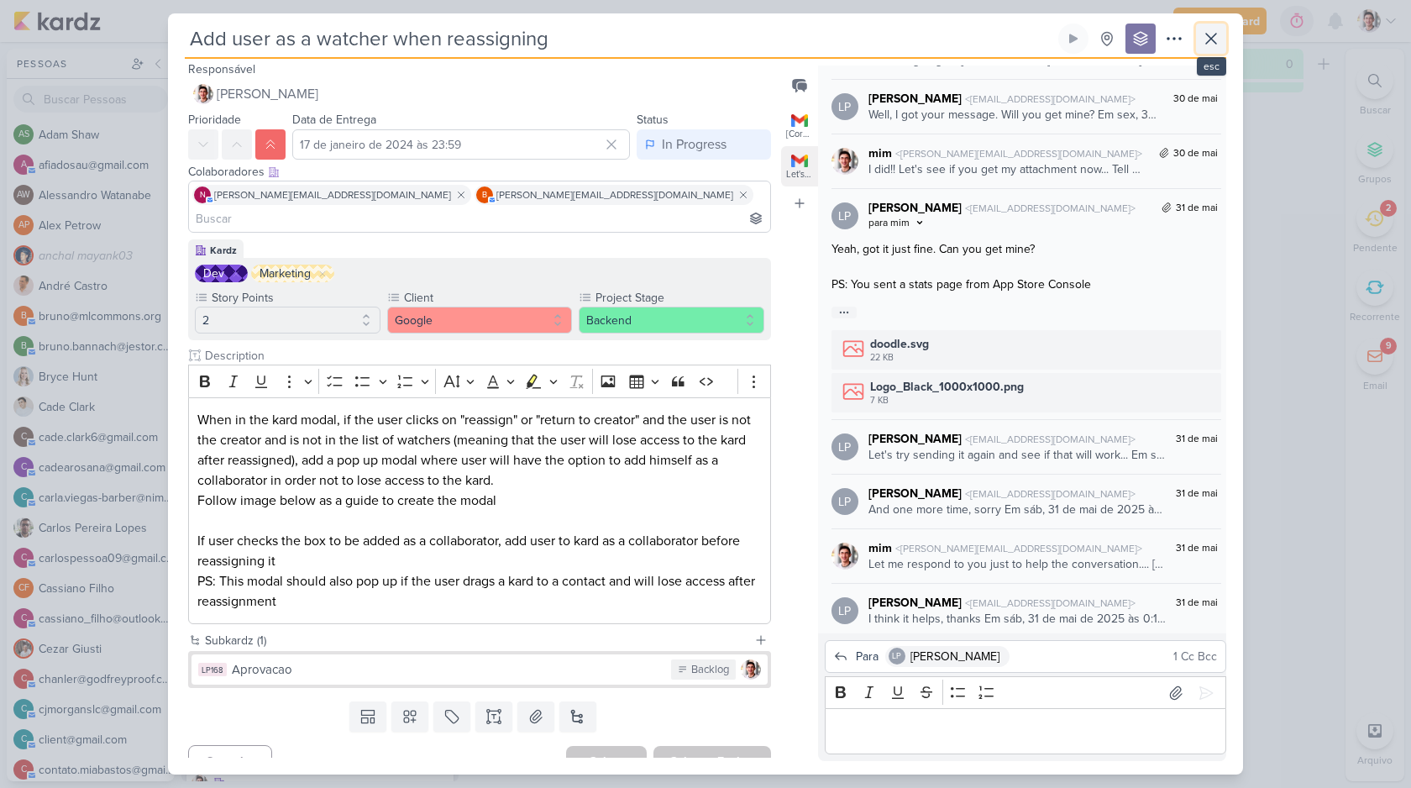
click at [1214, 37] on icon at bounding box center [1211, 39] width 20 height 20
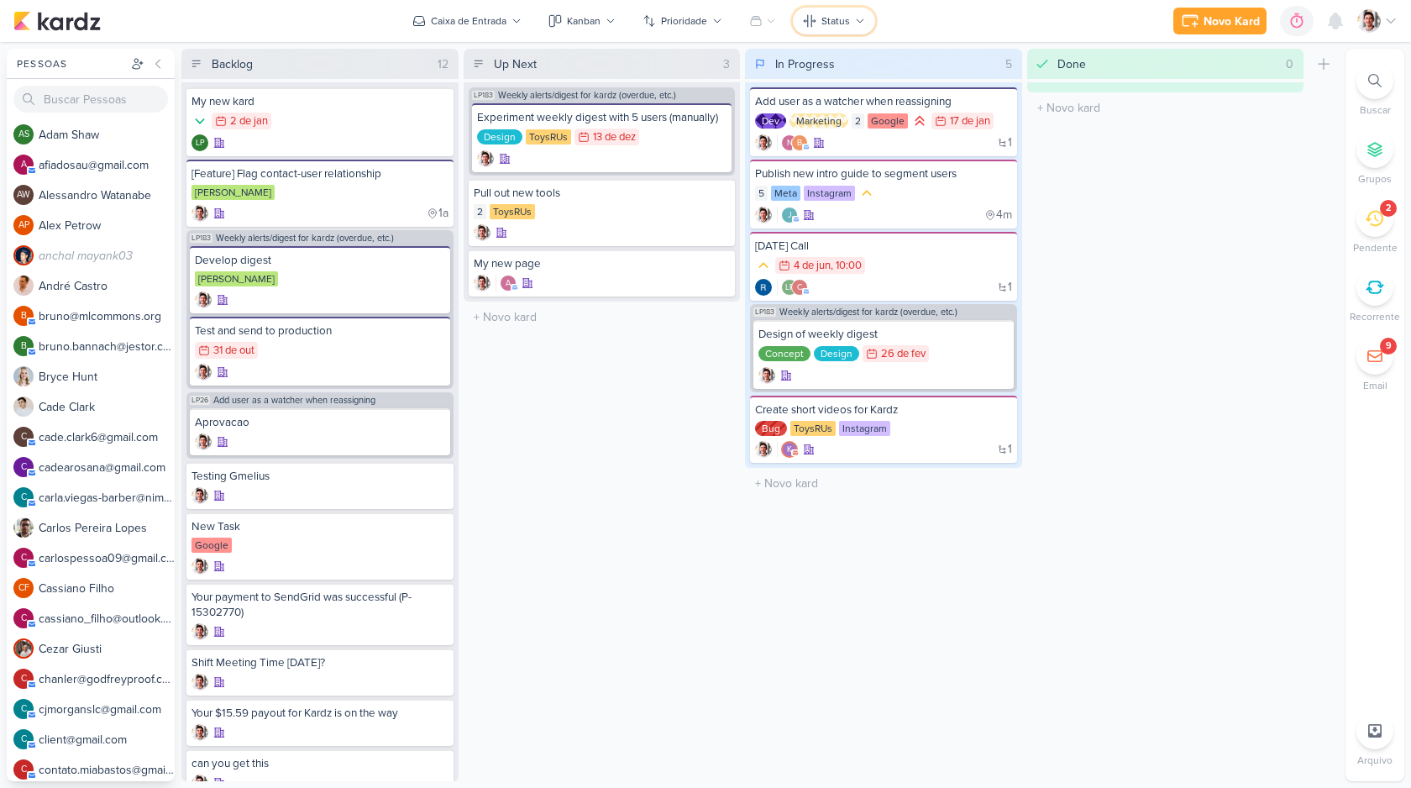
click at [844, 28] on div "Status" at bounding box center [835, 20] width 29 height 15
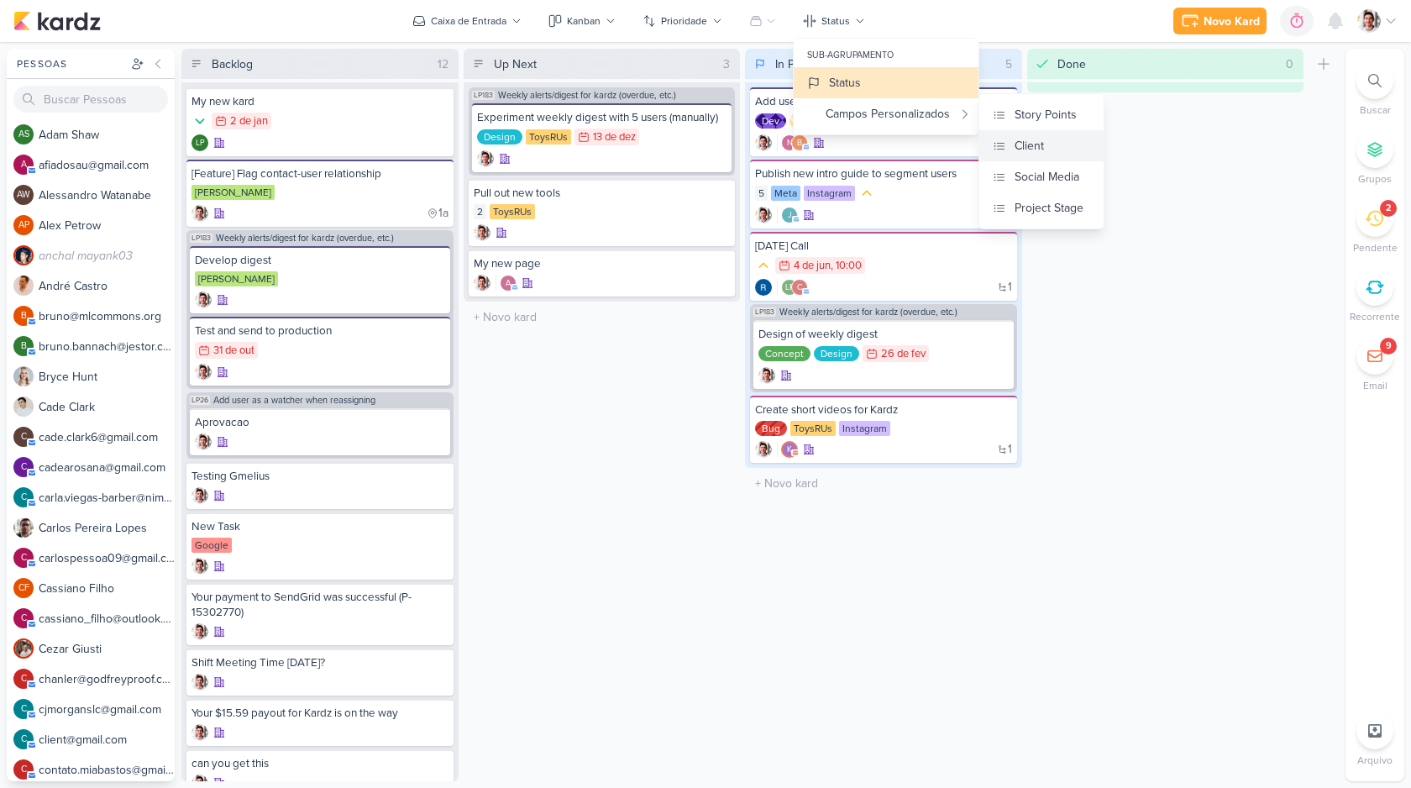
click at [1047, 147] on button "Client" at bounding box center [1041, 145] width 124 height 31
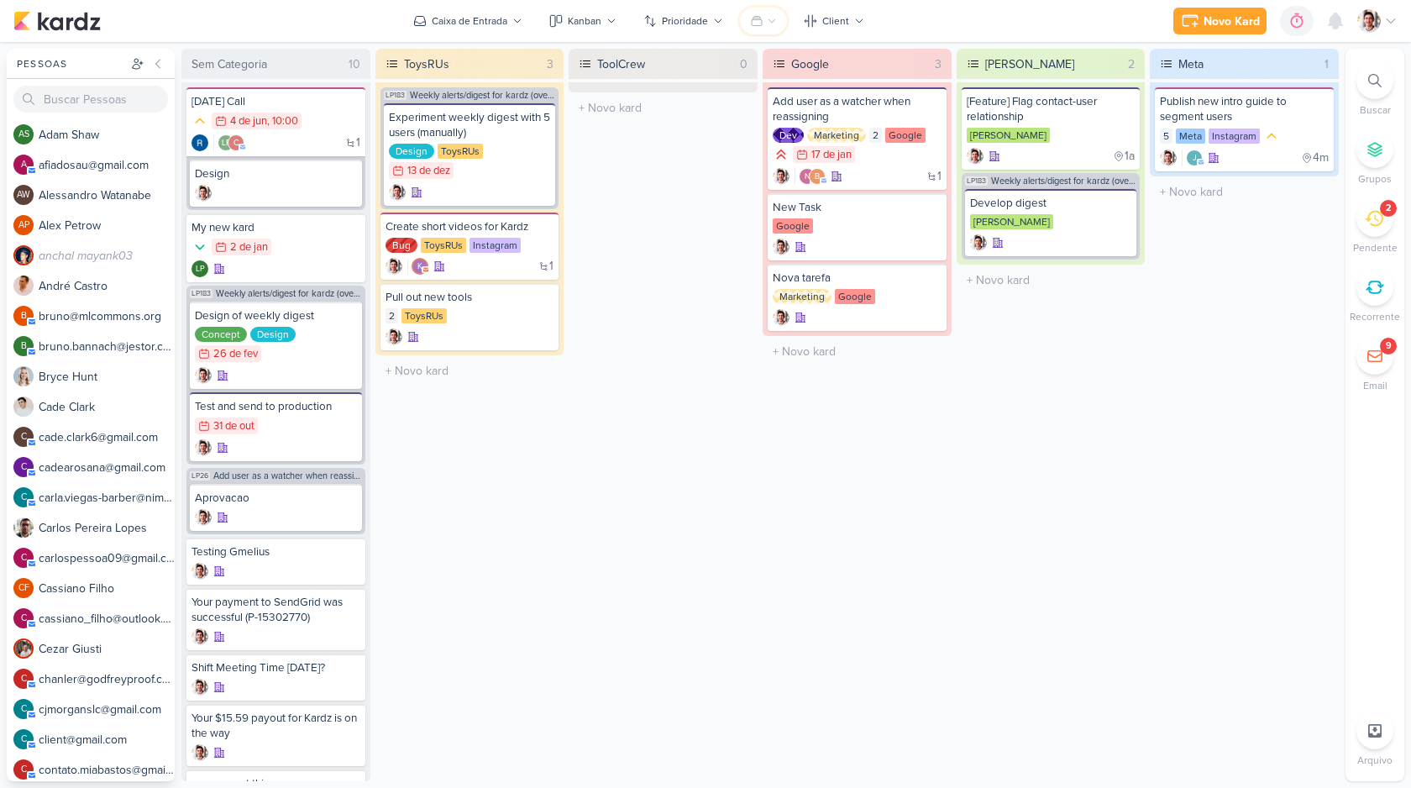
click at [756, 20] on icon at bounding box center [756, 20] width 13 height 13
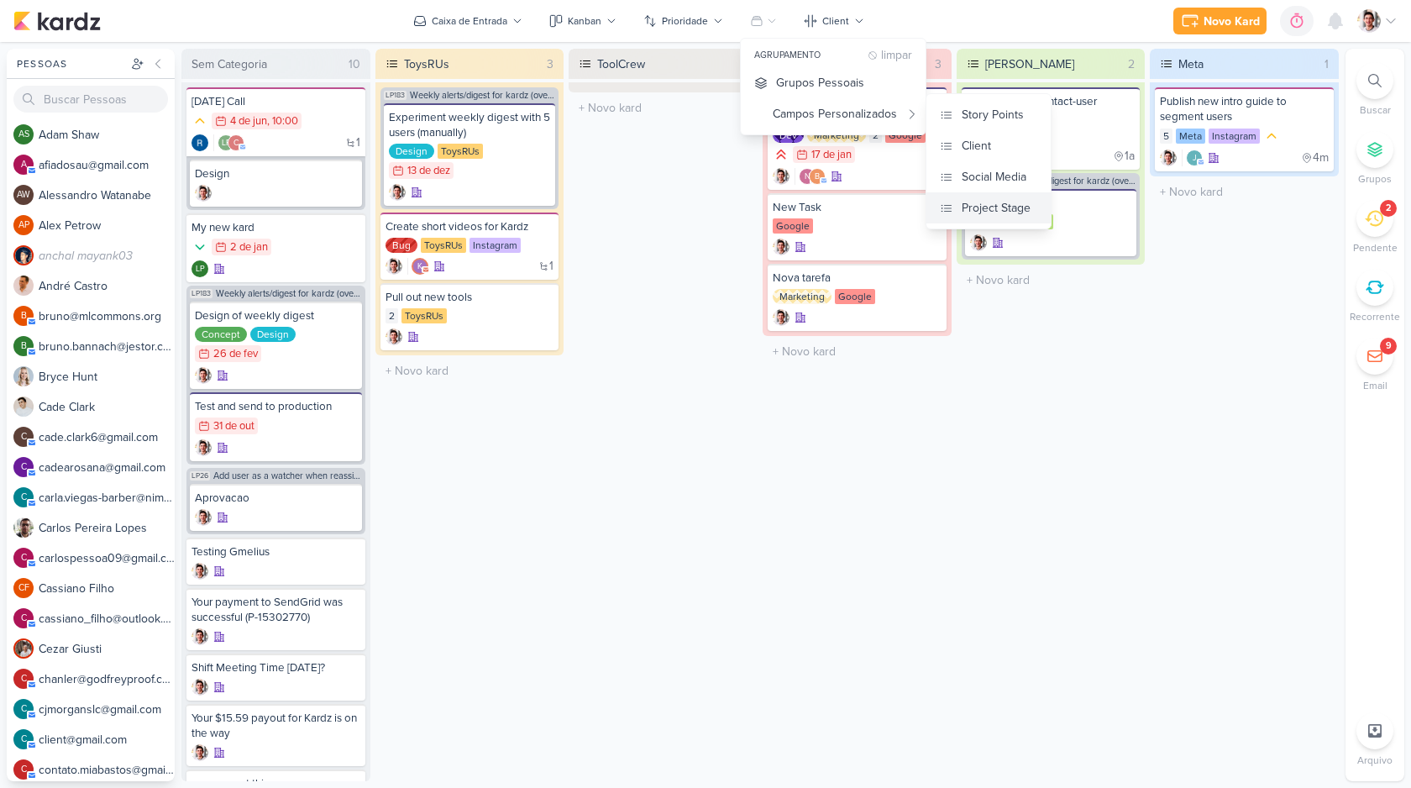
click at [989, 212] on div "Project Stage" at bounding box center [996, 208] width 69 height 18
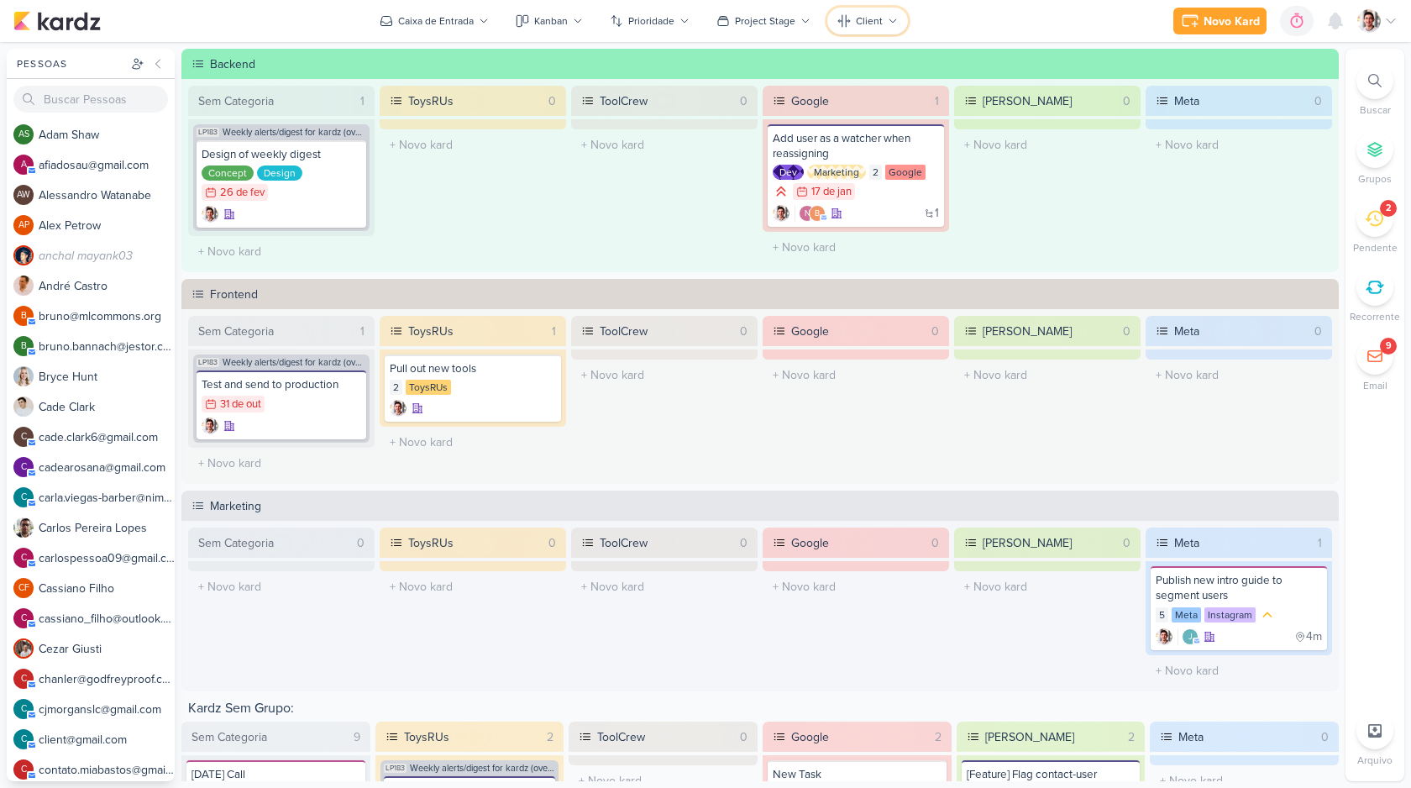
click at [882, 13] on button "Client" at bounding box center [867, 21] width 81 height 27
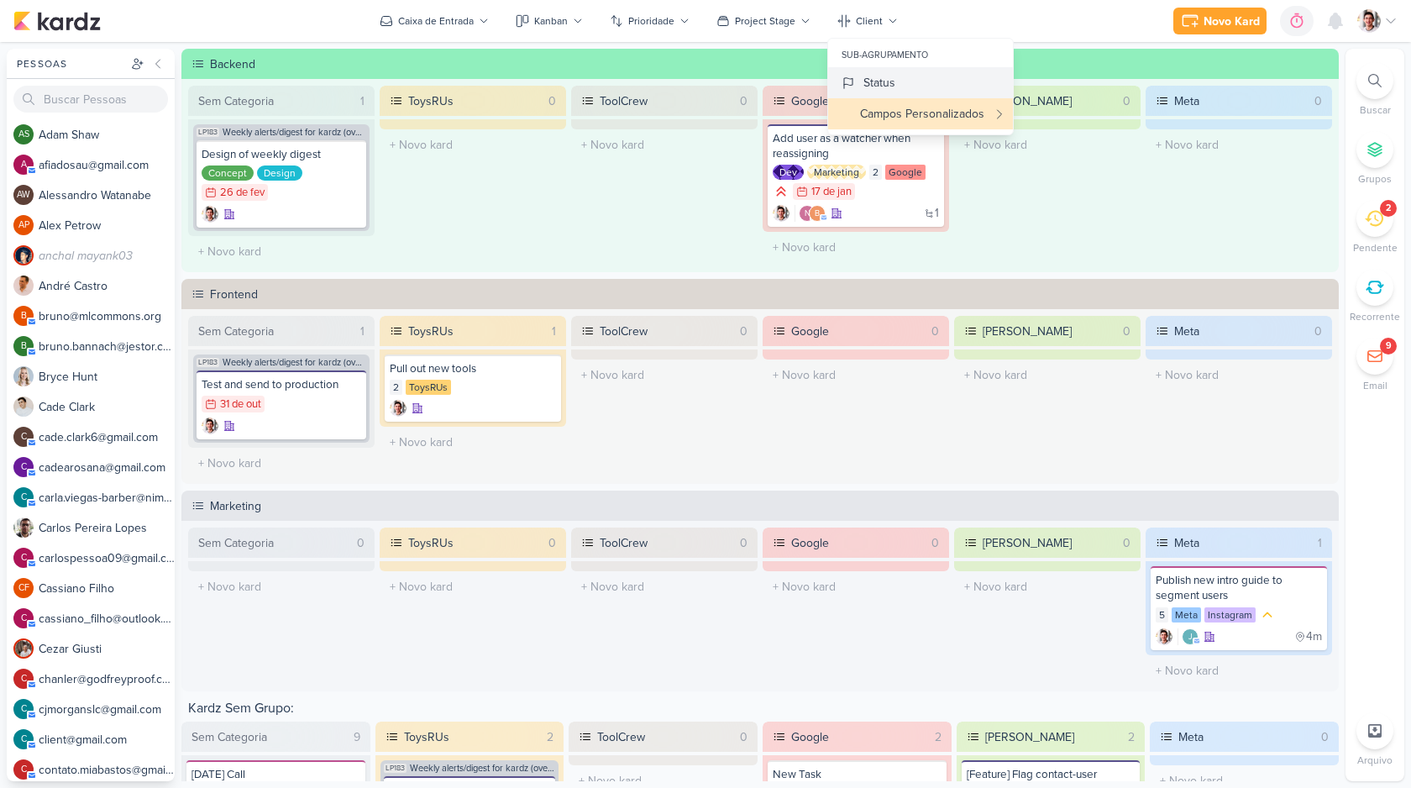
click at [868, 76] on div "Status" at bounding box center [879, 83] width 32 height 18
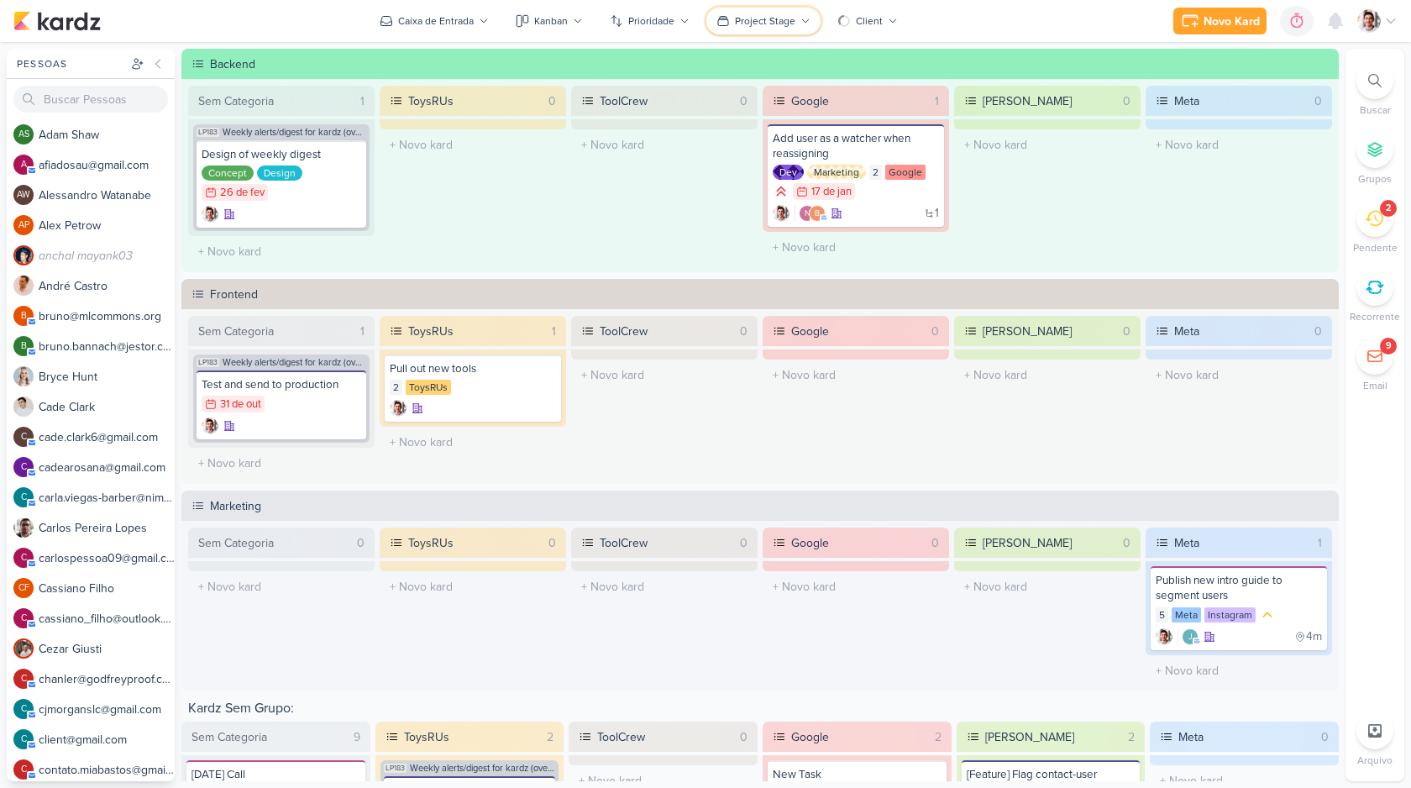
click at [757, 13] on div "Project Stage" at bounding box center [765, 20] width 60 height 15
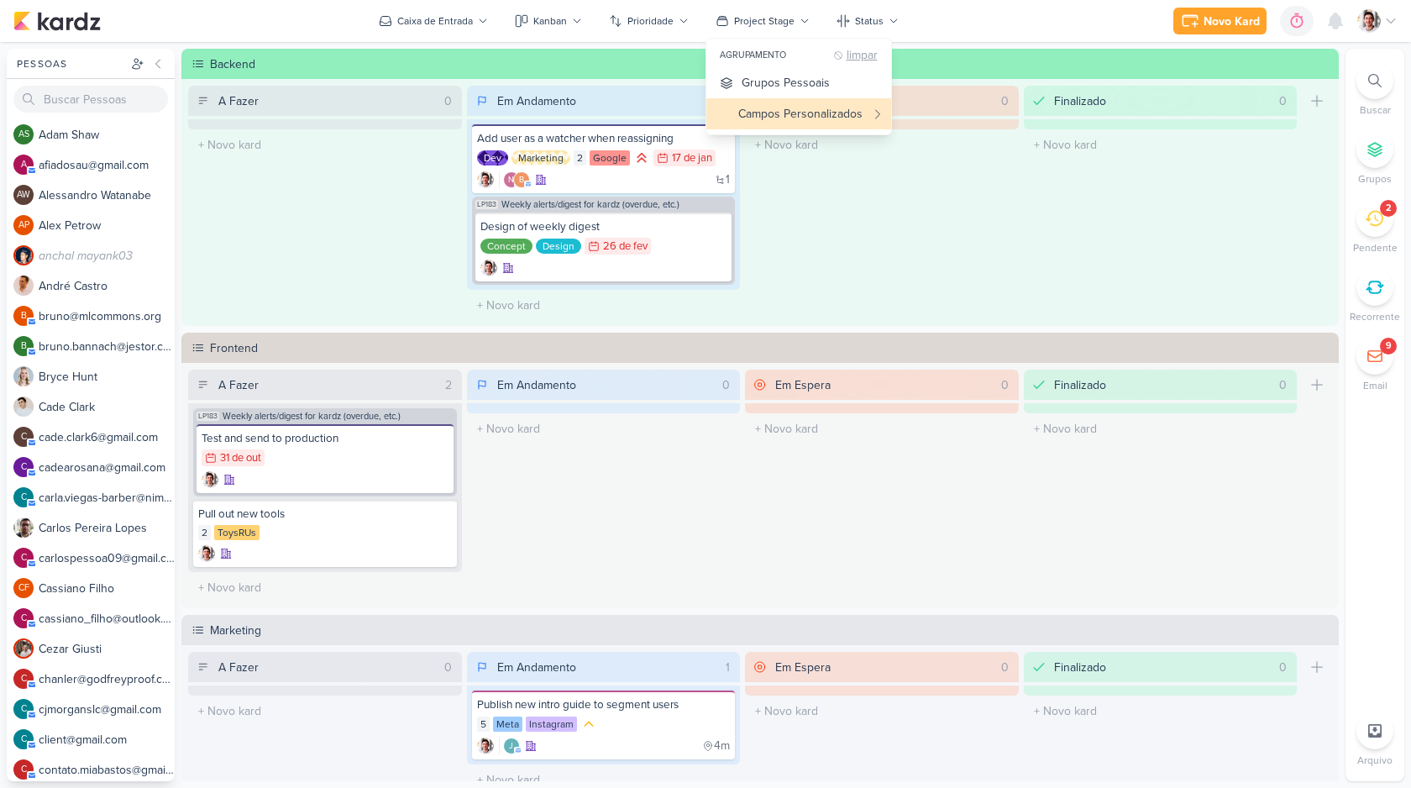
click at [853, 53] on div "limpar" at bounding box center [862, 56] width 31 height 13
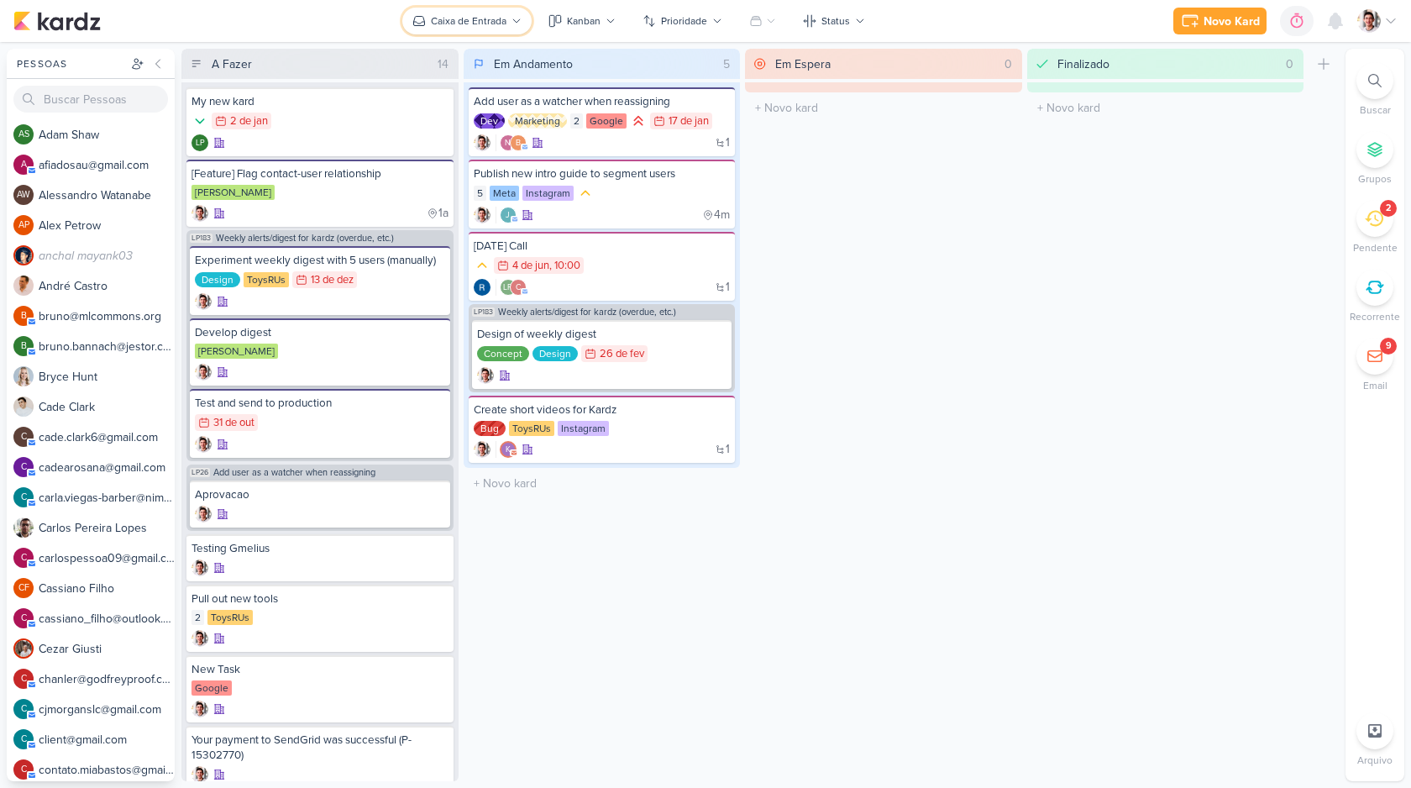
click at [451, 18] on div "Caixa de Entrada" at bounding box center [469, 20] width 76 height 15
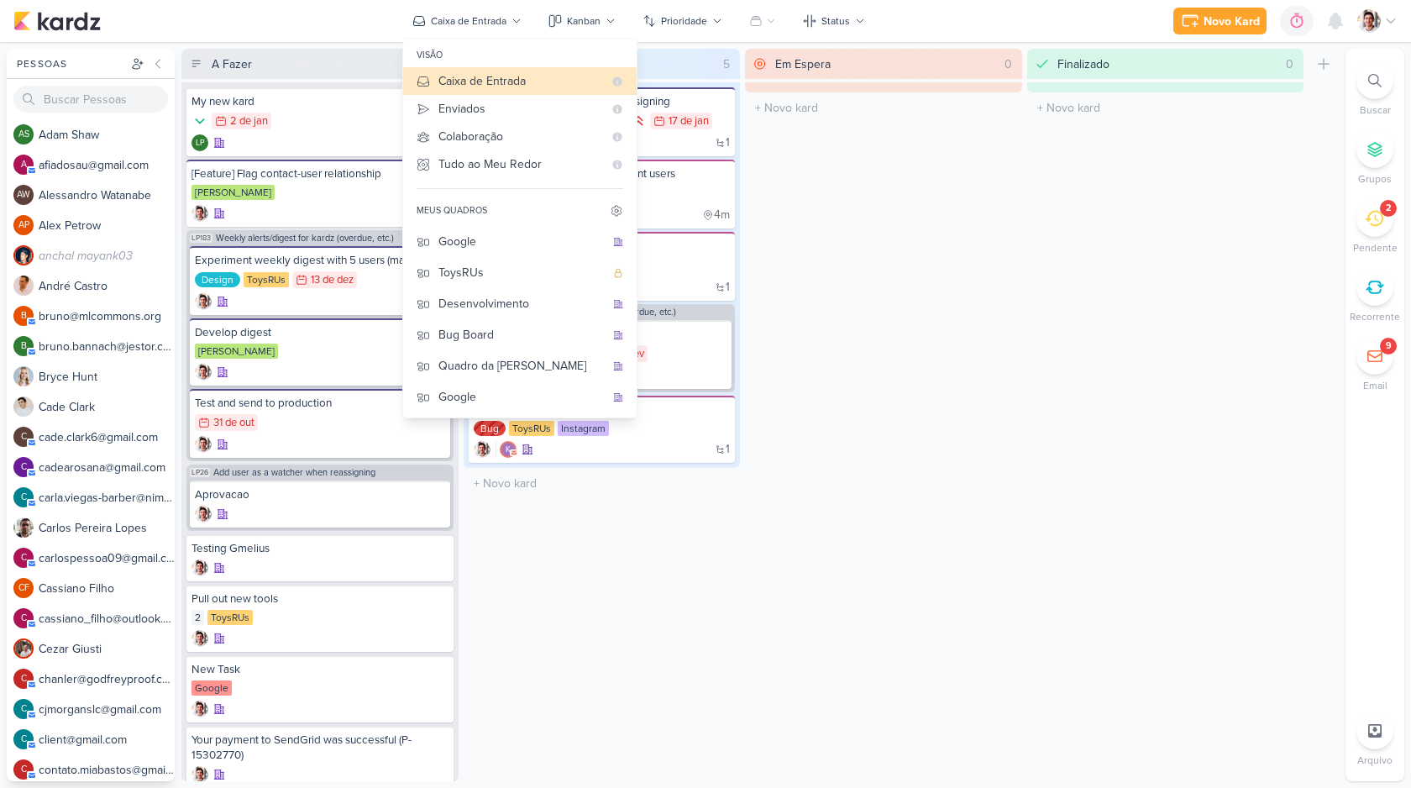
click at [859, 196] on div "Em Espera 0 Mover Para Esquerda Mover Para Direita [GEOGRAPHIC_DATA] O título d…" at bounding box center [883, 415] width 277 height 732
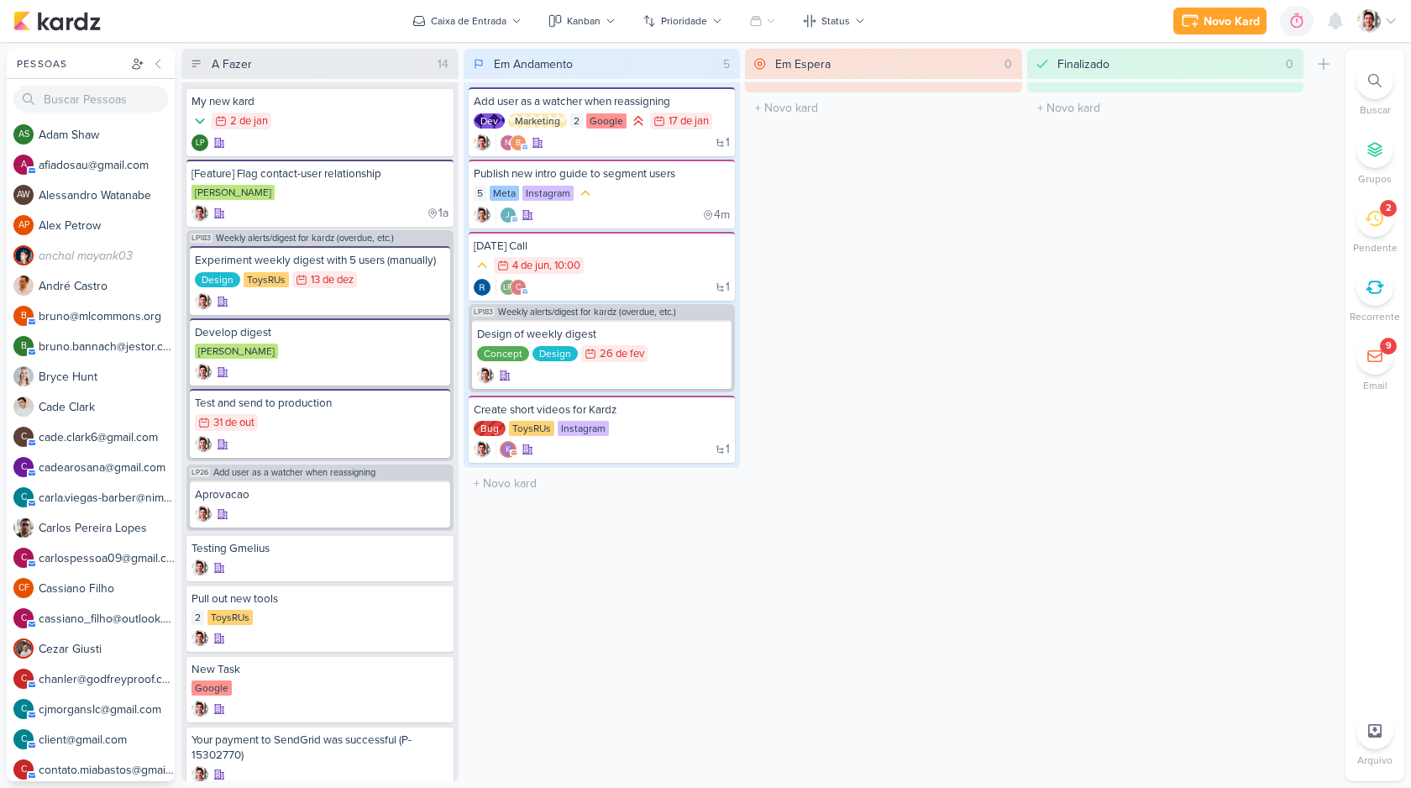
click at [1387, 27] on icon at bounding box center [1390, 20] width 13 height 13
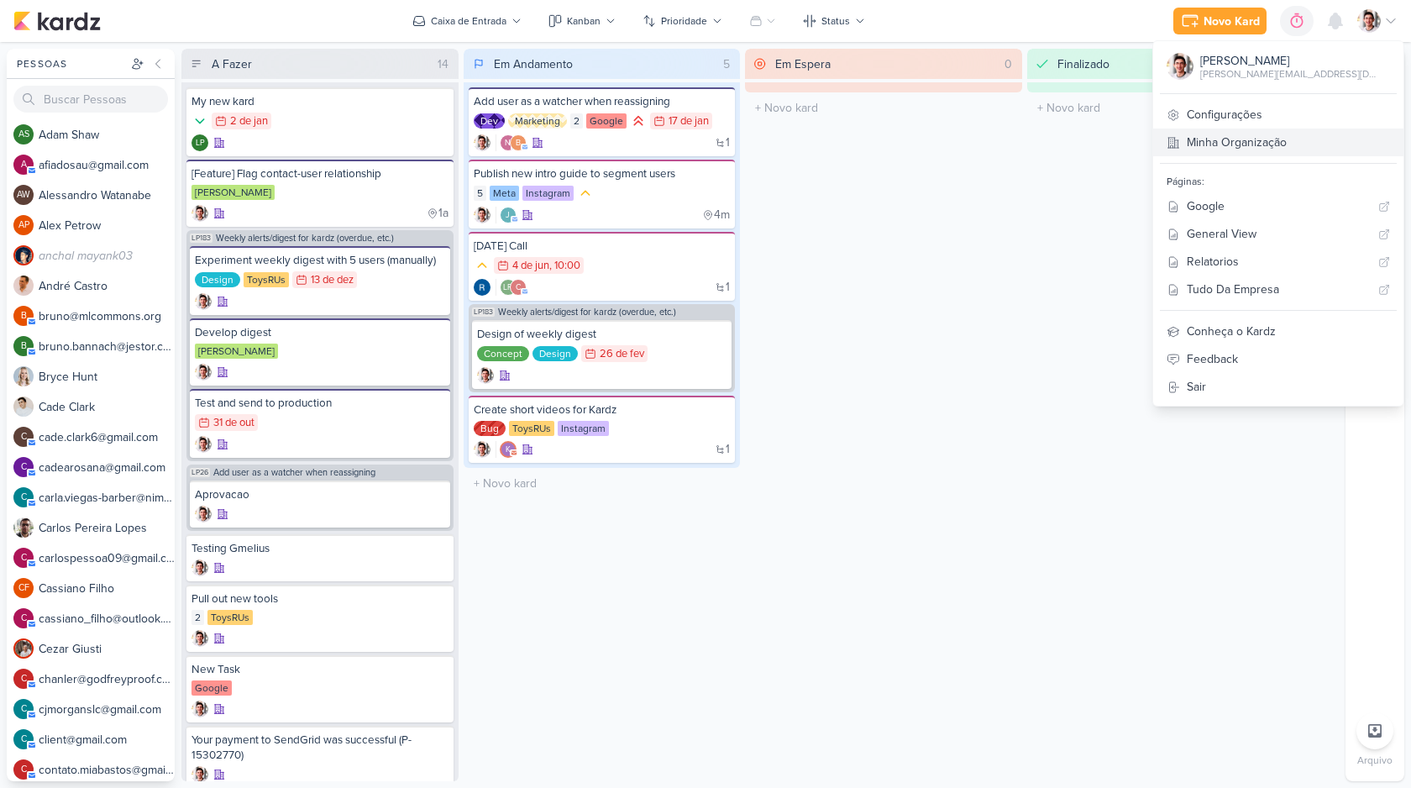
click at [1290, 149] on link "Minha Organização" at bounding box center [1278, 143] width 250 height 28
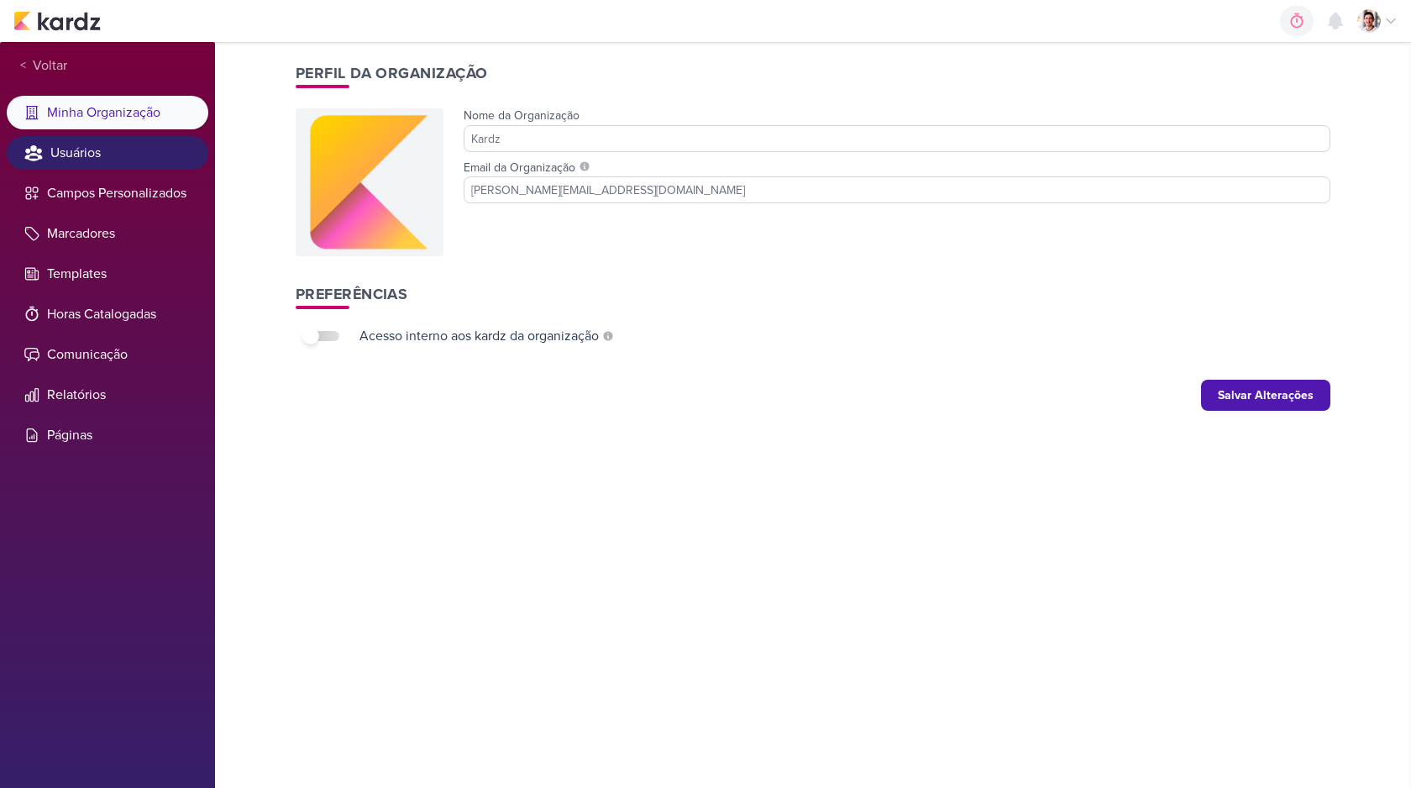
click at [103, 164] on li "Usuários" at bounding box center [108, 153] width 202 height 34
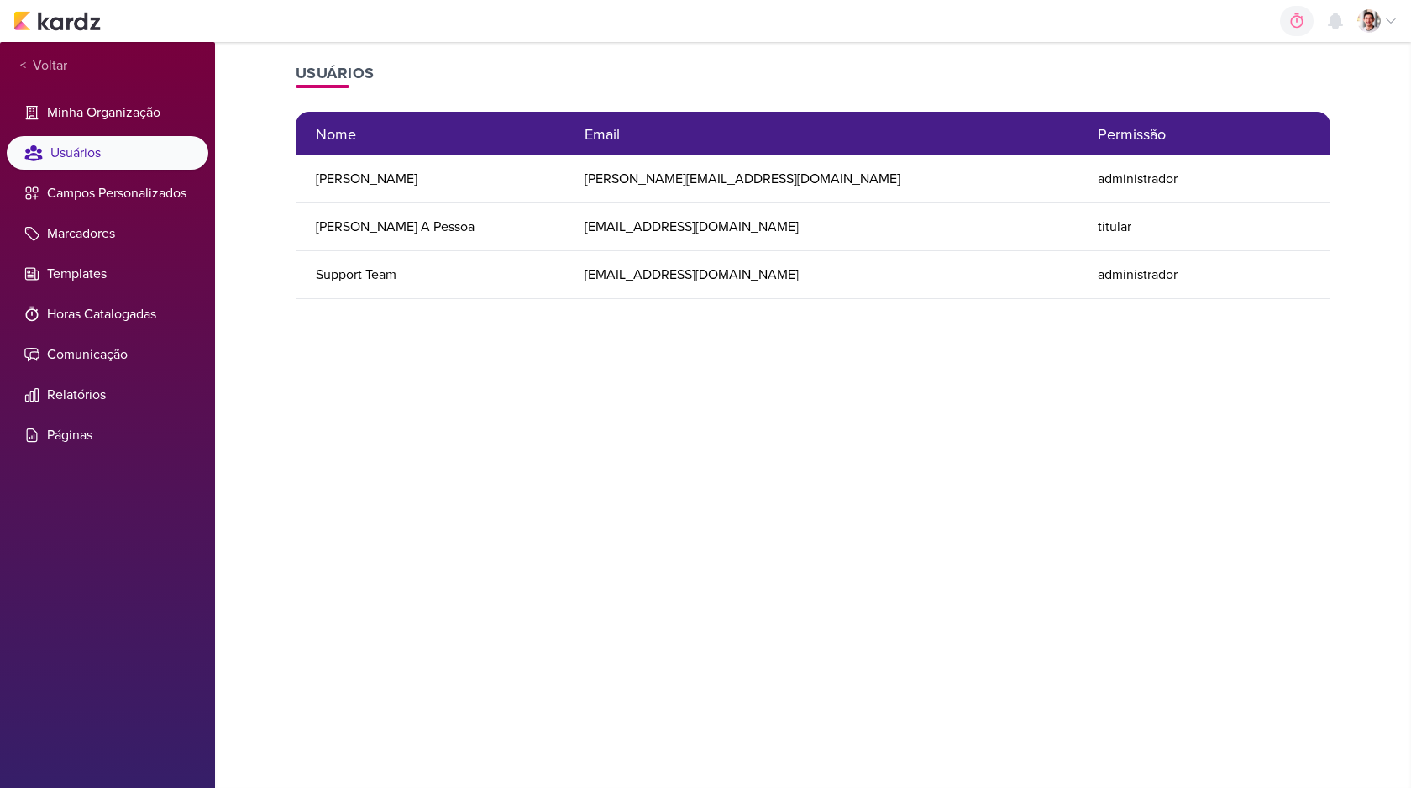
click at [989, 496] on div "Usuários Nome Email Permissão [PERSON_NAME] [PERSON_NAME][EMAIL_ADDRESS][DOMAIN…" at bounding box center [813, 415] width 1075 height 746
